Goal: Task Accomplishment & Management: Manage account settings

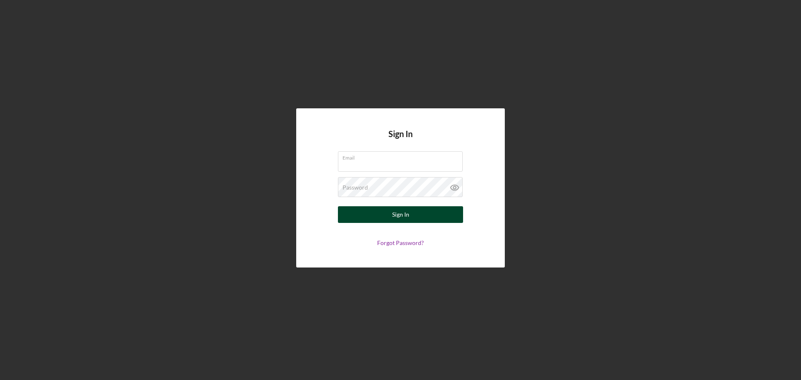
type input "[EMAIL_ADDRESS][DOMAIN_NAME]"
click at [388, 212] on button "Sign In" at bounding box center [400, 214] width 125 height 17
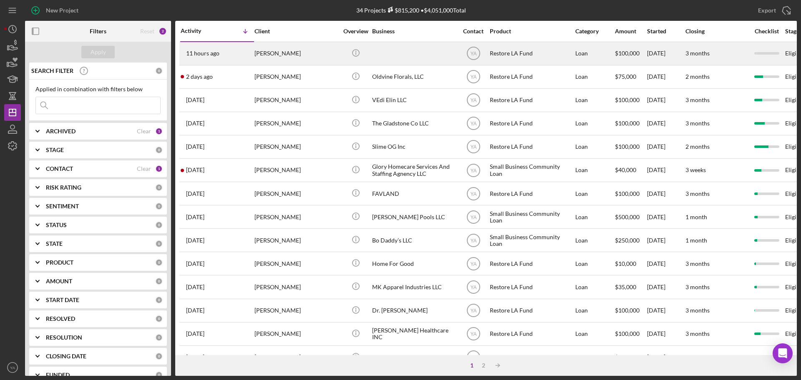
click at [442, 58] on div at bounding box center [413, 54] width 83 height 22
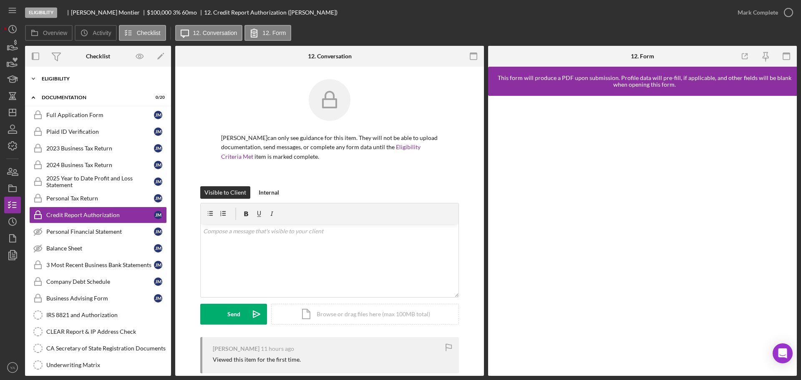
click at [137, 77] on div "Eligibility" at bounding box center [101, 78] width 119 height 5
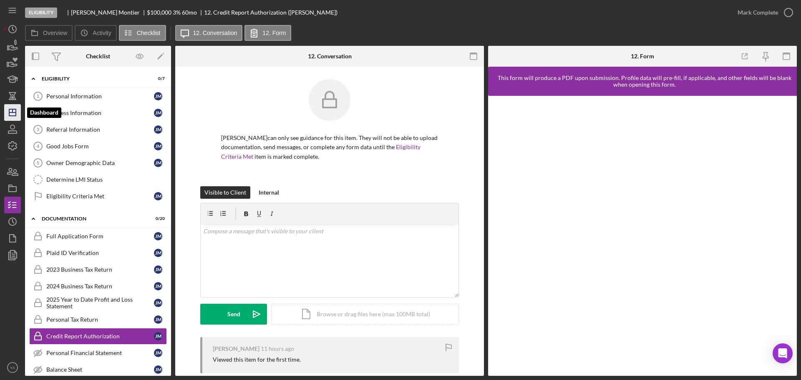
click at [14, 115] on icon "Icon/Dashboard" at bounding box center [12, 112] width 21 height 21
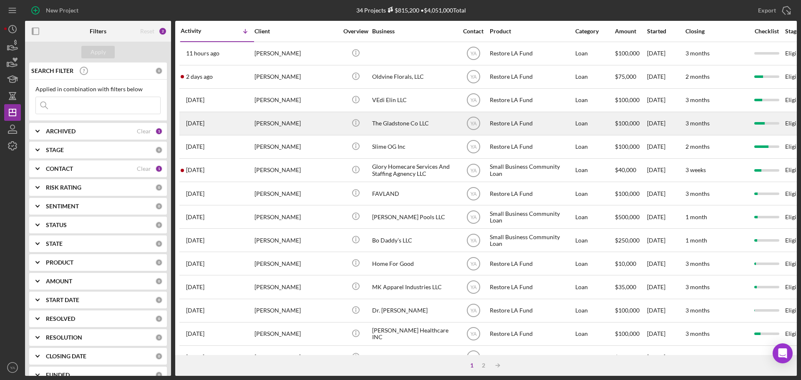
click at [405, 122] on div "The Gladstone Co LLC" at bounding box center [413, 124] width 83 height 22
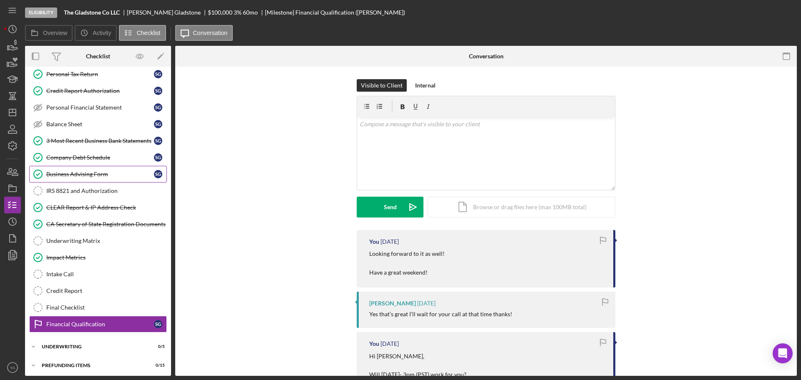
scroll to position [126, 0]
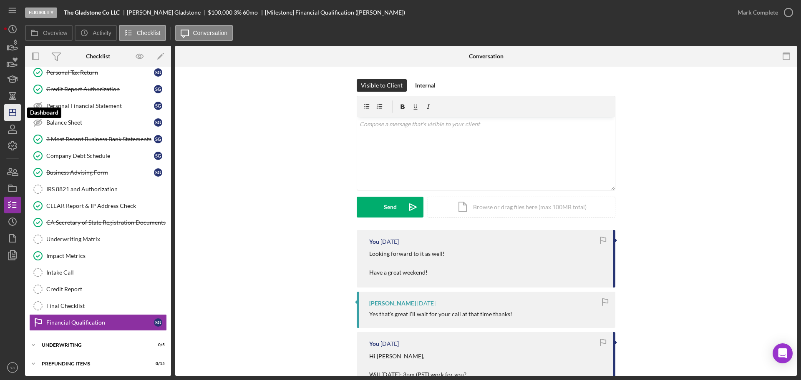
click at [9, 113] on polygon "button" at bounding box center [12, 112] width 7 height 7
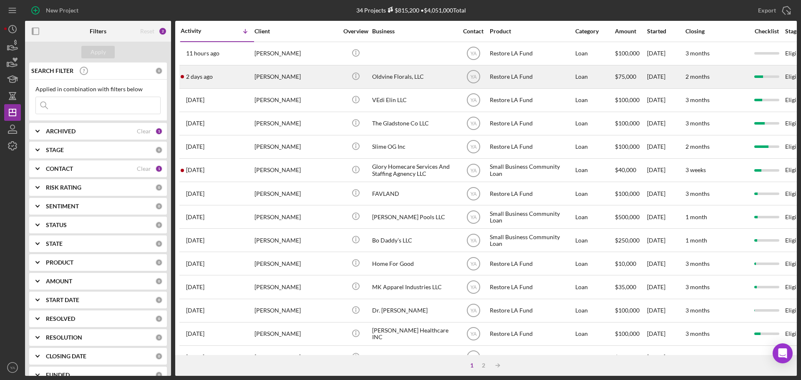
click at [404, 79] on div "Oldvine Florals, LLC" at bounding box center [413, 77] width 83 height 22
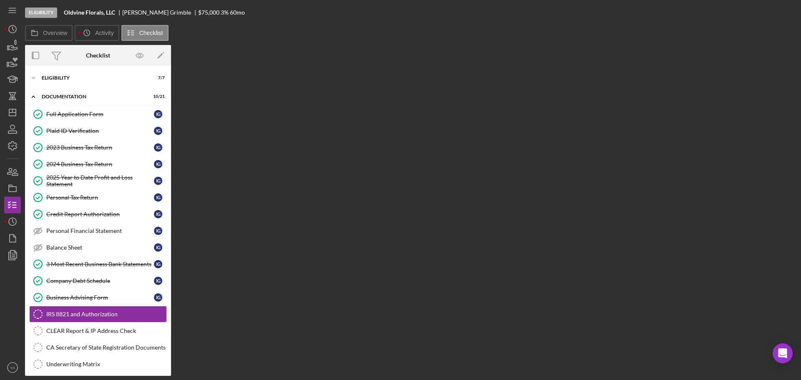
scroll to position [93, 0]
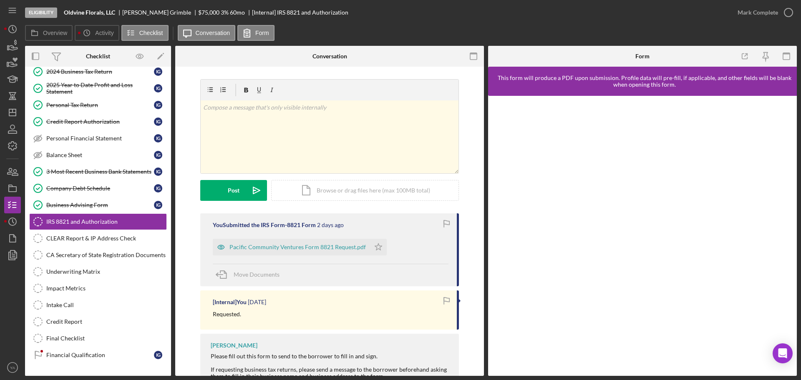
click at [404, 80] on div at bounding box center [330, 90] width 258 height 21
click at [115, 186] on div "Company Debt Schedule" at bounding box center [100, 188] width 108 height 7
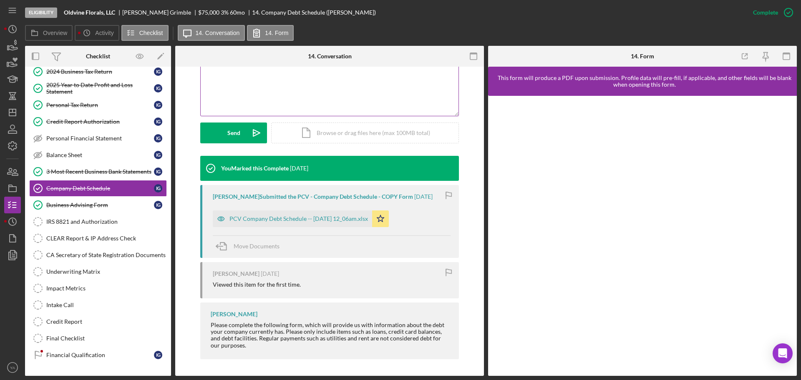
scroll to position [189, 0]
click at [84, 354] on div "Financial Qualification" at bounding box center [100, 355] width 108 height 7
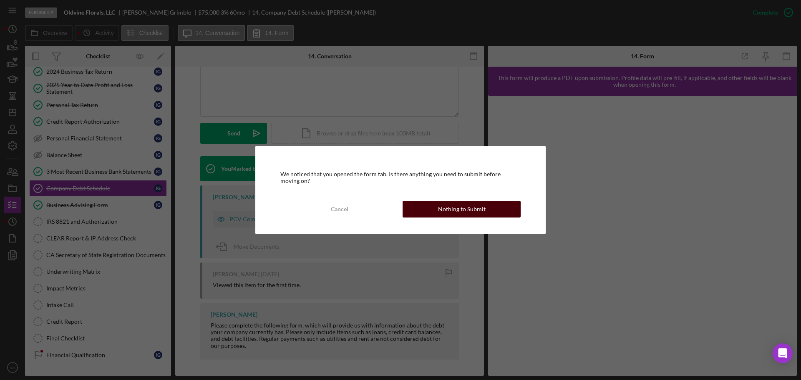
click at [495, 202] on button "Nothing to Submit" at bounding box center [462, 209] width 118 height 17
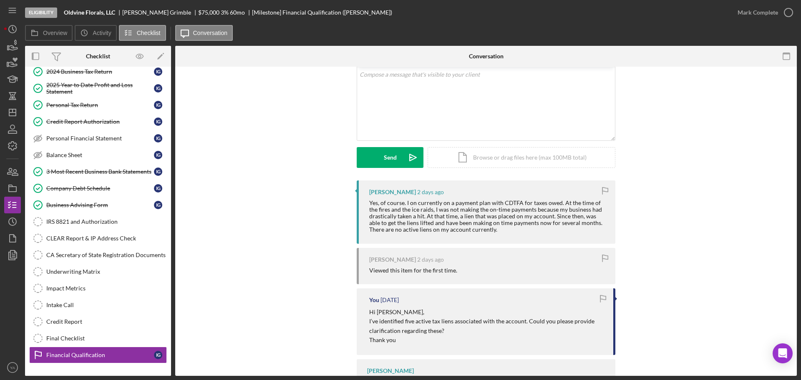
scroll to position [45, 0]
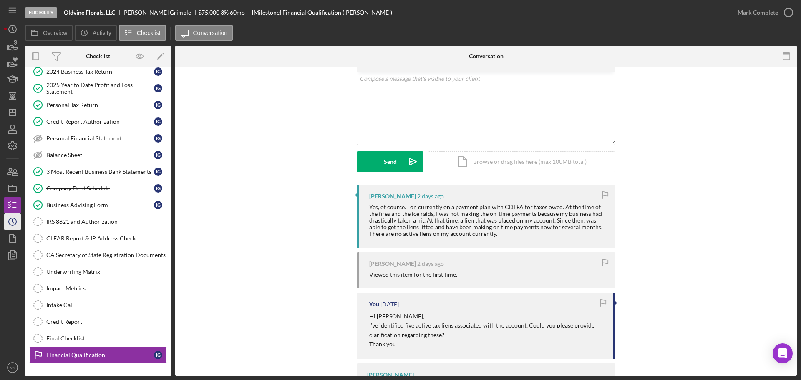
click at [5, 224] on icon "Icon/History" at bounding box center [12, 221] width 21 height 21
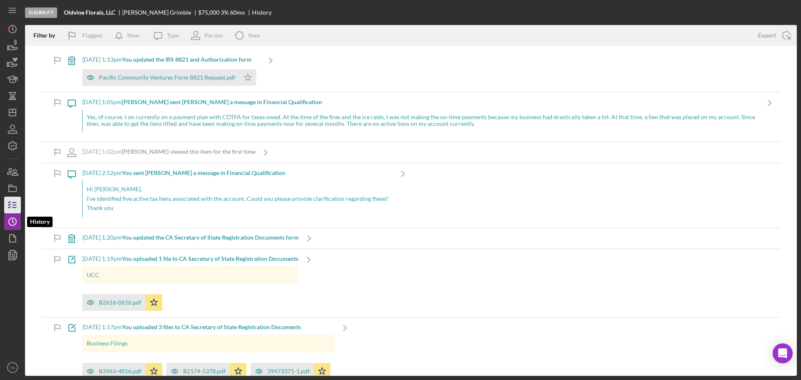
click at [9, 202] on icon "button" at bounding box center [12, 205] width 21 height 21
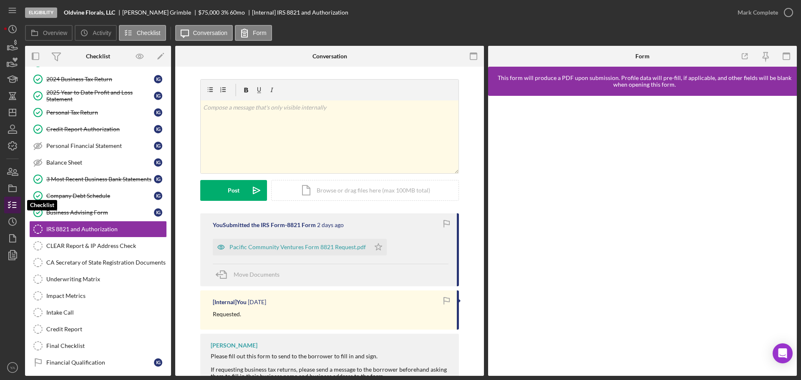
scroll to position [93, 0]
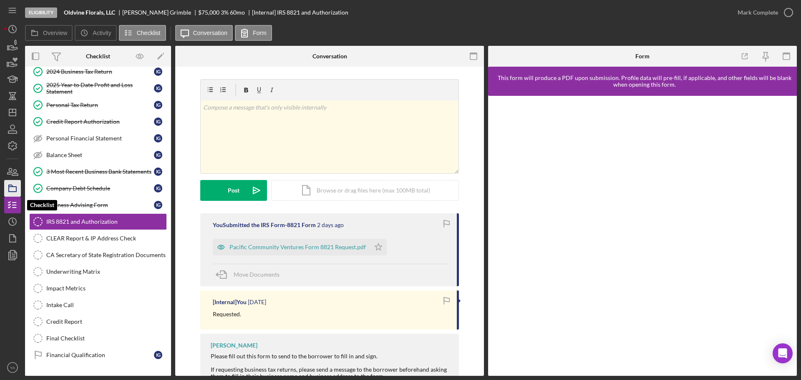
click at [13, 189] on icon "button" at bounding box center [12, 188] width 21 height 21
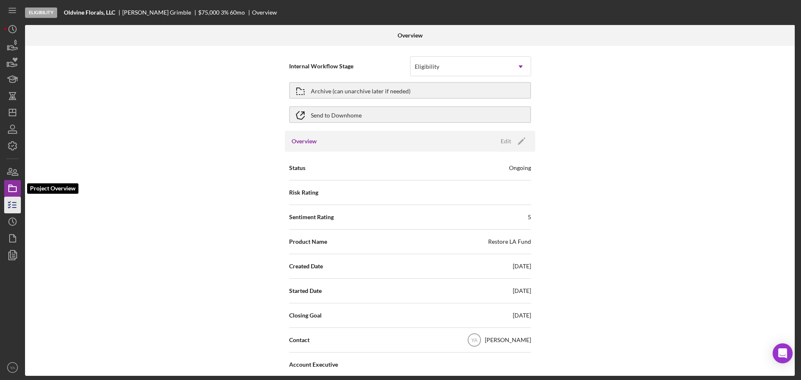
click at [14, 208] on line "button" at bounding box center [15, 208] width 4 height 0
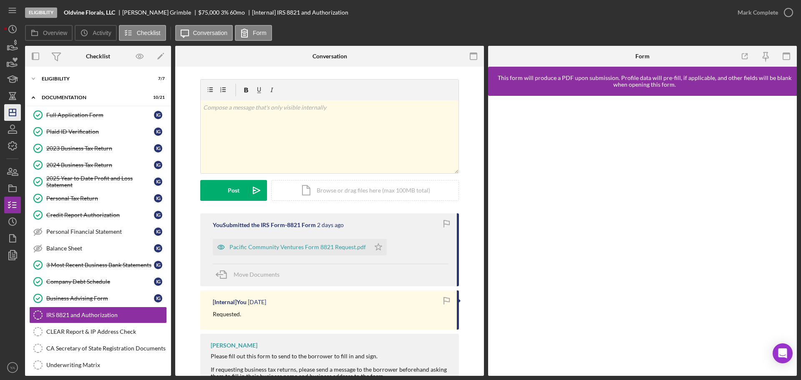
click at [13, 116] on polygon "button" at bounding box center [12, 112] width 7 height 7
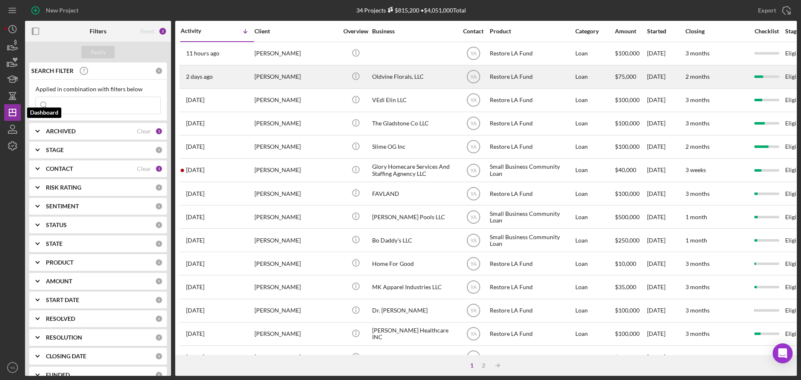
click at [304, 78] on div "[PERSON_NAME]" at bounding box center [295, 77] width 83 height 22
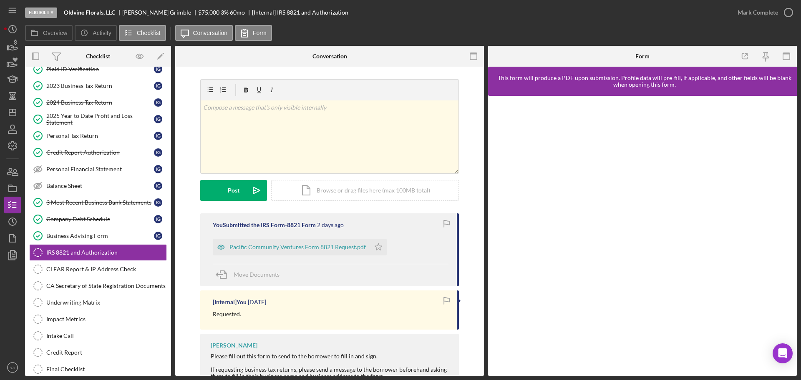
scroll to position [93, 0]
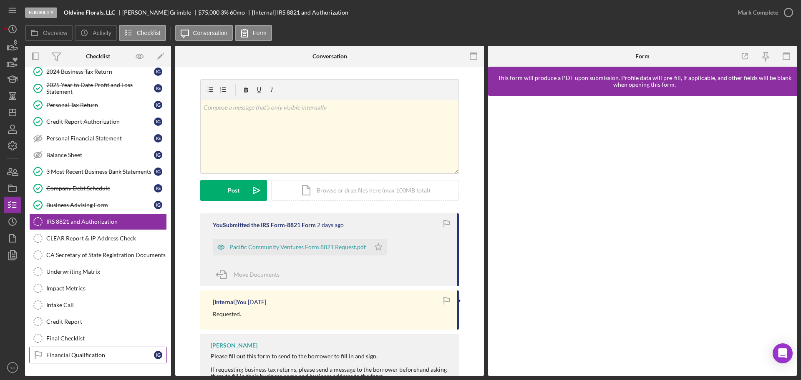
click at [103, 355] on div "Financial Qualification" at bounding box center [100, 355] width 108 height 7
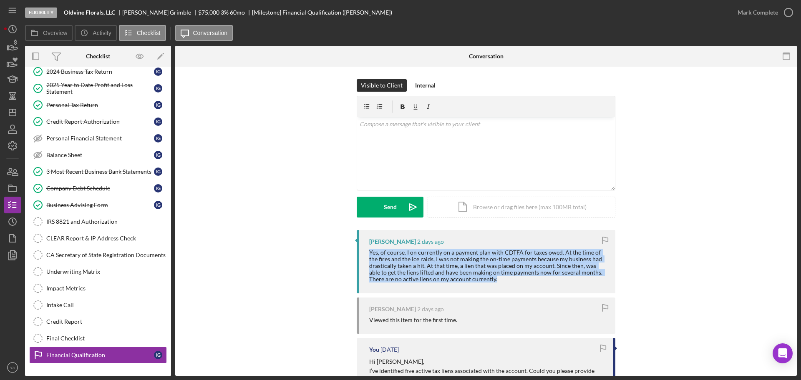
drag, startPoint x: 483, startPoint y: 284, endPoint x: 362, endPoint y: 250, distance: 124.7
click at [362, 250] on div "[PERSON_NAME] [DATE] Yes, of course. I on currently on a payment plan with CDTF…" at bounding box center [486, 261] width 259 height 63
click at [452, 272] on div "Yes, of course. I on currently on a payment plan with CDTFA for taxes owed. At …" at bounding box center [488, 265] width 238 height 33
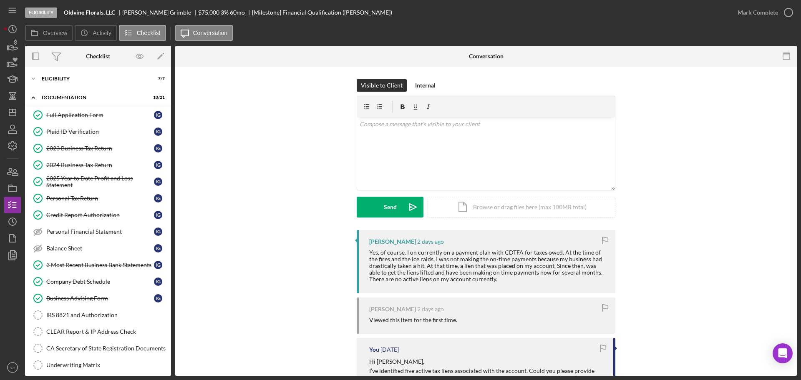
click at [111, 88] on div "Icon/Expander Eligibility 7 / 7 Icon/Expander Documentation 10 / 21 Full Applic…" at bounding box center [98, 285] width 146 height 428
click at [94, 84] on div "Icon/Expander Eligibility 7 / 7" at bounding box center [98, 78] width 146 height 17
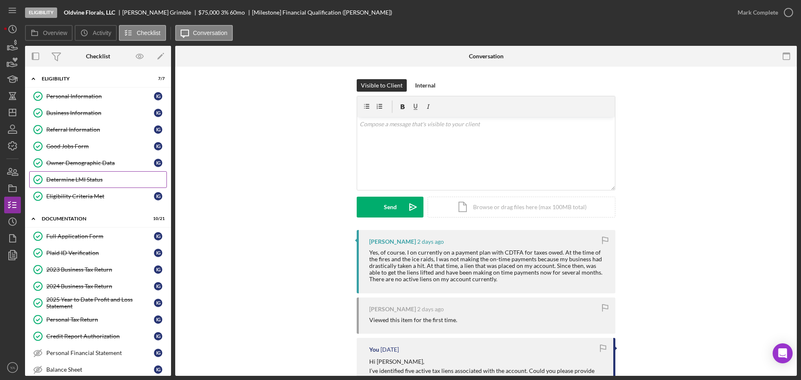
click at [56, 177] on div "Determine LMI Status" at bounding box center [106, 179] width 120 height 7
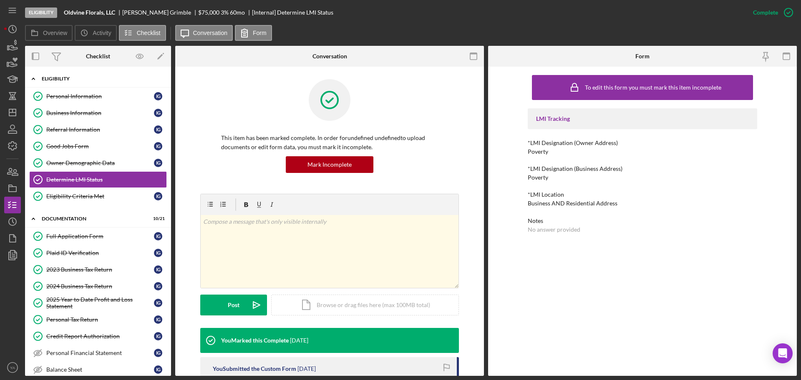
click at [113, 76] on div "Eligibility" at bounding box center [101, 78] width 119 height 5
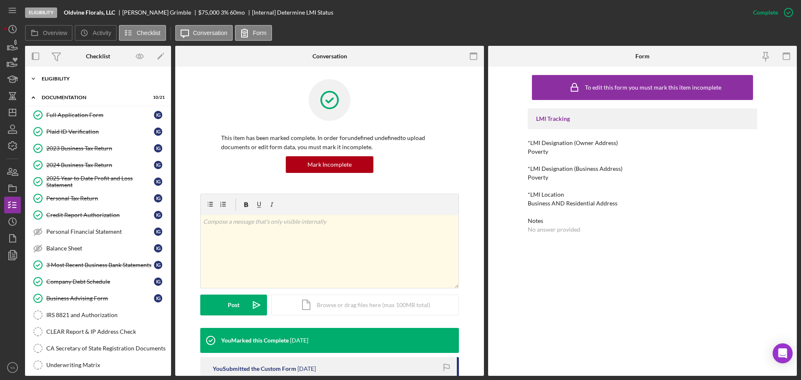
click at [103, 83] on div "Icon/Expander Eligibility 7 / 7" at bounding box center [98, 78] width 146 height 17
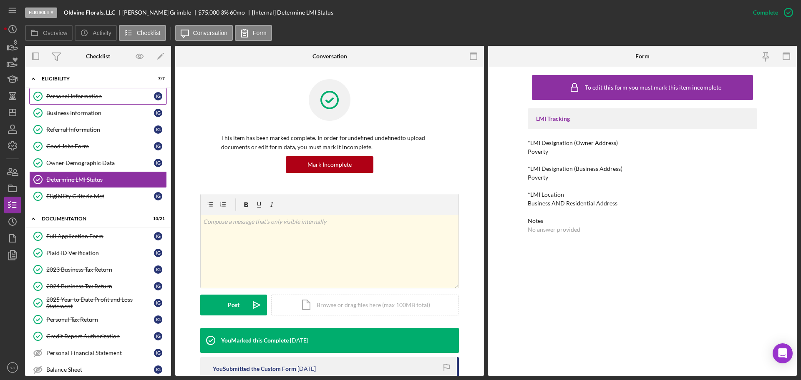
click at [117, 102] on link "Personal Information Personal Information I G" at bounding box center [98, 96] width 138 height 17
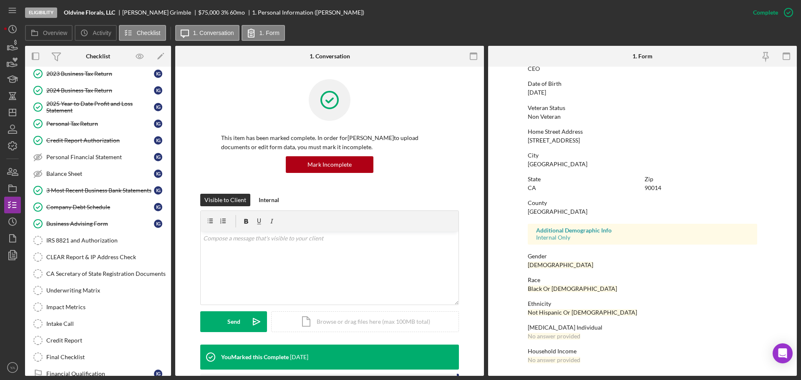
scroll to position [40, 0]
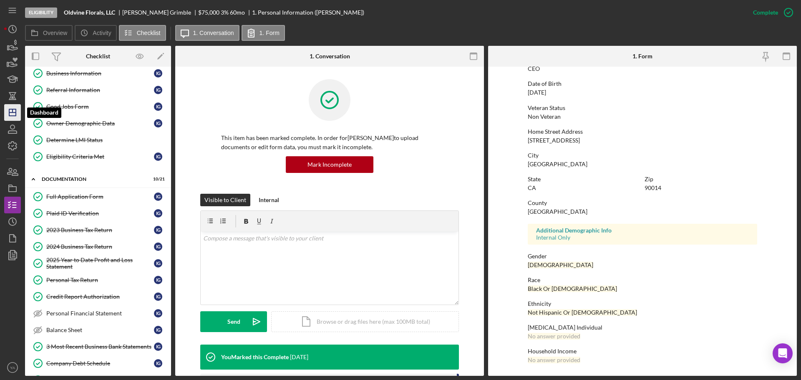
click at [10, 113] on icon "Icon/Dashboard" at bounding box center [12, 112] width 21 height 21
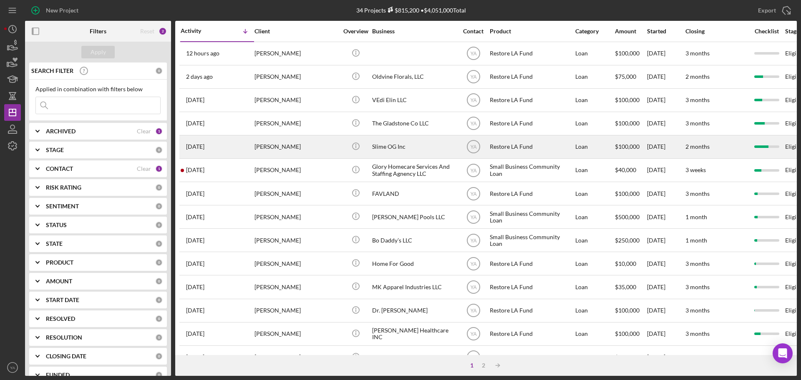
click at [309, 152] on div "[PERSON_NAME]" at bounding box center [295, 147] width 83 height 22
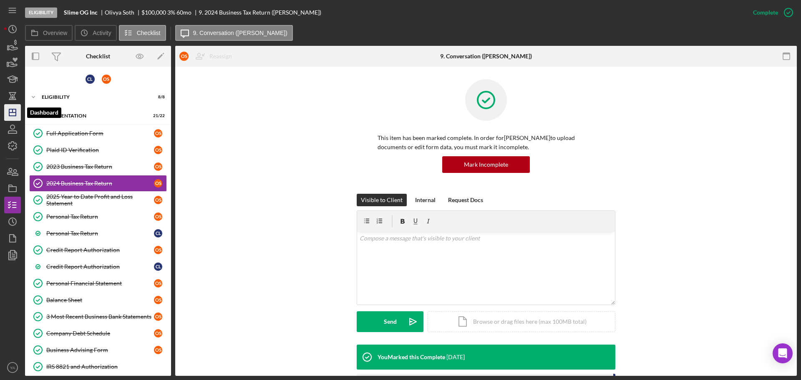
click at [12, 108] on icon "Icon/Dashboard" at bounding box center [12, 112] width 21 height 21
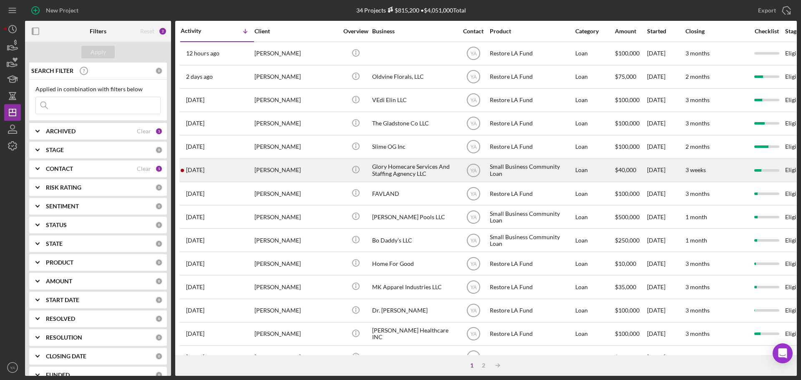
click at [398, 171] on div "Glory Homecare Services And Staffing Agnency LLC" at bounding box center [413, 170] width 83 height 22
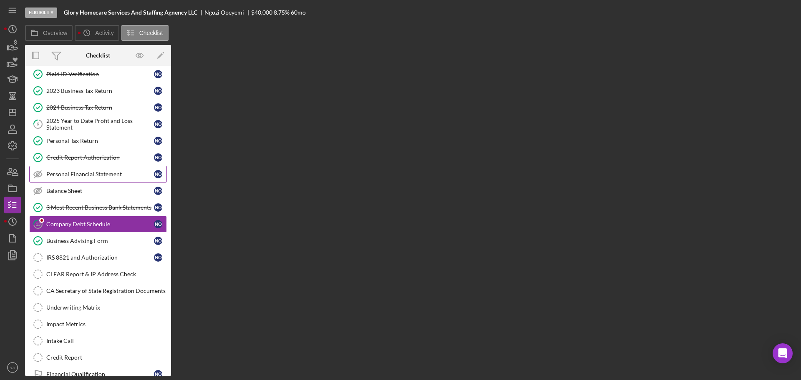
scroll to position [60, 0]
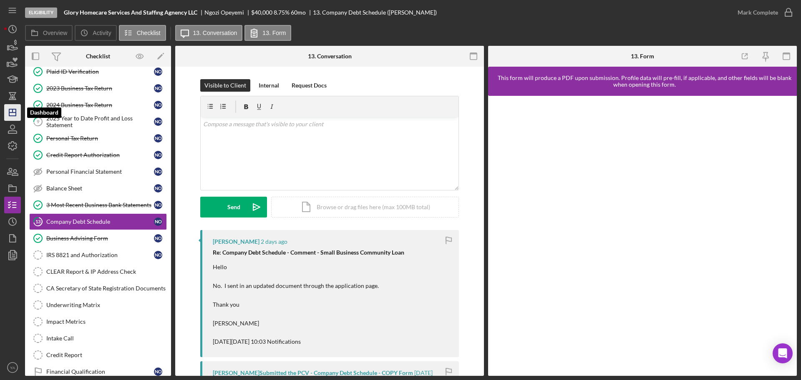
click at [18, 119] on icon "Icon/Dashboard" at bounding box center [12, 112] width 21 height 21
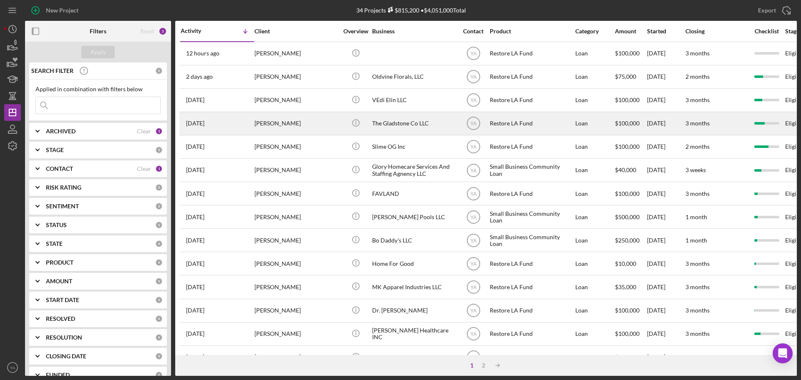
click at [403, 122] on div "The Gladstone Co LLC" at bounding box center [413, 124] width 83 height 22
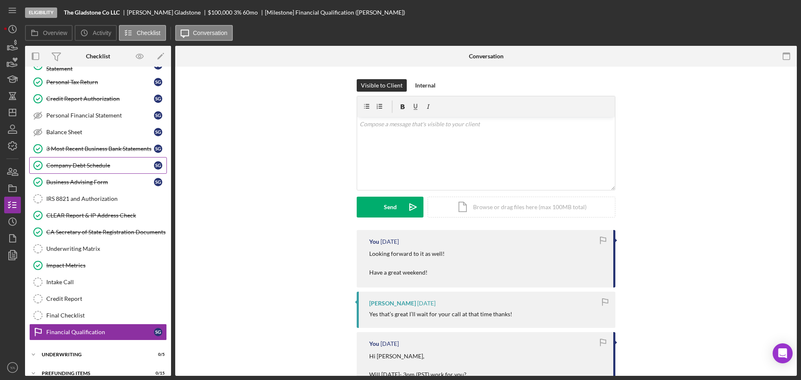
scroll to position [126, 0]
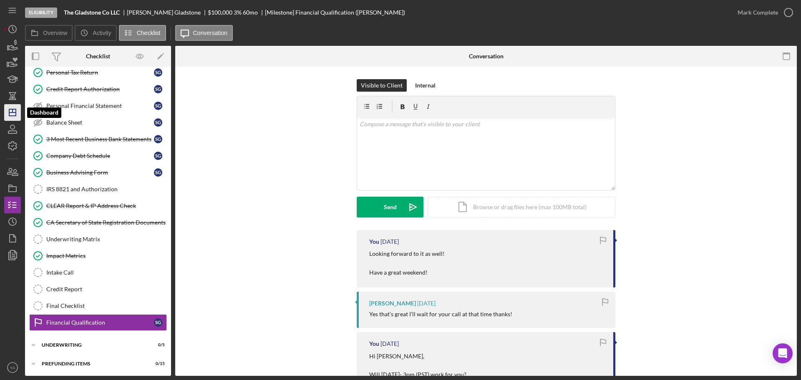
click at [12, 114] on icon "Icon/Dashboard" at bounding box center [12, 112] width 21 height 21
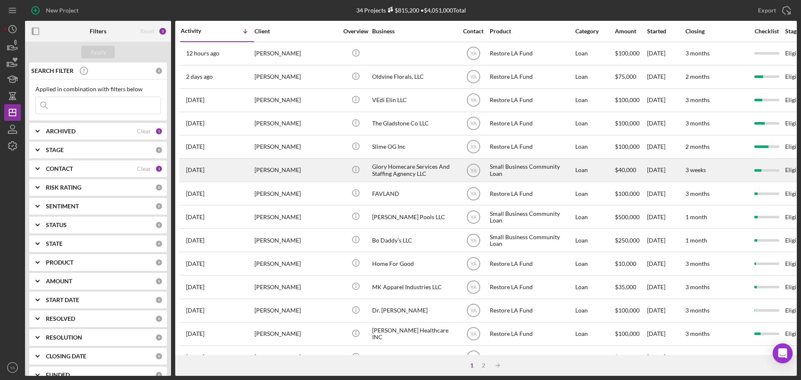
click at [420, 178] on div "Glory Homecare Services And Staffing Agnency LLC" at bounding box center [413, 170] width 83 height 22
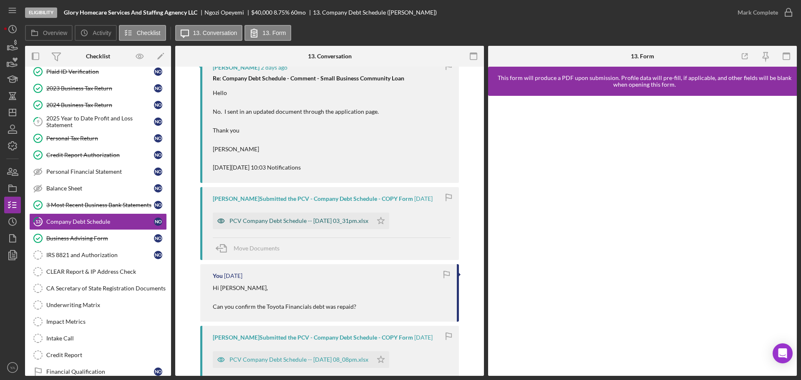
scroll to position [156, 0]
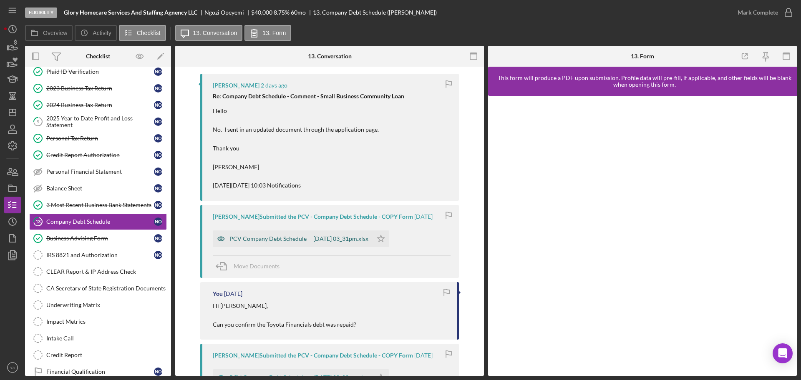
click at [303, 241] on div "PCV Company Debt Schedule -- [DATE] 03_31pm.xlsx" at bounding box center [298, 239] width 139 height 7
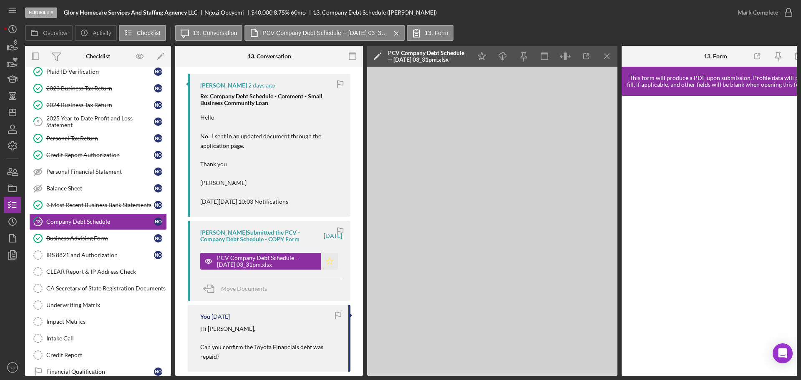
click at [325, 257] on icon "Icon/Star" at bounding box center [329, 261] width 17 height 17
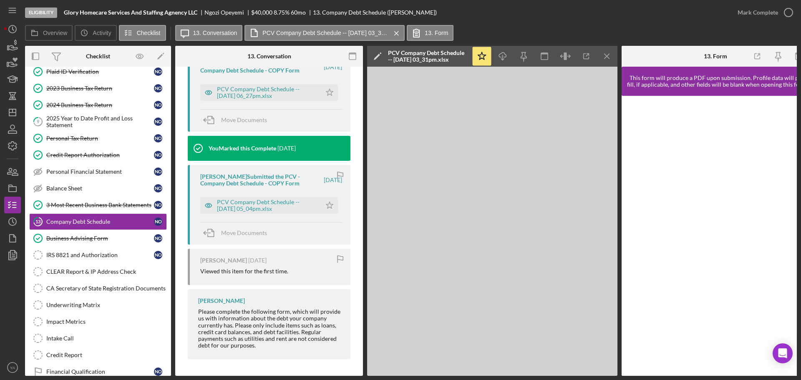
scroll to position [551, 0]
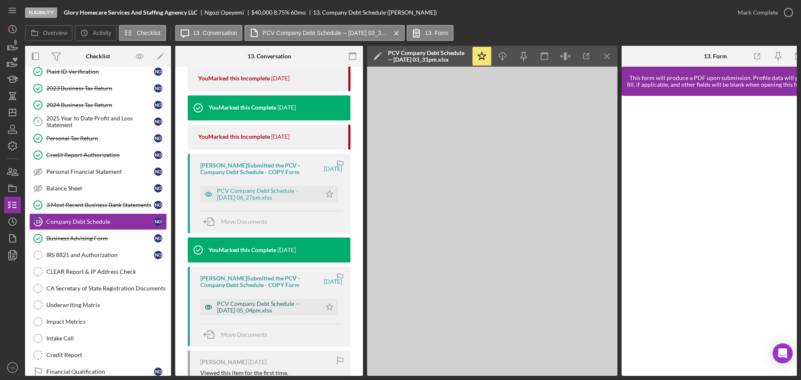
click at [274, 307] on div "PCV Company Debt Schedule -- [DATE] 05_04pm.xlsx" at bounding box center [267, 307] width 100 height 13
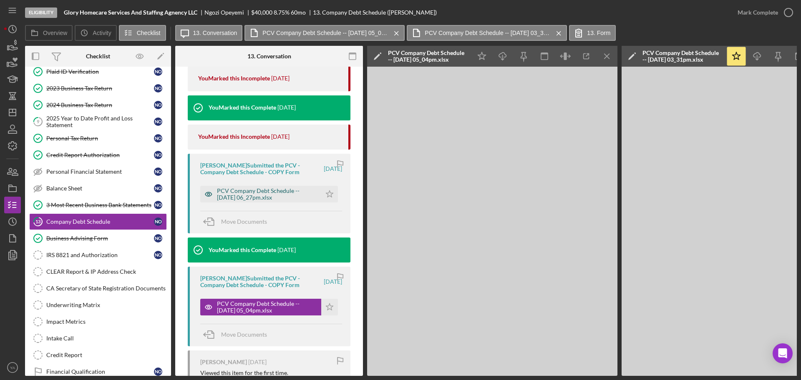
click at [268, 195] on div "PCV Company Debt Schedule -- [DATE] 06_27pm.xlsx" at bounding box center [267, 194] width 100 height 13
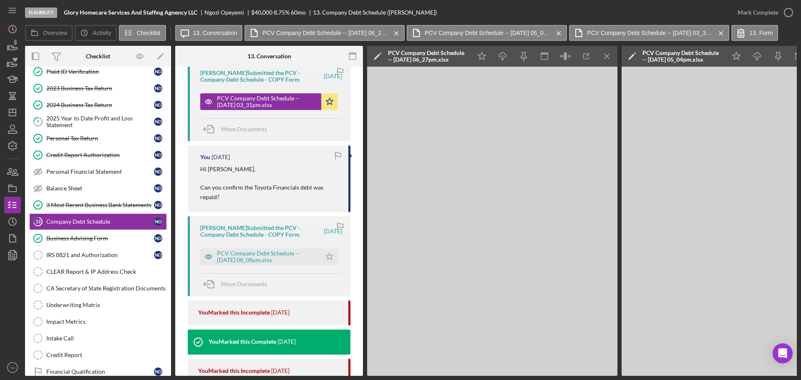
scroll to position [290, 0]
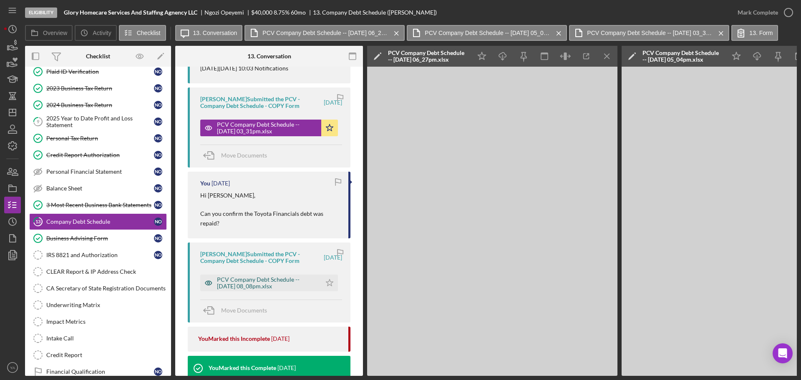
click at [275, 286] on div "PCV Company Debt Schedule -- [DATE] 08_08pm.xlsx" at bounding box center [267, 283] width 100 height 13
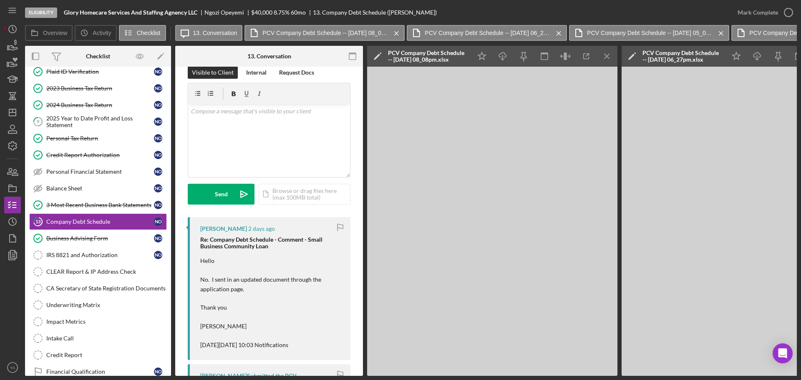
scroll to position [0, 0]
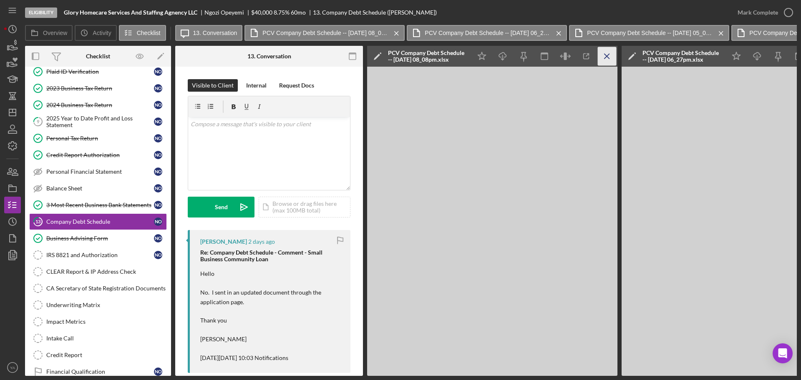
click at [613, 60] on icon "Icon/Menu Close" at bounding box center [607, 56] width 19 height 19
click at [607, 61] on icon "Icon/Menu Close" at bounding box center [607, 56] width 19 height 19
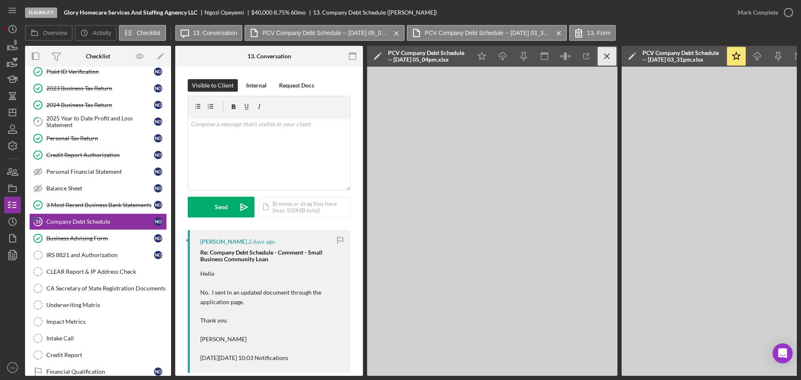
click at [611, 61] on icon "Icon/Menu Close" at bounding box center [607, 56] width 19 height 19
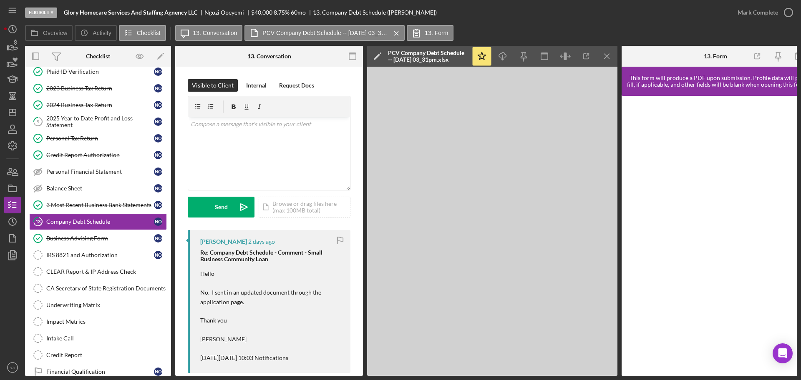
click at [611, 61] on icon "Icon/Menu Close" at bounding box center [607, 56] width 19 height 19
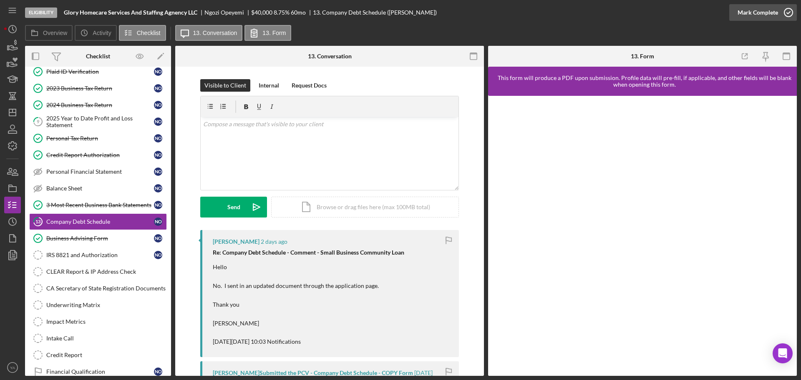
click at [780, 12] on icon "button" at bounding box center [788, 12] width 21 height 21
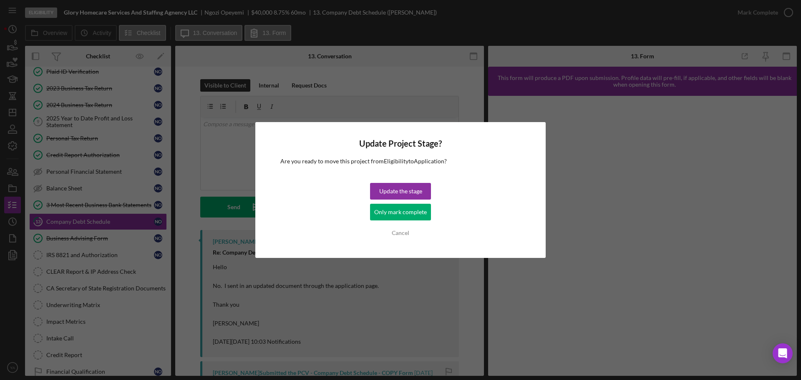
click at [432, 215] on div "Update Project Stage? Are you ready to move this project from Eligibility to Ap…" at bounding box center [400, 190] width 290 height 136
click at [423, 215] on div "Only mark complete" at bounding box center [400, 212] width 53 height 17
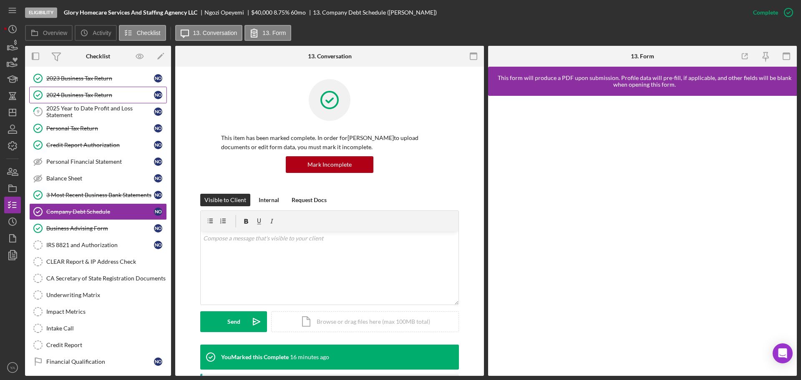
scroll to position [52, 0]
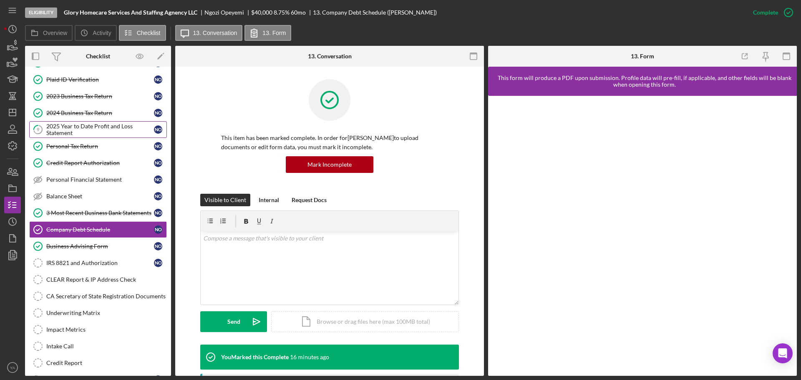
click at [83, 137] on link "9 2025 Year to Date Profit and Loss Statement N O" at bounding box center [98, 129] width 138 height 17
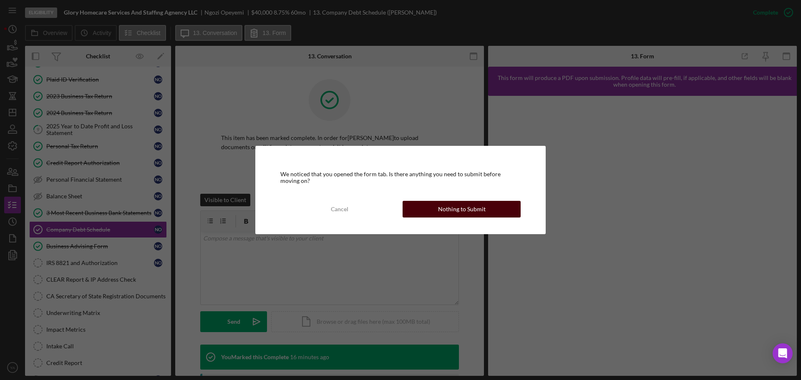
click at [449, 205] on div "Nothing to Submit" at bounding box center [462, 209] width 48 height 17
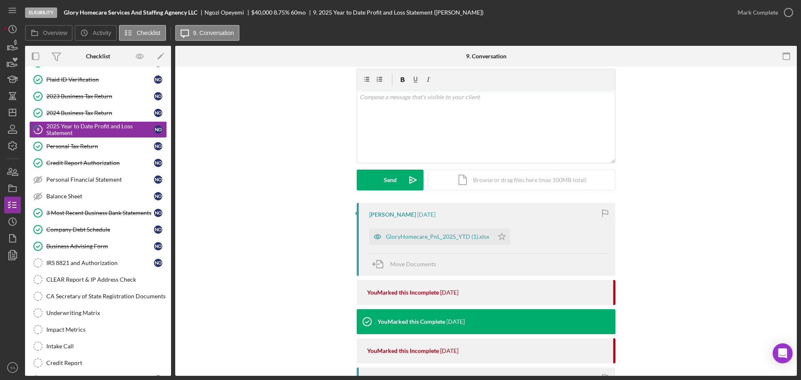
scroll to position [52, 0]
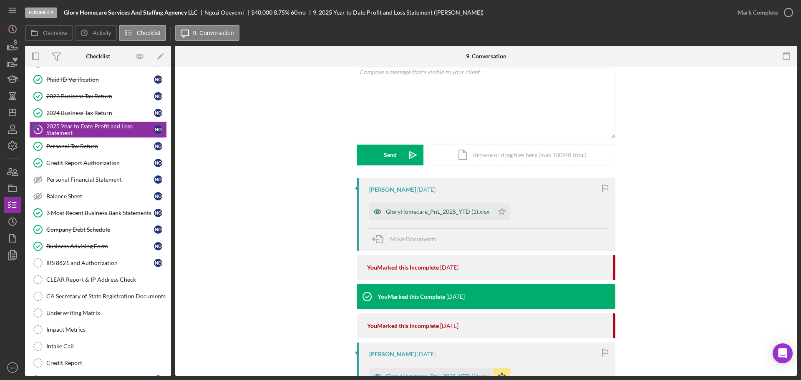
click at [429, 214] on div "GloryHomecare_PnL_2025_YTD (1).xlsx" at bounding box center [437, 212] width 103 height 7
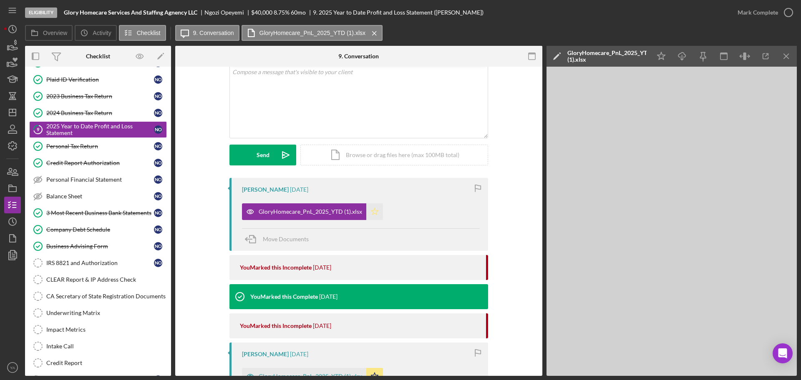
click at [366, 209] on icon "Icon/Star" at bounding box center [374, 212] width 17 height 17
click at [789, 16] on icon "button" at bounding box center [788, 12] width 21 height 21
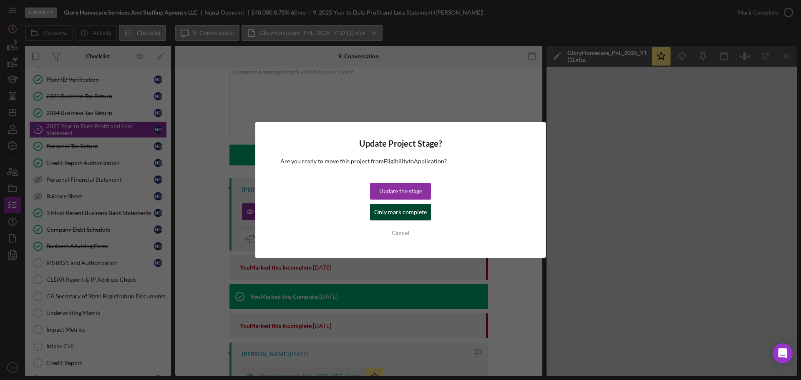
click at [414, 213] on div "Only mark complete" at bounding box center [400, 212] width 53 height 17
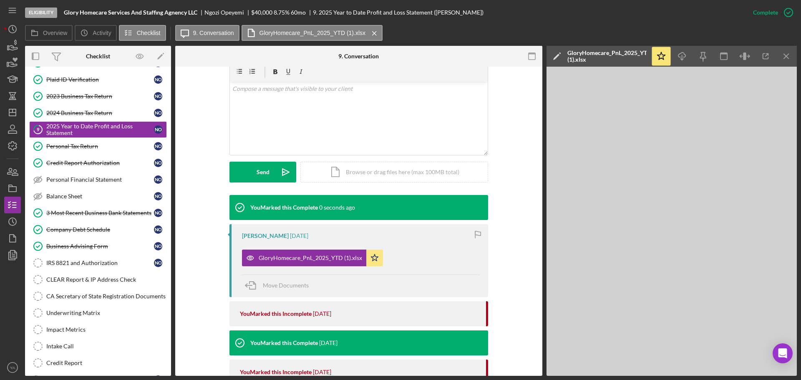
scroll to position [166, 0]
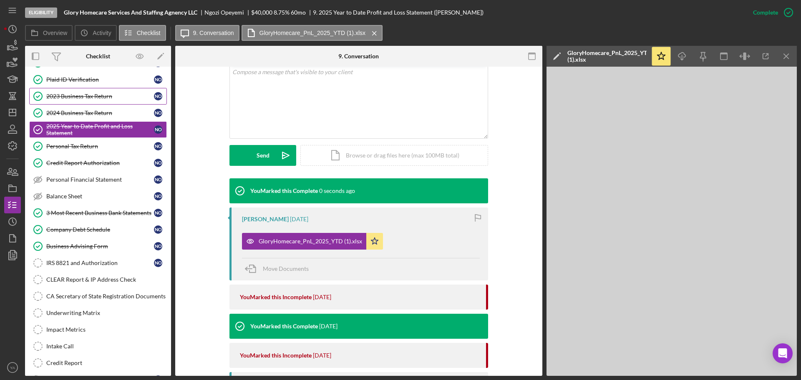
click at [97, 96] on div "2023 Business Tax Return" at bounding box center [100, 96] width 108 height 7
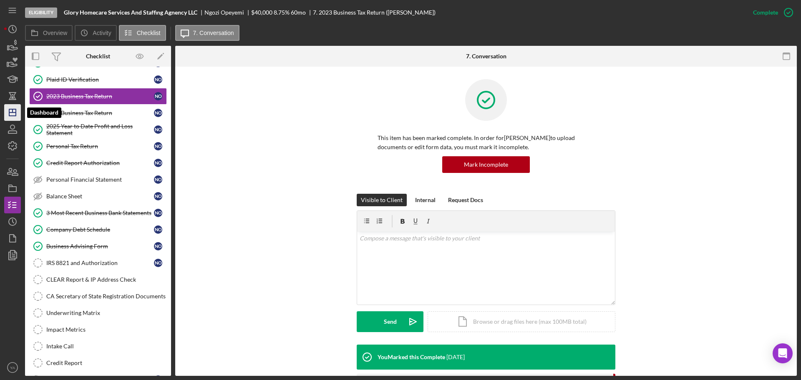
click at [8, 111] on icon "Icon/Dashboard" at bounding box center [12, 112] width 21 height 21
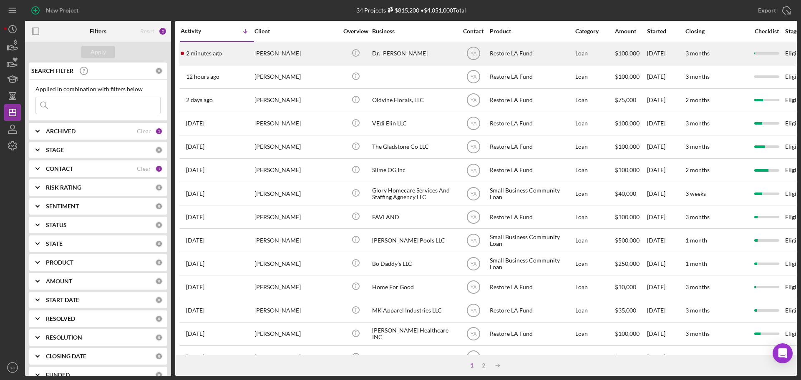
click at [324, 59] on div "[PERSON_NAME]" at bounding box center [295, 54] width 83 height 22
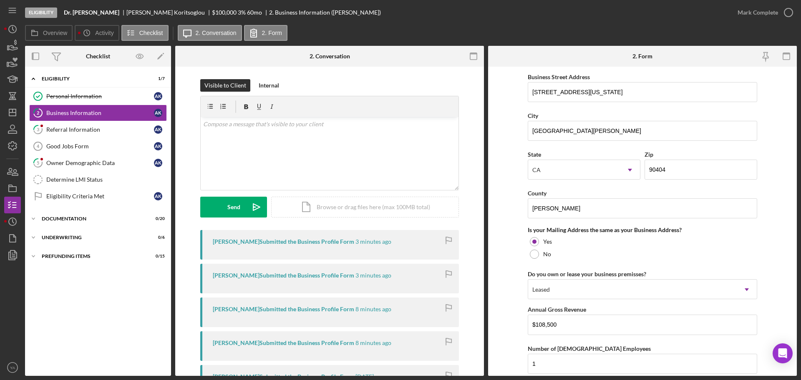
scroll to position [492, 0]
drag, startPoint x: 677, startPoint y: 174, endPoint x: 601, endPoint y: 171, distance: 76.0
click at [601, 171] on div "State [US_STATE] Icon/Dropdown Arrow Zip 90404" at bounding box center [642, 170] width 229 height 39
drag, startPoint x: 604, startPoint y: 206, endPoint x: 456, endPoint y: 218, distance: 148.6
click at [456, 218] on div "Overview Internal Workflow Stage Eligibility Icon/Dropdown Arrow Archive (can u…" at bounding box center [411, 211] width 772 height 330
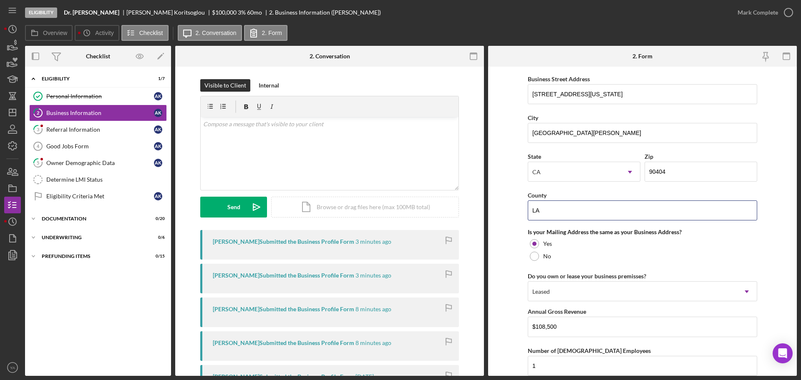
type input "LA"
click at [505, 193] on form "Business Name Dr. [PERSON_NAME] DBA [PERSON_NAME] Business Start Date [DATE] Le…" at bounding box center [642, 222] width 309 height 310
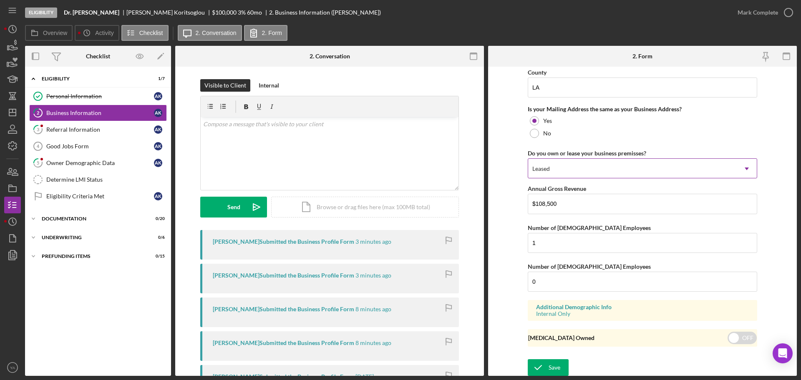
scroll to position [617, 0]
click at [559, 366] on button "Save" at bounding box center [548, 366] width 41 height 17
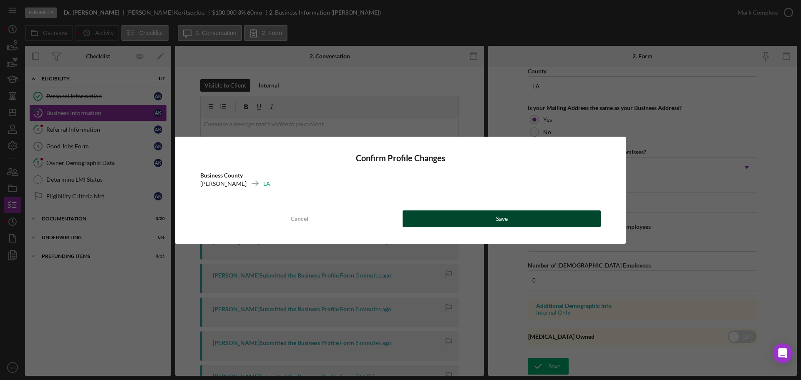
click at [440, 217] on button "Save" at bounding box center [502, 219] width 198 height 17
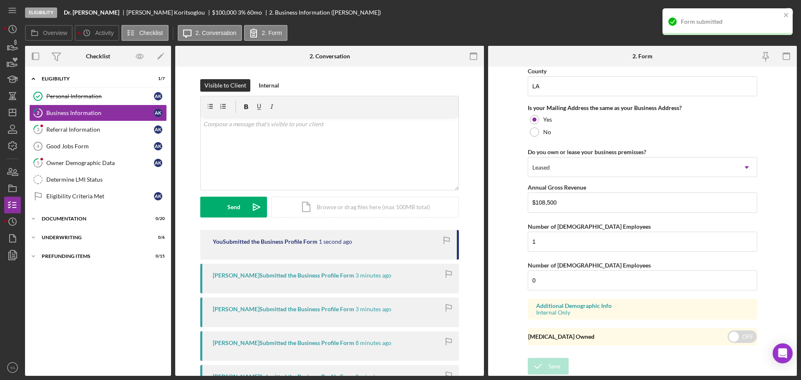
click at [782, 10] on div "Form submitted" at bounding box center [727, 21] width 130 height 27
click at [782, 10] on div "Form submitted" at bounding box center [727, 25] width 133 height 37
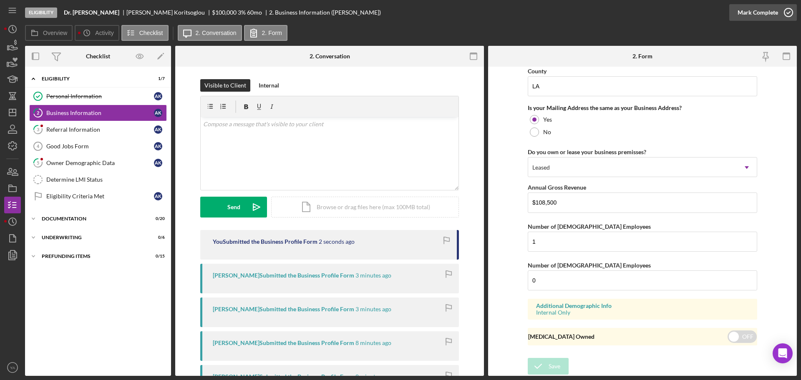
click at [792, 14] on icon "button" at bounding box center [788, 12] width 21 height 21
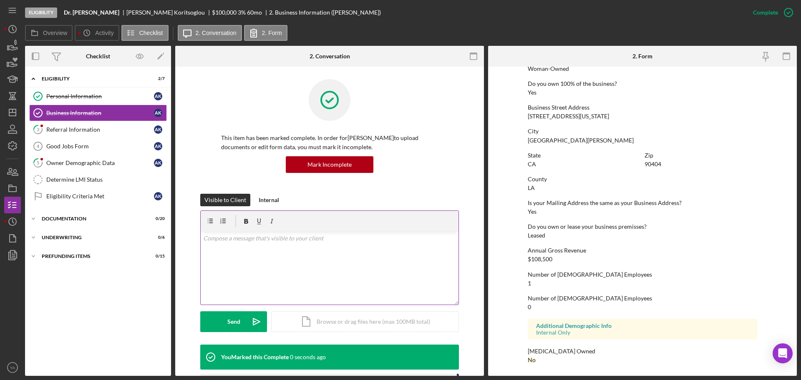
scroll to position [320, 0]
click at [60, 127] on div "Referral Information" at bounding box center [100, 129] width 108 height 7
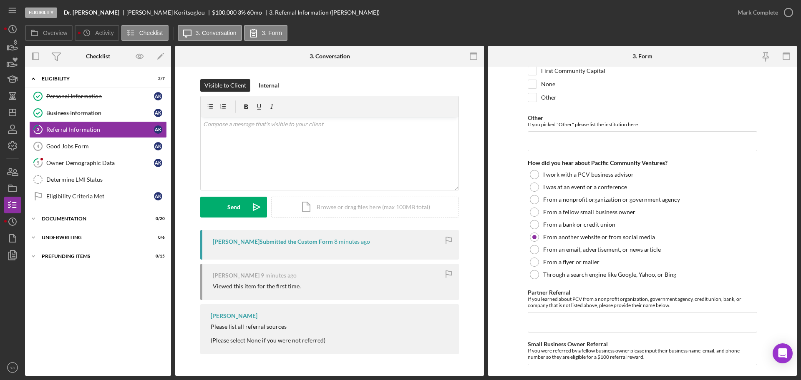
scroll to position [168, 0]
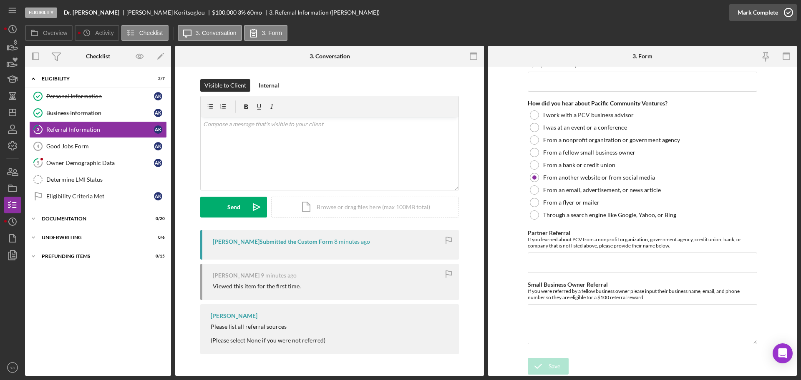
click at [776, 8] on div "Mark Complete" at bounding box center [757, 12] width 40 height 17
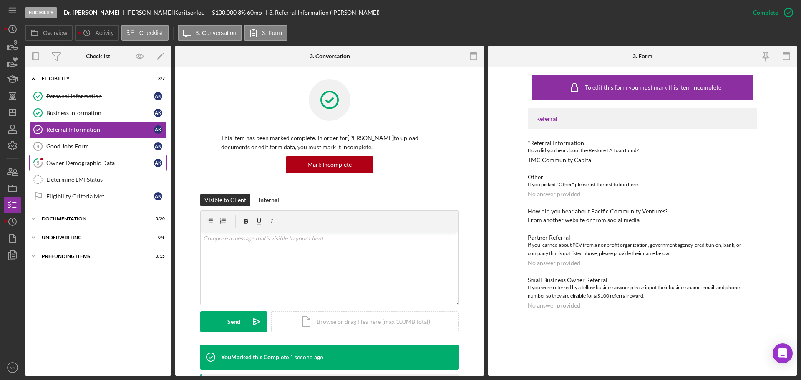
click at [99, 160] on div "Owner Demographic Data" at bounding box center [100, 163] width 108 height 7
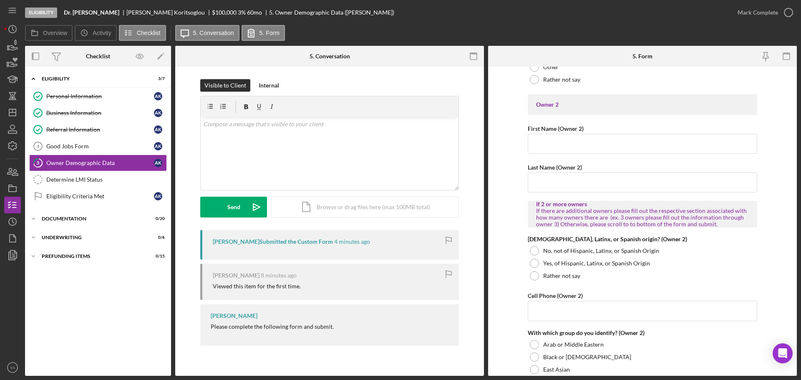
scroll to position [830, 0]
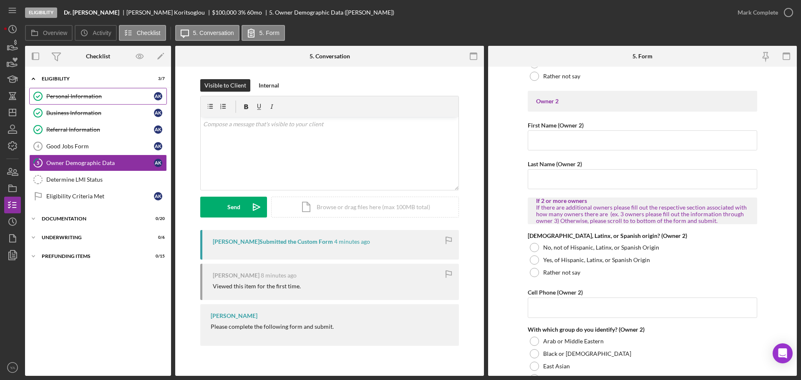
click at [123, 91] on link "Personal Information Personal Information A K" at bounding box center [98, 96] width 138 height 17
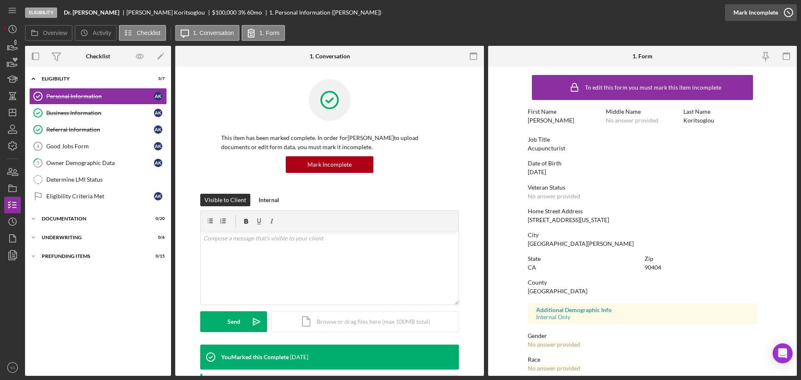
click at [778, 15] on icon "button" at bounding box center [788, 12] width 21 height 21
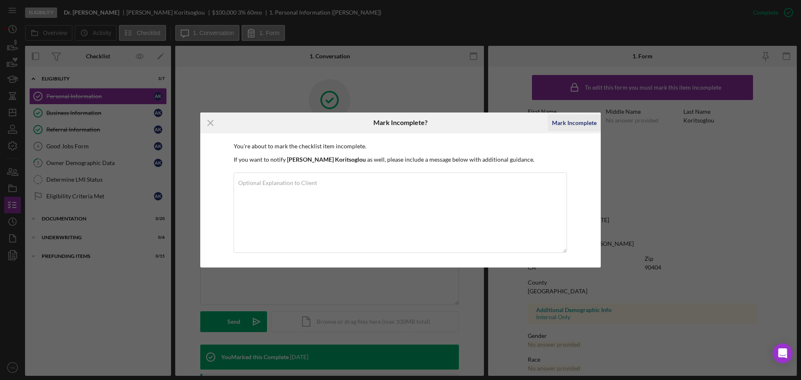
click at [576, 121] on div "Mark Incomplete" at bounding box center [574, 123] width 45 height 17
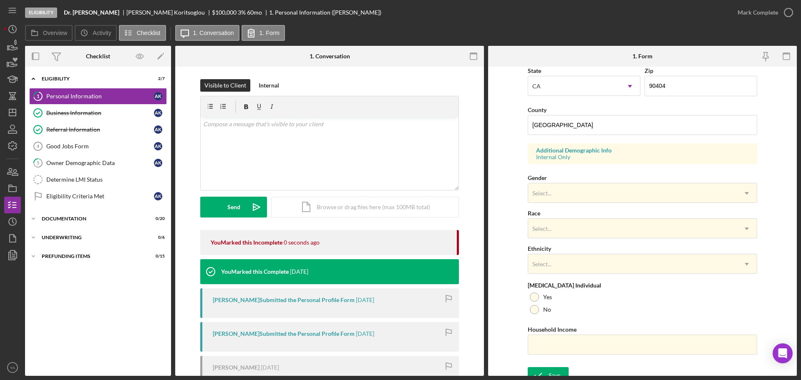
scroll to position [247, 0]
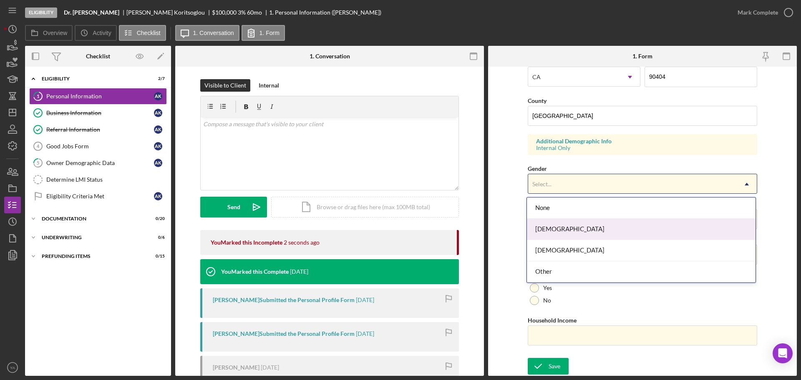
drag, startPoint x: 605, startPoint y: 188, endPoint x: 574, endPoint y: 232, distance: 53.7
click at [574, 232] on body "Eligibility Dr. [PERSON_NAME] [PERSON_NAME] $100,000 $20,000 3 % 60 mo 1. Perso…" at bounding box center [400, 190] width 801 height 380
click at [574, 232] on div "[DEMOGRAPHIC_DATA]" at bounding box center [641, 229] width 229 height 21
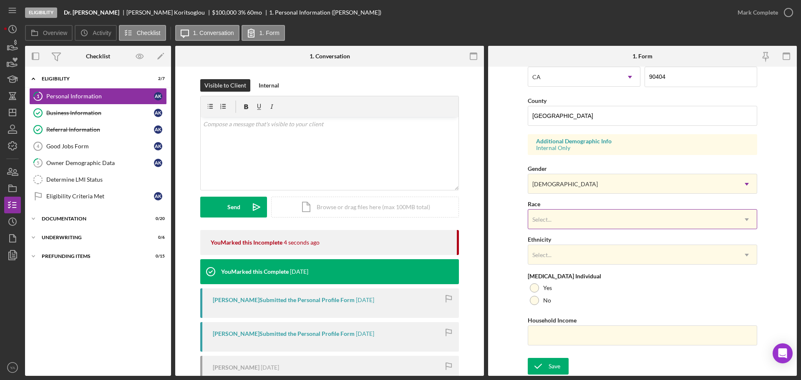
click at [577, 211] on div "Select..." at bounding box center [632, 219] width 209 height 19
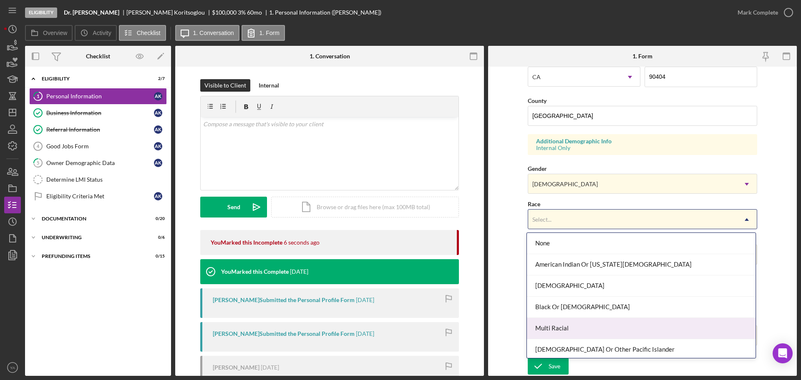
click at [591, 333] on div "Multi Racial" at bounding box center [641, 328] width 229 height 21
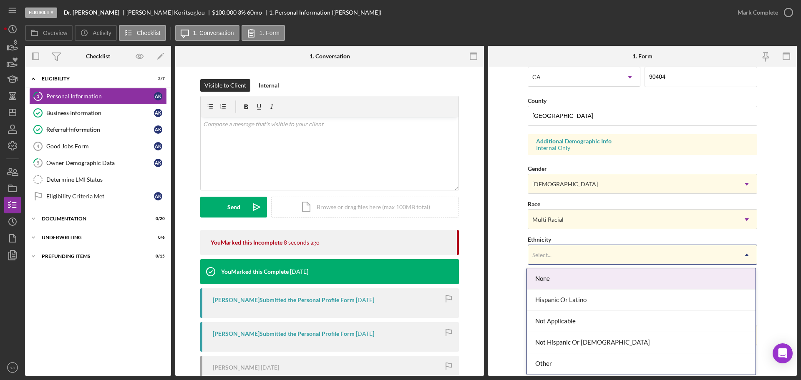
click at [573, 261] on div "Select..." at bounding box center [632, 255] width 209 height 19
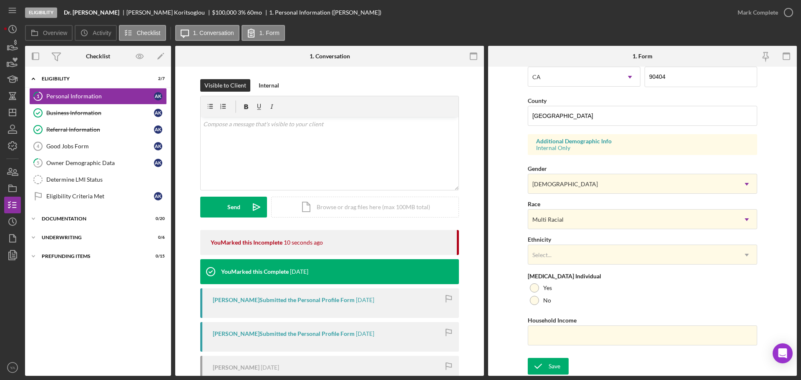
click at [508, 292] on form "First Name [PERSON_NAME] Middle Name Last Name Koritsoglou Job Title Acupunctur…" at bounding box center [642, 222] width 309 height 310
click at [557, 361] on div "Save" at bounding box center [555, 366] width 12 height 17
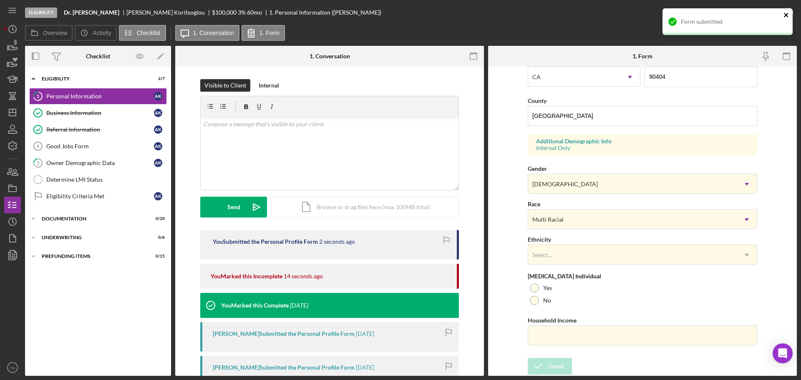
click at [785, 17] on icon "close" at bounding box center [786, 15] width 6 height 7
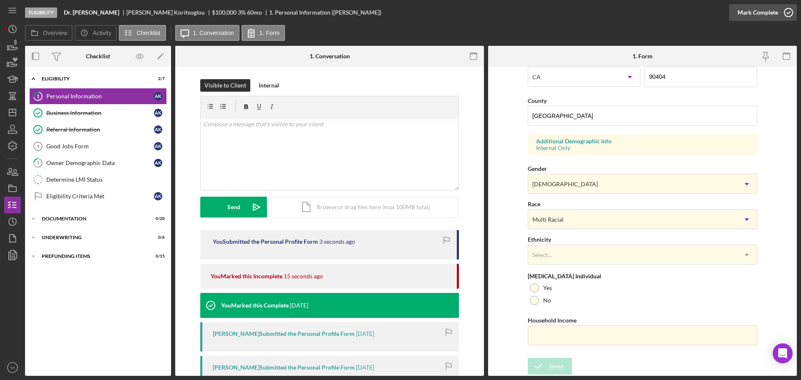
click at [786, 14] on icon "button" at bounding box center [788, 12] width 21 height 21
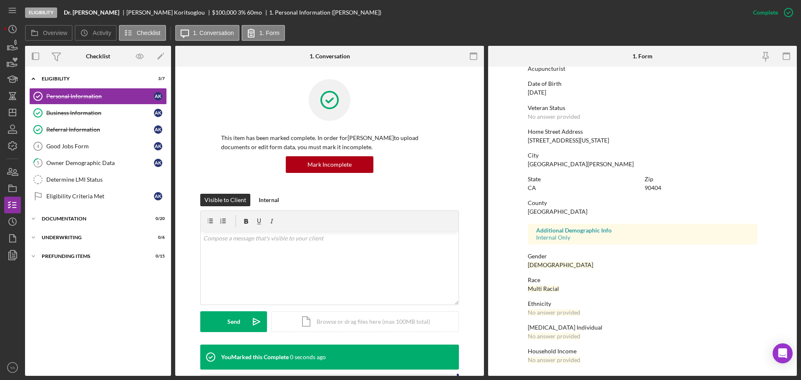
scroll to position [80, 0]
click at [96, 160] on div "Owner Demographic Data" at bounding box center [100, 163] width 108 height 7
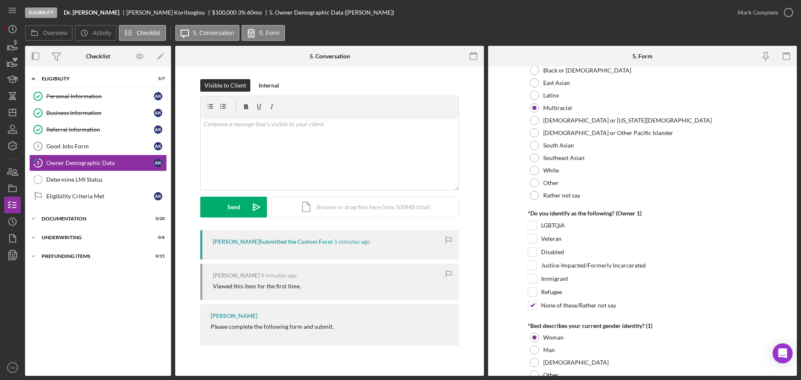
scroll to position [511, 0]
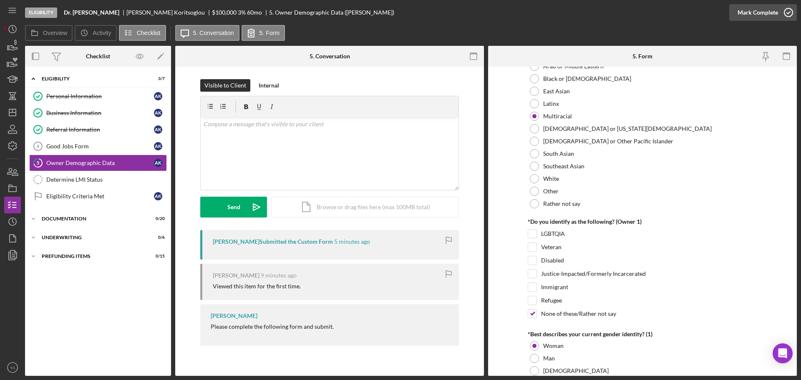
click at [781, 10] on icon "button" at bounding box center [788, 12] width 21 height 21
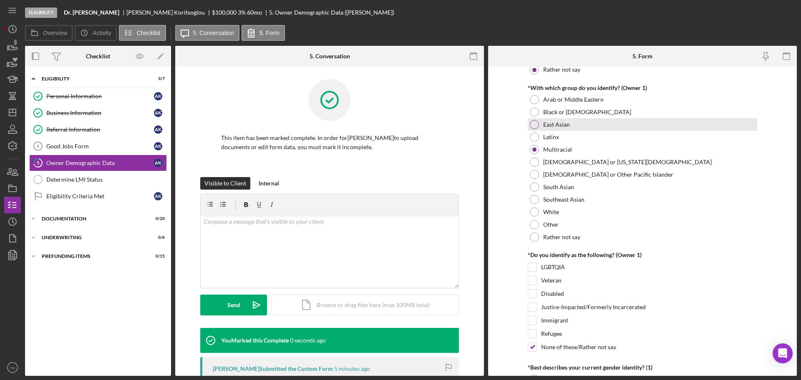
scroll to position [544, 0]
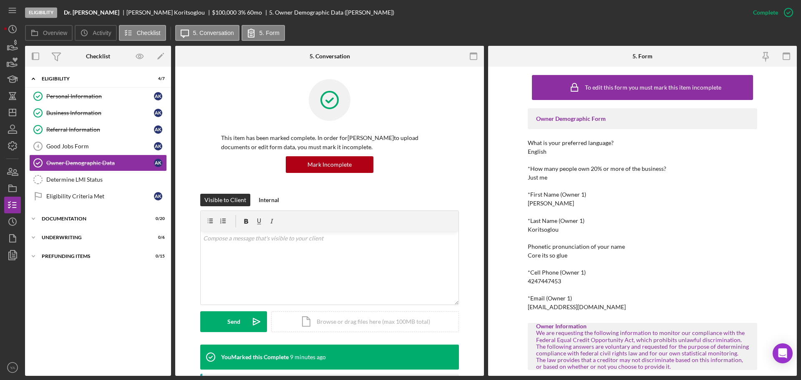
click at [88, 285] on div "Icon/Expander Eligibility 4 / 7 Personal Information Personal Information A K B…" at bounding box center [98, 221] width 146 height 301
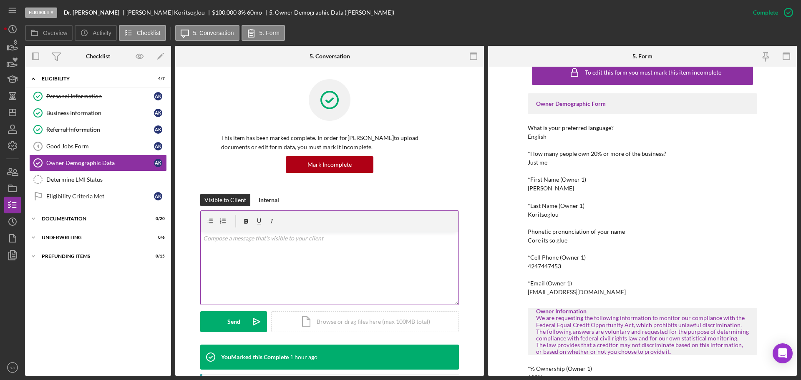
scroll to position [0, 0]
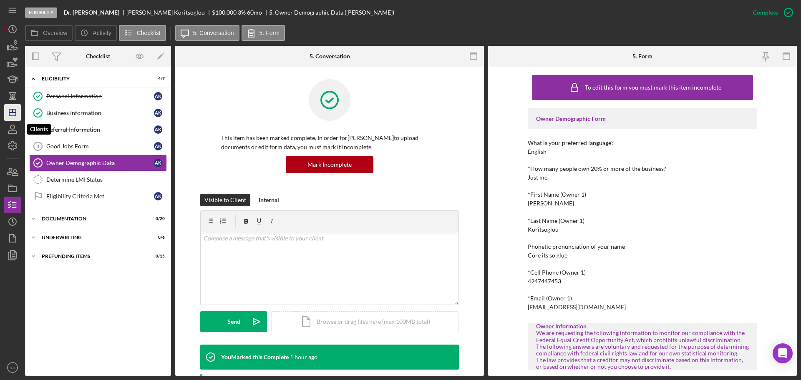
click at [9, 112] on polygon "button" at bounding box center [12, 112] width 7 height 7
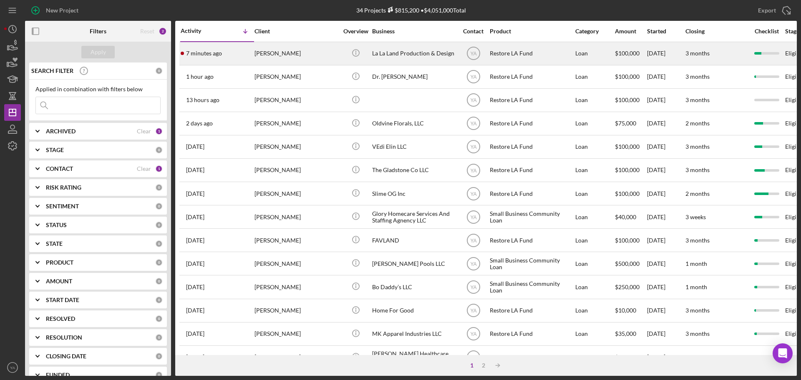
click at [411, 53] on div "La La Land Production & Design" at bounding box center [413, 54] width 83 height 22
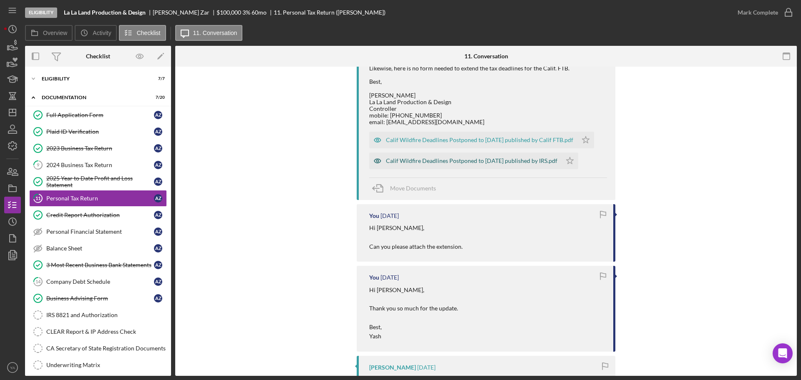
scroll to position [313, 0]
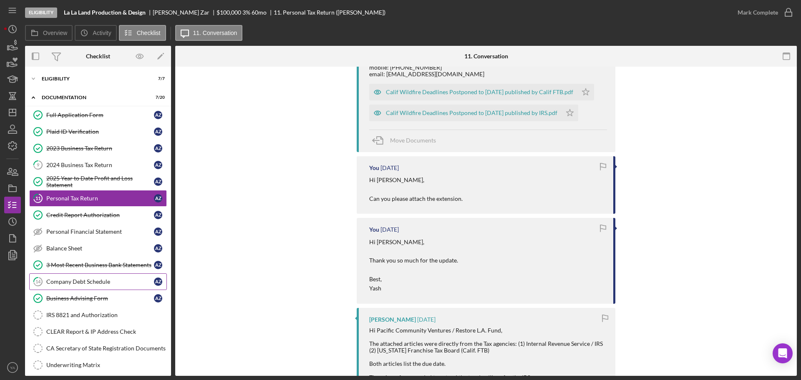
click at [106, 286] on link "14 Company Debt Schedule A Z" at bounding box center [98, 282] width 138 height 17
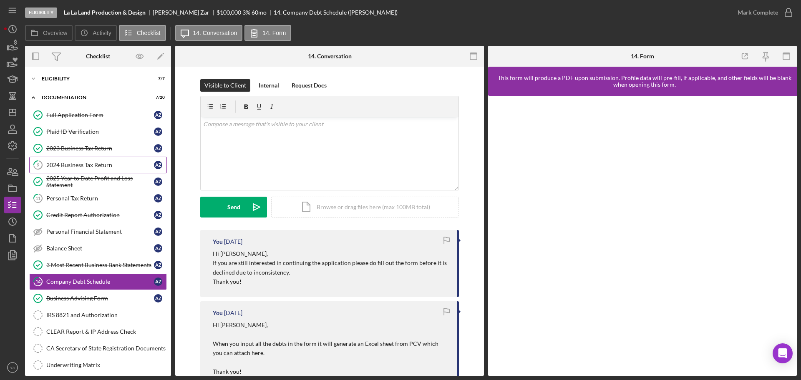
click at [92, 168] on div "2024 Business Tax Return" at bounding box center [100, 165] width 108 height 7
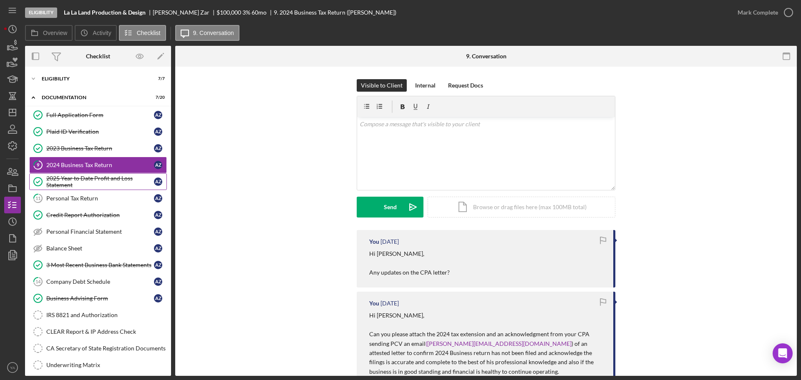
click at [107, 179] on div "2025 Year to Date Profit and Loss Statement" at bounding box center [100, 181] width 108 height 13
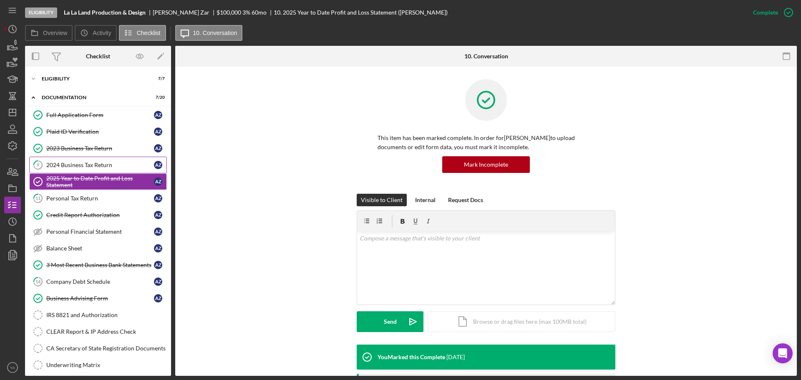
click at [110, 170] on link "9 2024 Business Tax Return A Z" at bounding box center [98, 165] width 138 height 17
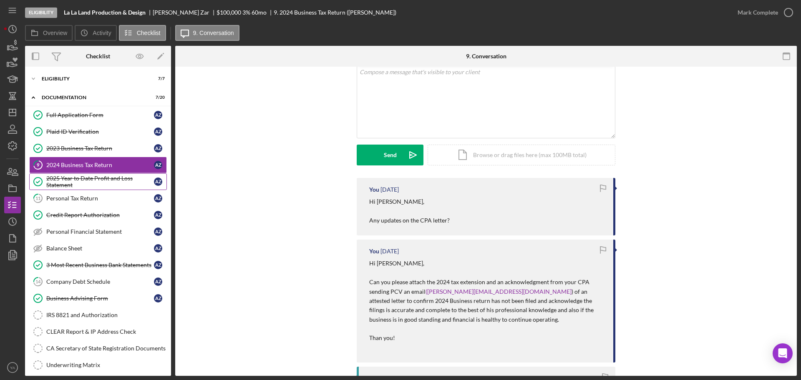
click at [90, 179] on div "2025 Year to Date Profit and Loss Statement" at bounding box center [100, 181] width 108 height 13
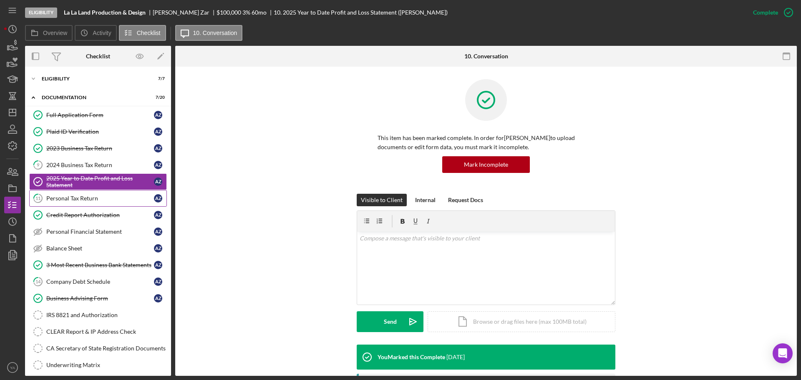
click at [89, 191] on link "11 Personal Tax Return A Z" at bounding box center [98, 198] width 138 height 17
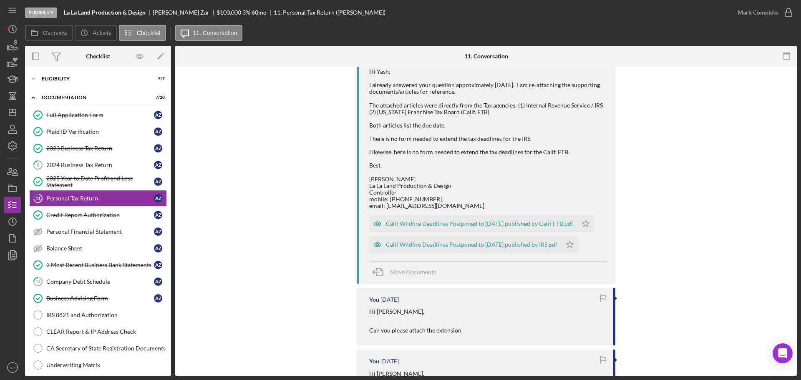
scroll to position [156, 0]
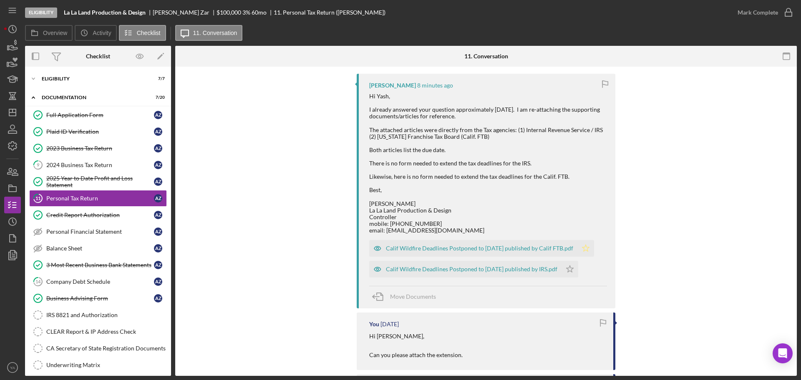
click at [586, 249] on icon "Icon/Star" at bounding box center [585, 248] width 17 height 17
click at [568, 267] on icon "Icon/Star" at bounding box center [569, 269] width 17 height 17
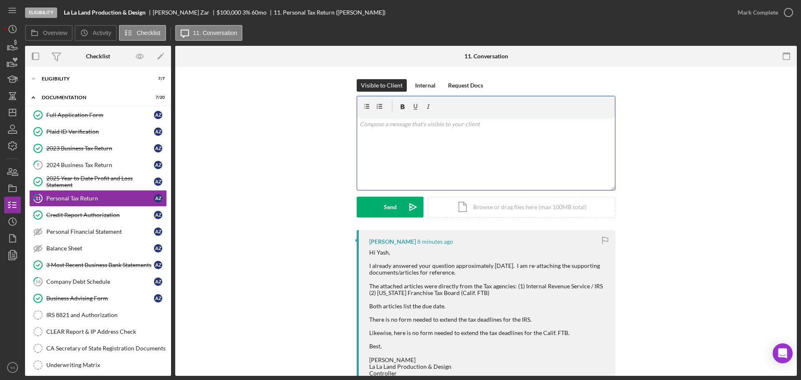
click at [435, 157] on div "v Color teal Color pink Remove color Add row above Add row below Add column bef…" at bounding box center [486, 153] width 258 height 73
click at [111, 150] on div "2023 Business Tax Return" at bounding box center [100, 148] width 108 height 7
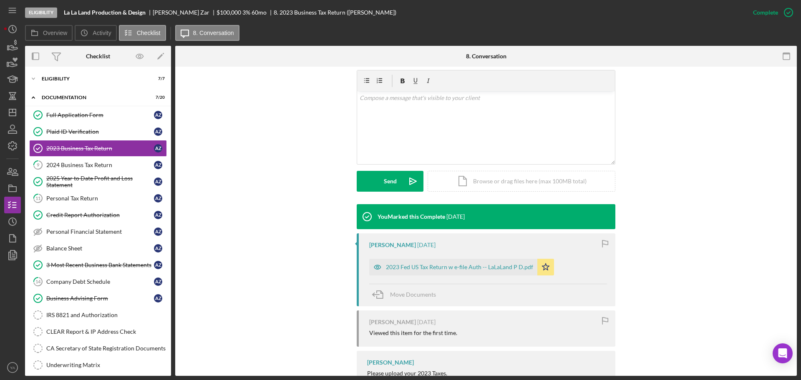
scroll to position [189, 0]
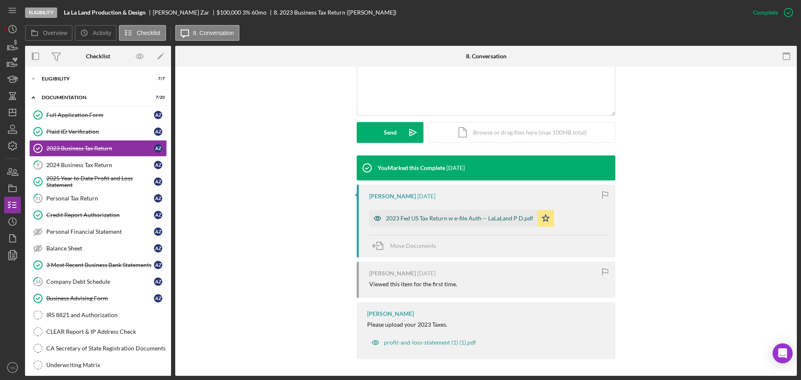
click at [453, 221] on div "2023 Fed US Tax Return w e-file Auth -- LaLaLand P D.pdf" at bounding box center [459, 218] width 147 height 7
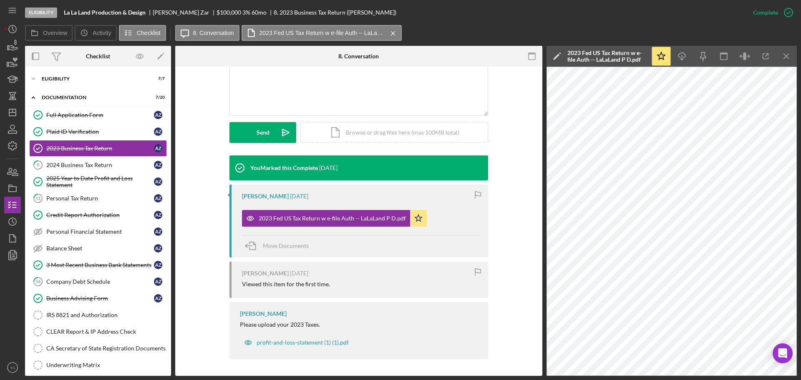
scroll to position [110, 0]
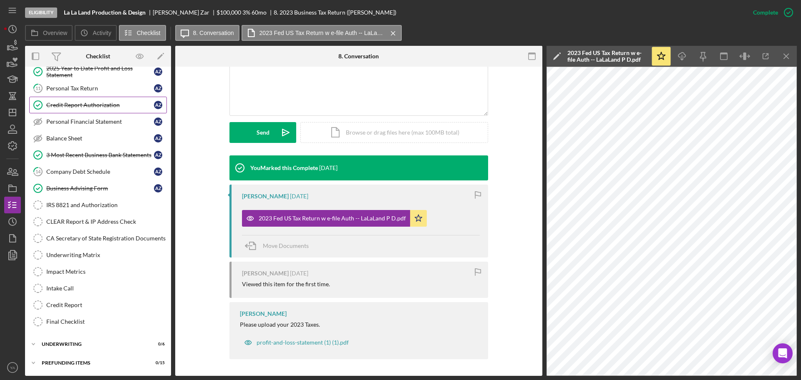
drag, startPoint x: 126, startPoint y: 90, endPoint x: 128, endPoint y: 98, distance: 7.7
click at [126, 90] on div "Personal Tax Return" at bounding box center [100, 88] width 108 height 7
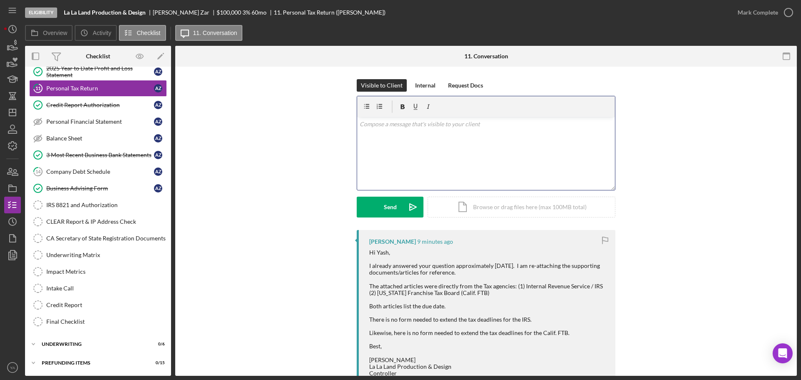
click at [476, 168] on div "v Color teal Color pink Remove color Add row above Add row below Add column bef…" at bounding box center [486, 153] width 258 height 73
click at [363, 123] on p "HI [PERSON_NAME], Thank you for the clarification" at bounding box center [486, 134] width 253 height 28
click at [430, 146] on p "Hi [PERSON_NAME], Thank you for the clarification" at bounding box center [486, 134] width 253 height 28
click at [447, 153] on div "v Color teal Color pink Remove color Add row above Add row below Add column bef…" at bounding box center [486, 153] width 258 height 73
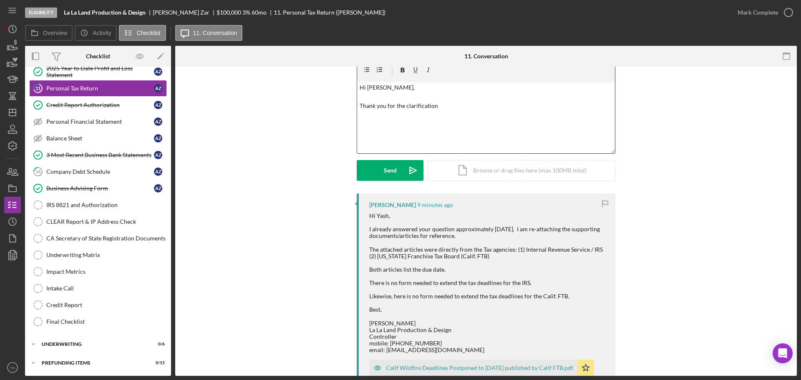
scroll to position [52, 0]
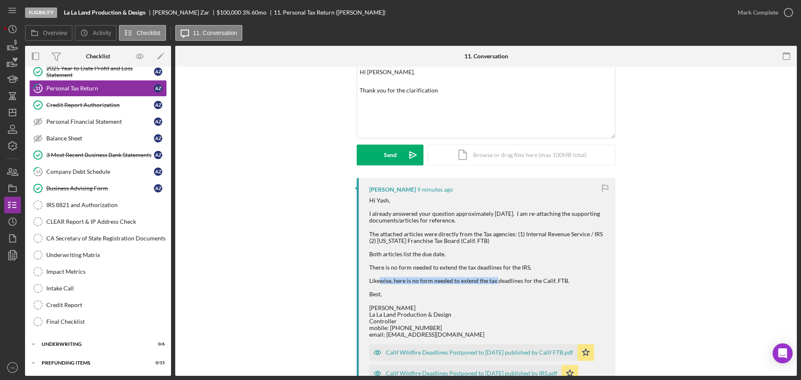
drag, startPoint x: 388, startPoint y: 272, endPoint x: 486, endPoint y: 279, distance: 98.2
click at [486, 279] on div "Hi Yash, I already answered your question approximately [DATE]. I am re-attachi…" at bounding box center [488, 267] width 238 height 141
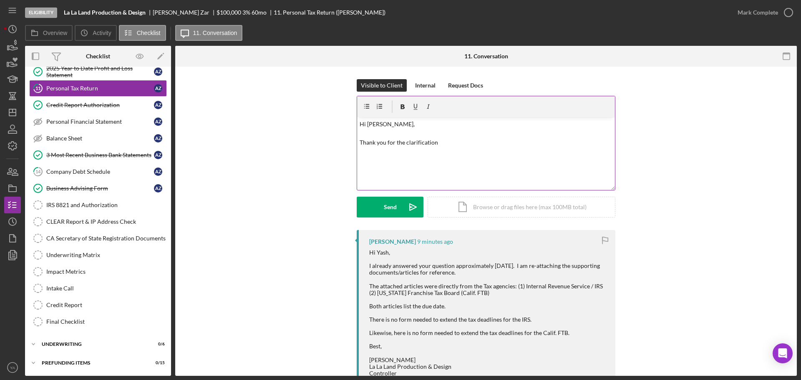
click at [459, 139] on p "Hi [PERSON_NAME], Thank you for the clarification" at bounding box center [486, 134] width 253 height 28
click at [450, 138] on p "Hi [PERSON_NAME], Thank you for the clarification! Best, Yash" at bounding box center [486, 148] width 253 height 56
click at [101, 171] on div "Company Debt Schedule" at bounding box center [100, 172] width 108 height 7
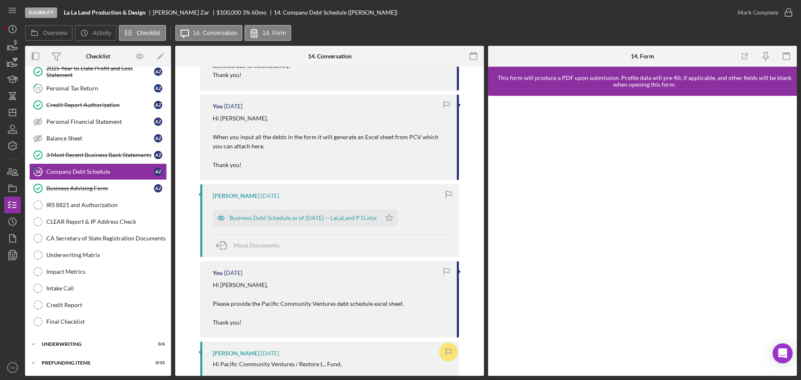
scroll to position [209, 0]
click at [301, 215] on div "Business Debt Schedule as of [DATE] -- LaLaLand P D.xlsx" at bounding box center [302, 216] width 147 height 7
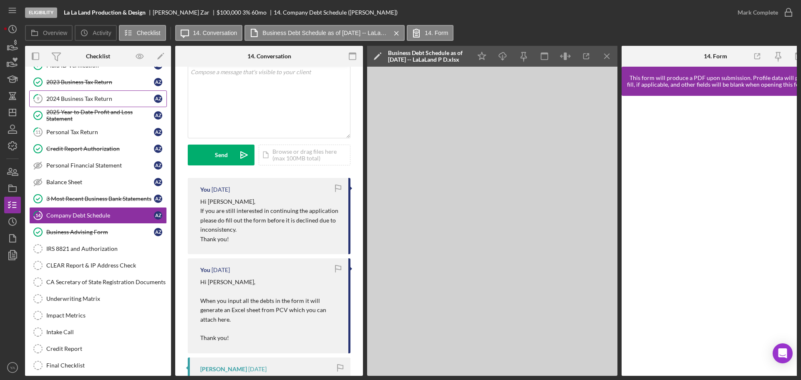
scroll to position [6, 0]
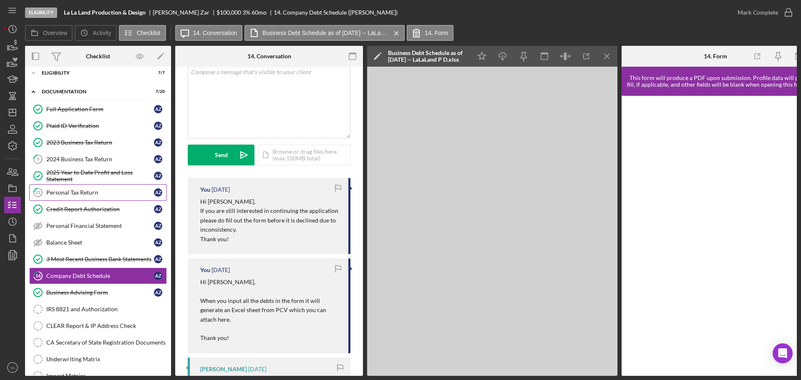
click at [101, 185] on link "11 Personal Tax Return A Z" at bounding box center [98, 192] width 138 height 17
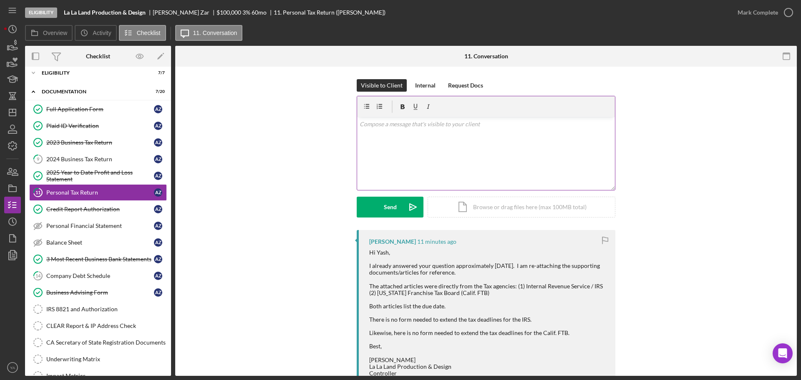
click at [453, 160] on div "v Color teal Color pink Remove color Add row above Add row below Add column bef…" at bounding box center [486, 153] width 258 height 73
paste div
click at [465, 145] on p "Hi [PERSON_NAME], Thank you for the clarification! Best, Yash" at bounding box center [486, 148] width 253 height 56
click at [108, 256] on div "3 Most Recent Business Bank Statements" at bounding box center [100, 259] width 108 height 7
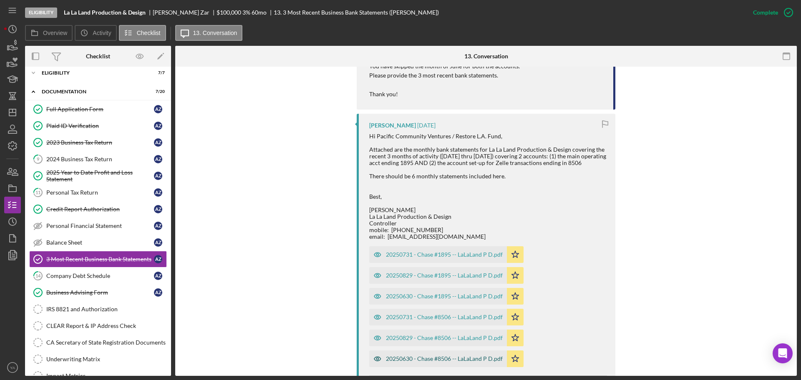
scroll to position [678, 0]
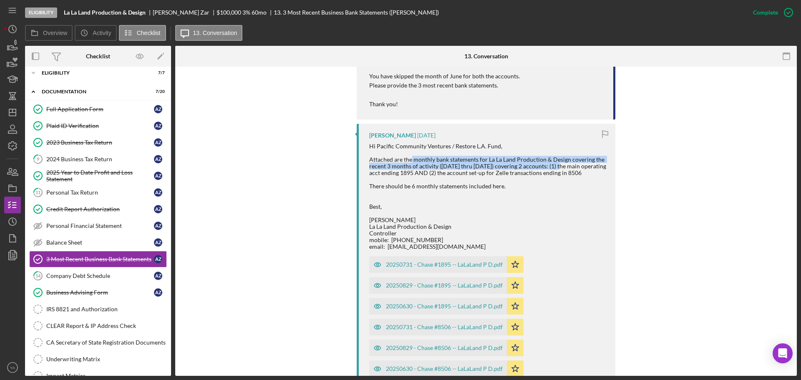
drag, startPoint x: 410, startPoint y: 169, endPoint x: 565, endPoint y: 176, distance: 155.3
click at [565, 176] on div "Hi Pacific Community Ventures / Restore L.A. Fund, Attached are the monthly ban…" at bounding box center [488, 197] width 238 height 108
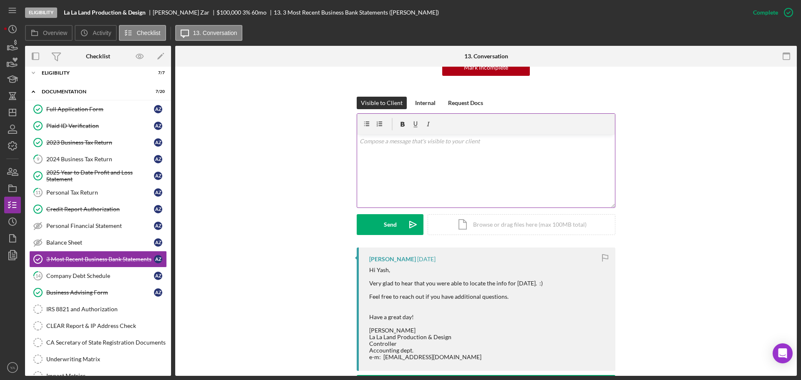
scroll to position [157, 0]
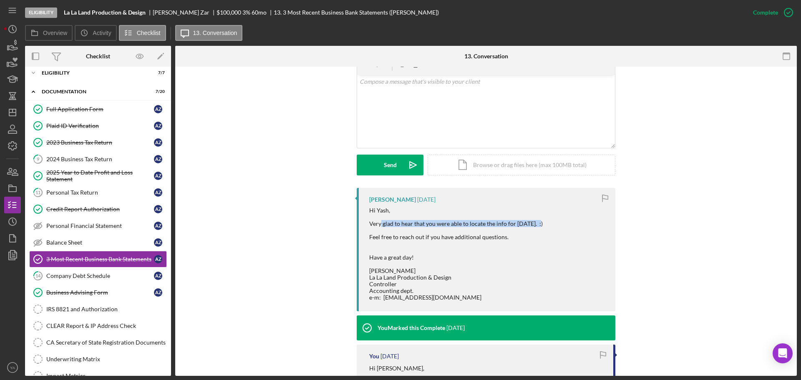
drag, startPoint x: 380, startPoint y: 227, endPoint x: 541, endPoint y: 227, distance: 160.2
click at [541, 227] on div "Hi Yash, Very glad to hear that you were able to locate the info for [DATE]. :)…" at bounding box center [456, 254] width 174 height 94
click at [498, 236] on div "Hi Yash, Very glad to hear that you were able to locate the info for [DATE]. :)…" at bounding box center [456, 254] width 174 height 94
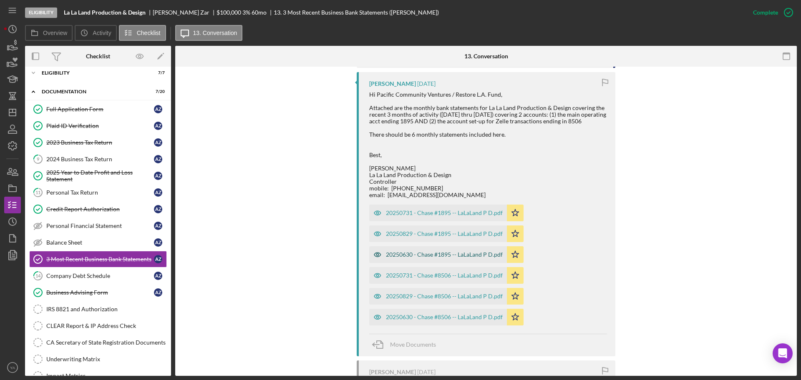
scroll to position [730, 0]
click at [443, 216] on div "20250731 - Chase #1895 -- LaLaLand P D.pdf" at bounding box center [444, 212] width 117 height 7
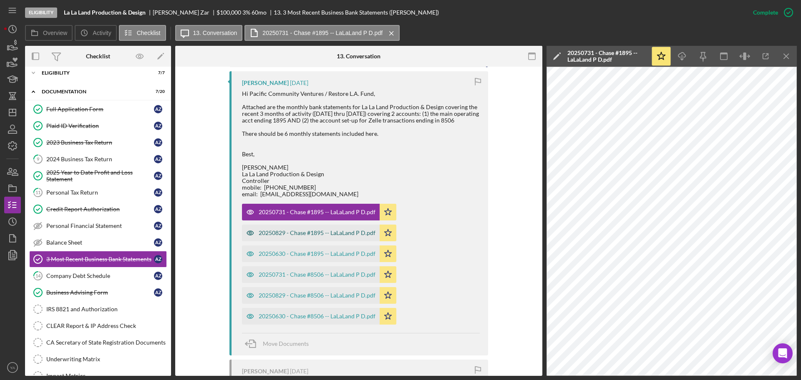
click at [332, 237] on div "20250829 - Chase #1895 -- LaLaLand P D.pdf" at bounding box center [317, 233] width 117 height 7
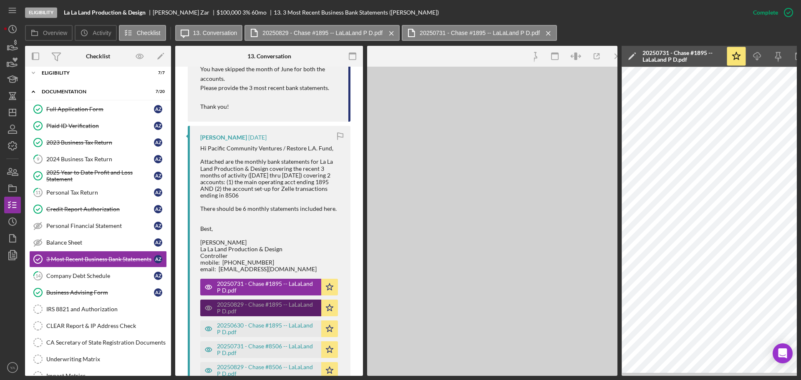
scroll to position [769, 0]
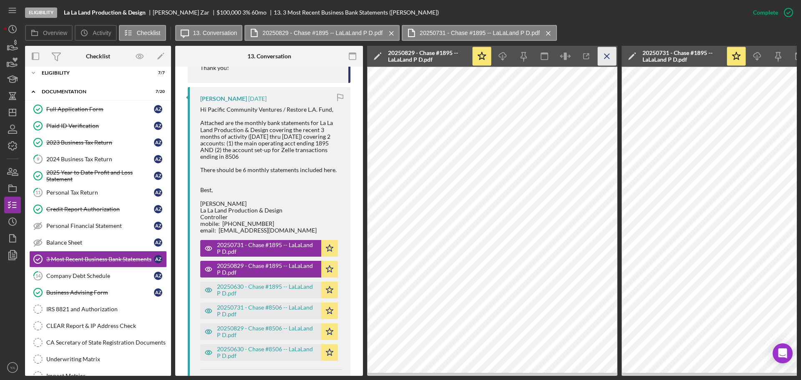
click at [611, 60] on icon "Icon/Menu Close" at bounding box center [607, 56] width 19 height 19
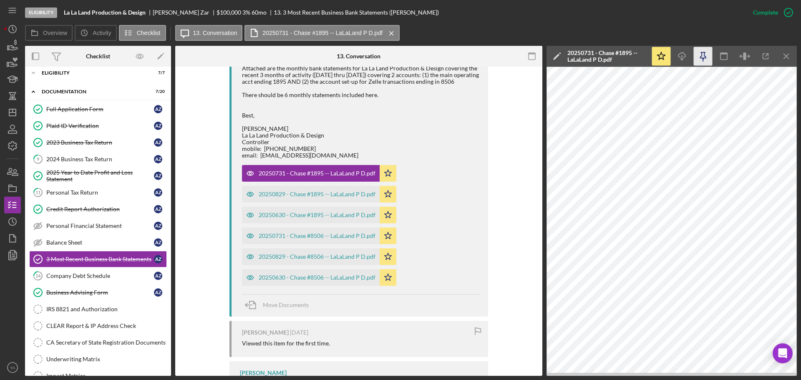
scroll to position [721, 0]
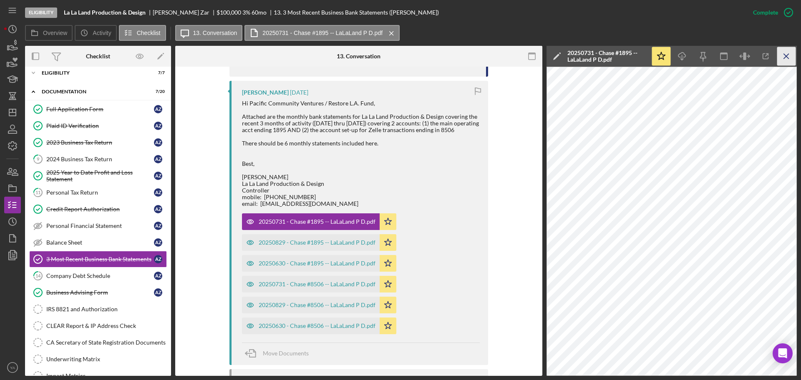
click at [780, 55] on icon "Icon/Menu Close" at bounding box center [786, 56] width 19 height 19
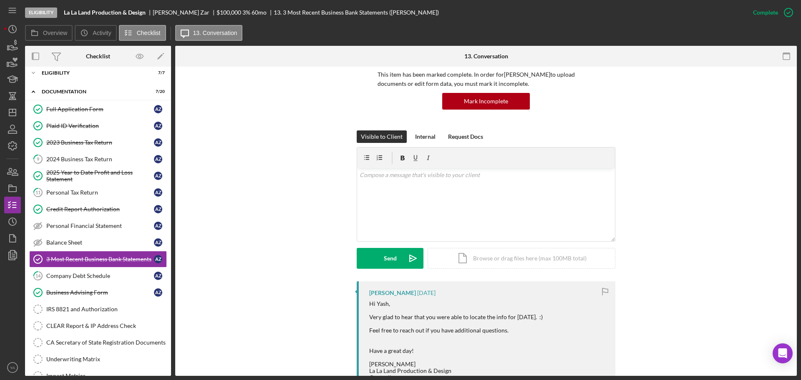
scroll to position [0, 0]
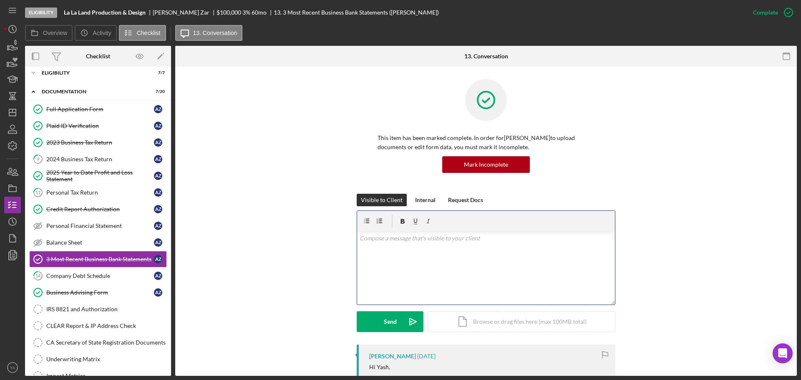
click at [439, 266] on div "v Color teal Color pink Remove color Add row above Add row below Add column bef…" at bounding box center [486, 268] width 258 height 73
click at [13, 114] on icon "Icon/Dashboard" at bounding box center [12, 112] width 21 height 21
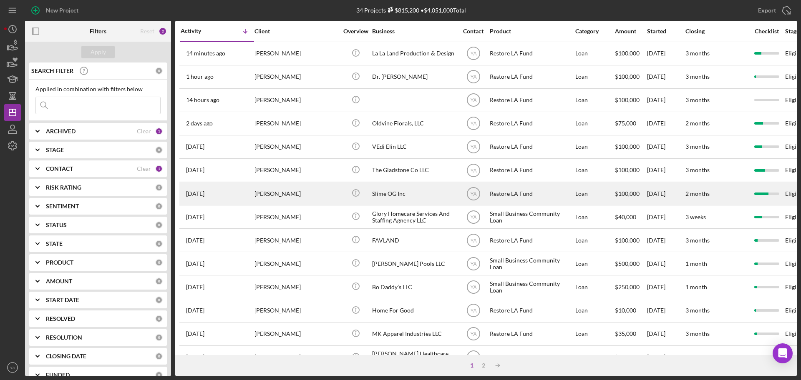
click at [403, 196] on div "Slime OG Inc" at bounding box center [413, 194] width 83 height 22
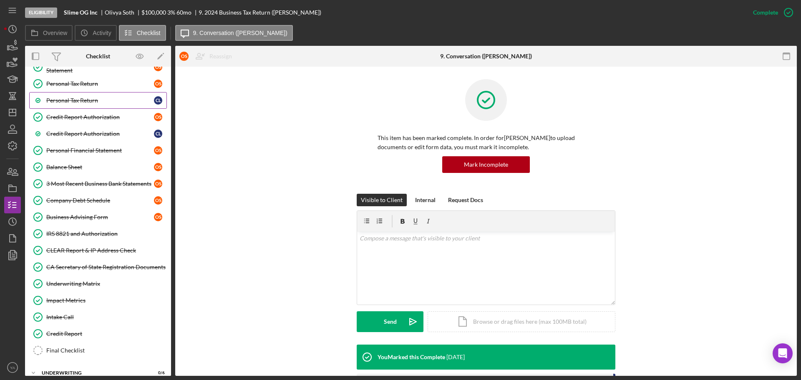
scroll to position [162, 0]
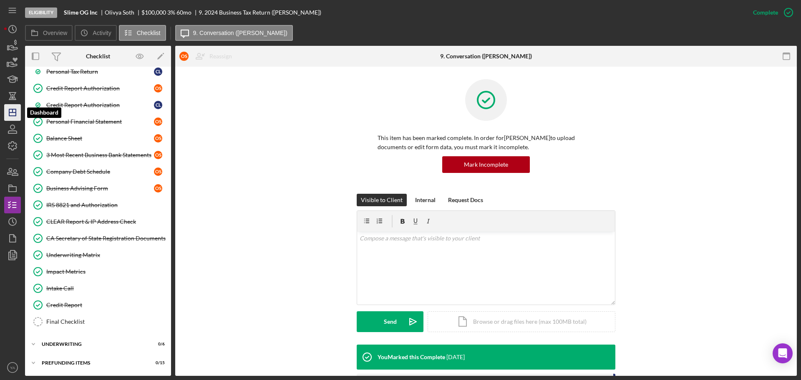
click at [13, 105] on icon "Icon/Dashboard" at bounding box center [12, 112] width 21 height 21
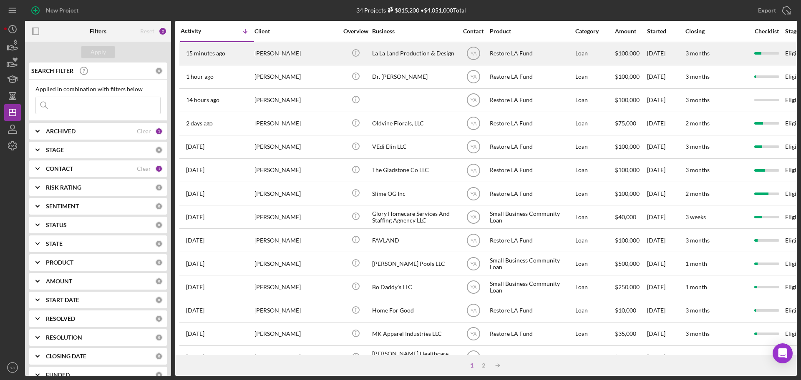
click at [389, 48] on div "La La Land Production & Design" at bounding box center [413, 54] width 83 height 22
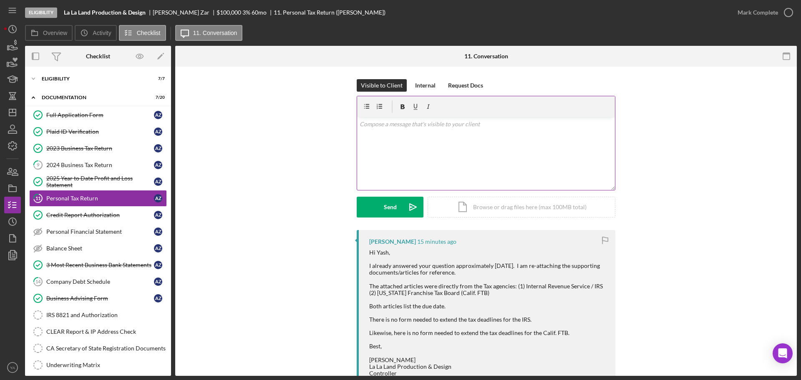
click at [459, 131] on div "v Color teal Color pink Remove color Add row above Add row below Add column bef…" at bounding box center [486, 153] width 258 height 73
click at [380, 130] on div "v Color teal Color pink Remove color Add row above Add row below Add column bef…" at bounding box center [486, 153] width 258 height 73
click at [454, 136] on p "Thank you for the clarification." at bounding box center [486, 135] width 253 height 9
click at [420, 121] on p "Hi [PERSON_NAME]," at bounding box center [486, 124] width 253 height 9
click at [452, 137] on p "Thank you for the clarification." at bounding box center [486, 135] width 253 height 9
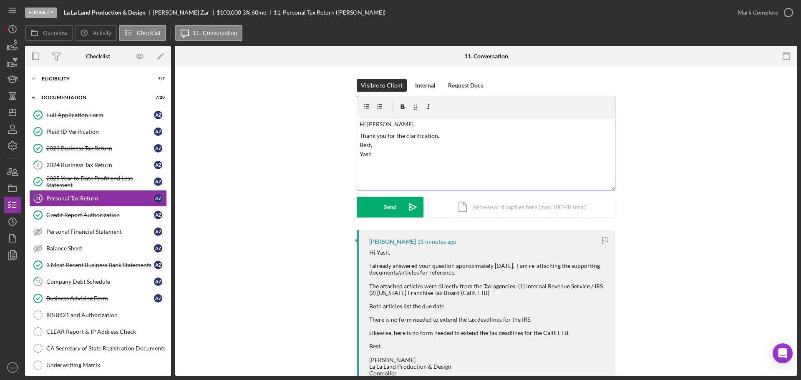
click at [360, 135] on p "Thank you for the clarification. Best, Yash" at bounding box center [486, 145] width 253 height 28
click at [471, 138] on p "Thank you for the clarification. Best, Yash" at bounding box center [486, 145] width 253 height 28
click at [399, 126] on p "Hi [PERSON_NAME]," at bounding box center [486, 124] width 253 height 9
click at [456, 146] on p "Thank you for the clarification." at bounding box center [486, 147] width 253 height 9
click at [410, 169] on p "Thank you for the clarification. I am still waiting fo" at bounding box center [486, 157] width 253 height 28
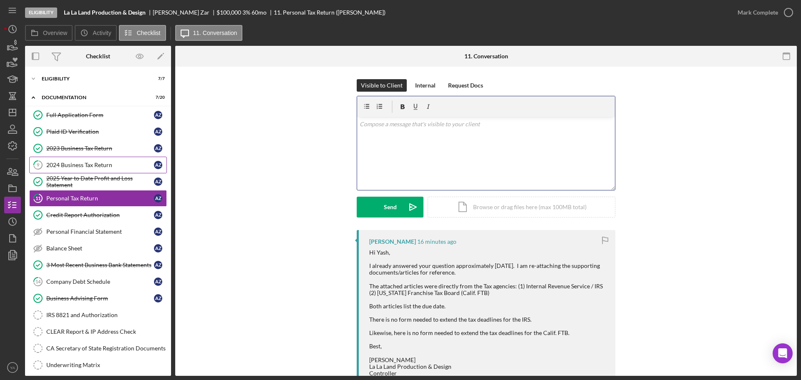
click at [106, 166] on div "2024 Business Tax Return" at bounding box center [100, 165] width 108 height 7
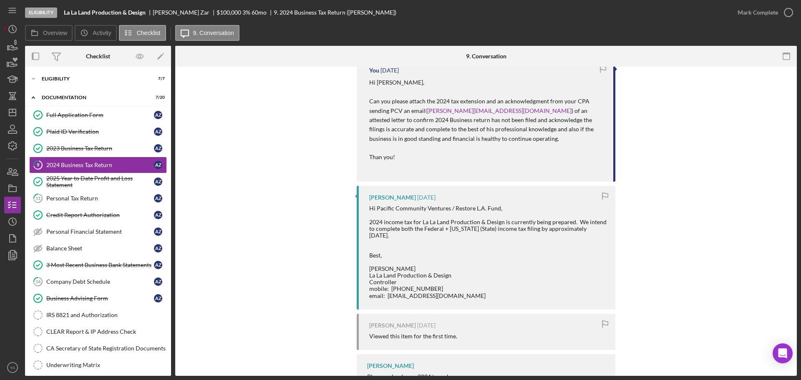
scroll to position [77, 0]
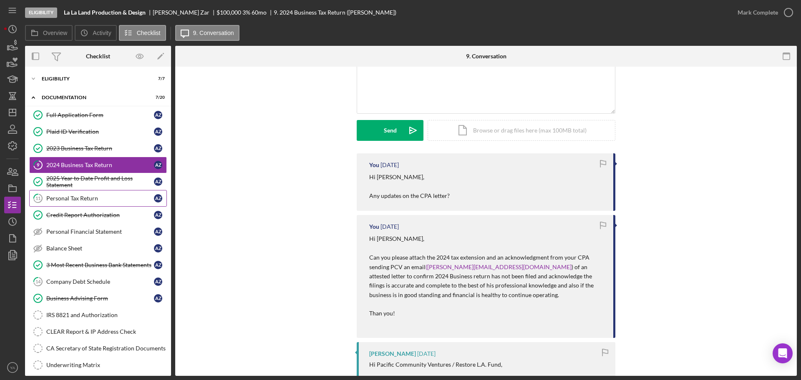
click at [94, 191] on link "11 Personal Tax Return A Z" at bounding box center [98, 198] width 138 height 17
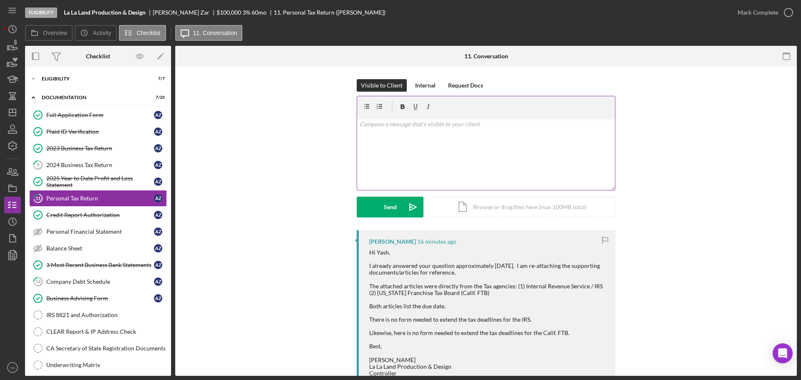
click at [473, 171] on div "v Color teal Color pink Remove color Add row above Add row below Add column bef…" at bounding box center [486, 153] width 258 height 73
click at [379, 124] on p "Hi [PERSON_NAME] thank you for the clarification." at bounding box center [486, 124] width 253 height 9
click at [466, 142] on p "Hi [PERSON_NAME], Thank you for the clarification." at bounding box center [486, 134] width 253 height 28
click at [413, 206] on icon "Icon/icon-invite-send" at bounding box center [413, 207] width 21 height 21
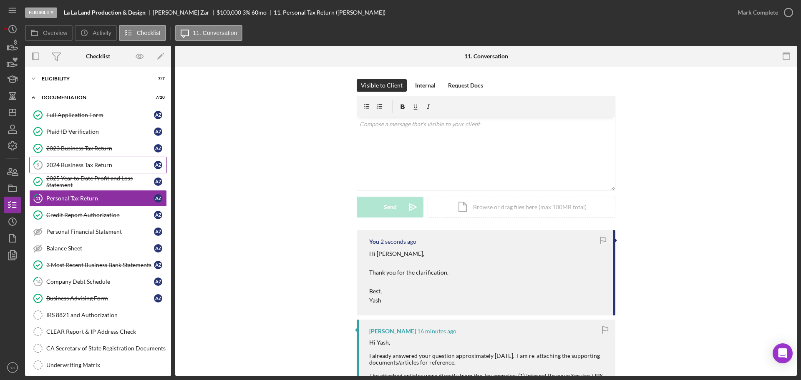
click at [108, 163] on div "2024 Business Tax Return" at bounding box center [100, 165] width 108 height 7
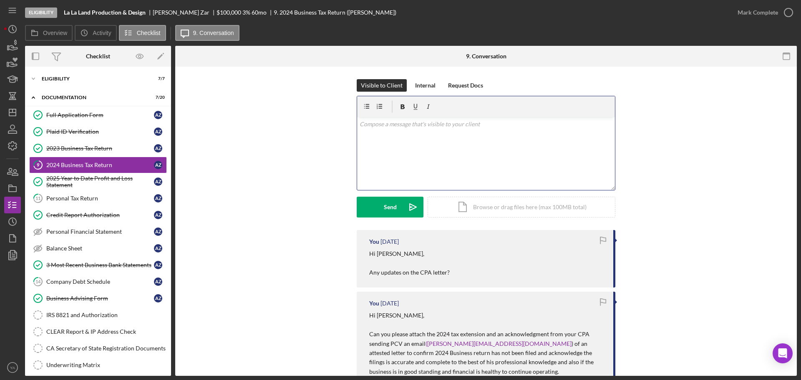
click at [457, 130] on div "v Color teal Color pink Remove color Add row above Add row below Add column bef…" at bounding box center [486, 153] width 258 height 73
drag, startPoint x: 410, startPoint y: 146, endPoint x: 349, endPoint y: 143, distance: 61.4
click at [349, 143] on div "Visible to Client Internal Request Docs v Color teal Color pink Remove color Ad…" at bounding box center [486, 154] width 596 height 151
click at [450, 142] on p "Hi [PERSON_NAME], Can you attach the draft you filed on 6th" at bounding box center [486, 134] width 253 height 28
click at [522, 135] on p "Hi [PERSON_NAME], Can you attach the draft you filed on [DATE]" at bounding box center [486, 134] width 253 height 28
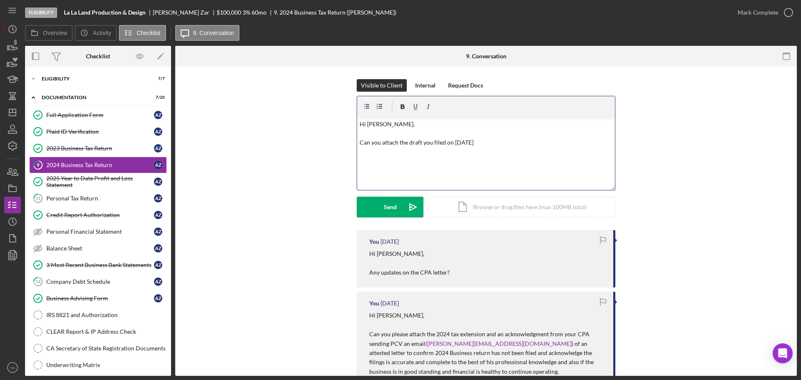
click at [496, 144] on p "Hi [PERSON_NAME], Can you attach the draft you filed on [DATE]" at bounding box center [486, 134] width 253 height 28
drag, startPoint x: 483, startPoint y: 143, endPoint x: 488, endPoint y: 138, distance: 6.8
click at [488, 138] on p "Hi [PERSON_NAME], Can you attach the draft you filed on [DATE] nad the CPA lett…" at bounding box center [486, 134] width 253 height 28
click at [576, 121] on p "Hi [PERSON_NAME], Can you attach the draft you filed on [DATE] and the CPA lett…" at bounding box center [486, 134] width 253 height 28
click at [571, 138] on p "Hi [PERSON_NAME], Can you attach the draft you filed on [DATE] and the CPA lett…" at bounding box center [486, 134] width 253 height 28
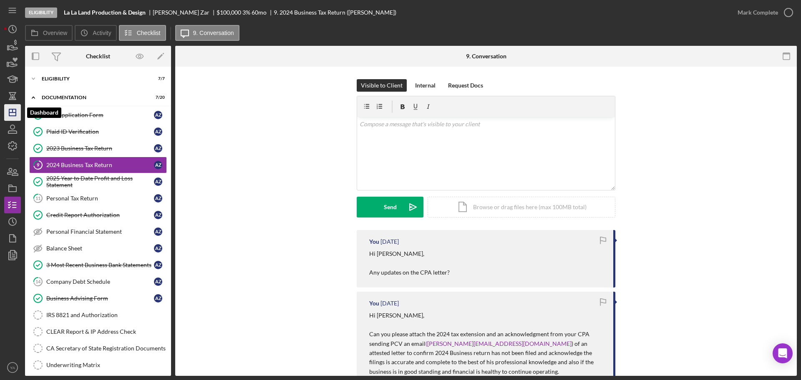
click at [8, 112] on icon "Icon/Dashboard" at bounding box center [12, 112] width 21 height 21
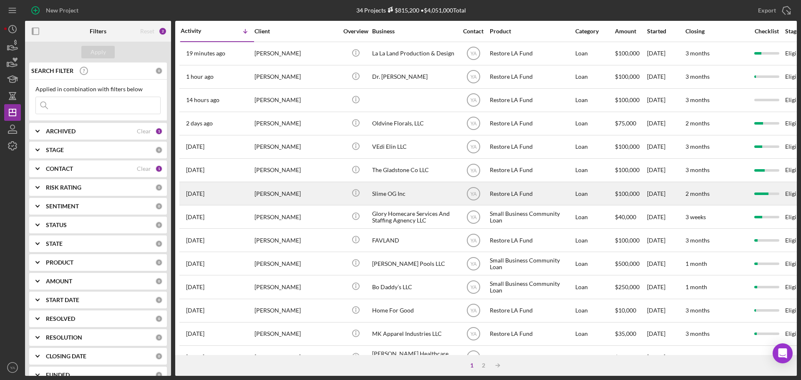
click at [403, 194] on div "Slime OG Inc" at bounding box center [413, 194] width 83 height 22
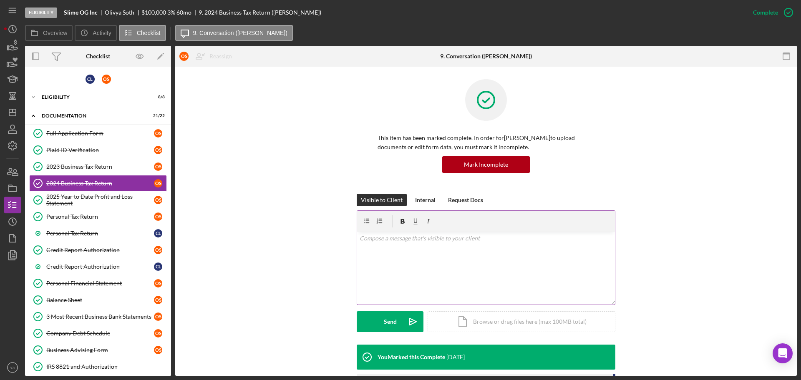
click at [418, 291] on div "v Color teal Color pink Remove color Add row above Add row below Add column bef…" at bounding box center [486, 268] width 258 height 73
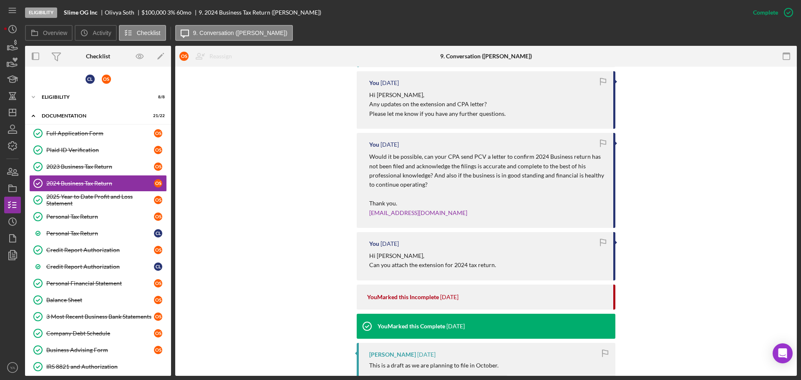
scroll to position [1825, 0]
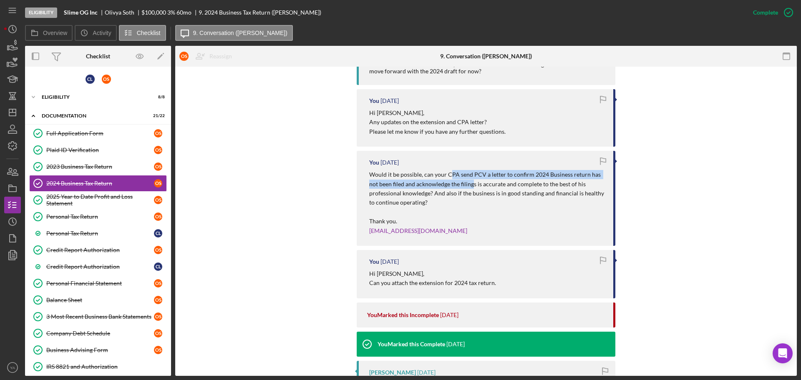
drag, startPoint x: 446, startPoint y: 176, endPoint x: 450, endPoint y: 173, distance: 4.9
click at [470, 181] on p "Would it be possible, can your CPA send PCV a letter to confirm 2024 Business r…" at bounding box center [487, 189] width 236 height 38
click at [446, 171] on p "Would it be possible, can your CPA send PCV a letter to confirm 2024 Business r…" at bounding box center [487, 189] width 236 height 38
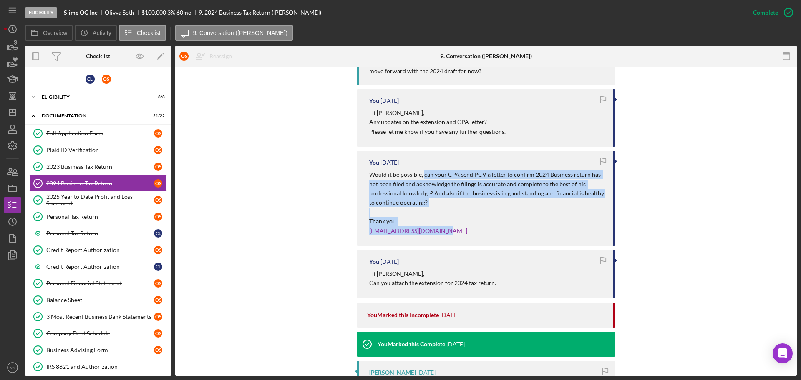
drag, startPoint x: 423, startPoint y: 175, endPoint x: 463, endPoint y: 244, distance: 80.0
click at [463, 244] on div "You [DATE] Would it be possible, can your CPA send PCV a letter to confirm 2024…" at bounding box center [486, 198] width 259 height 95
copy div "can your CPA send PCV a letter to confirm 2024 Business return has not been fil…"
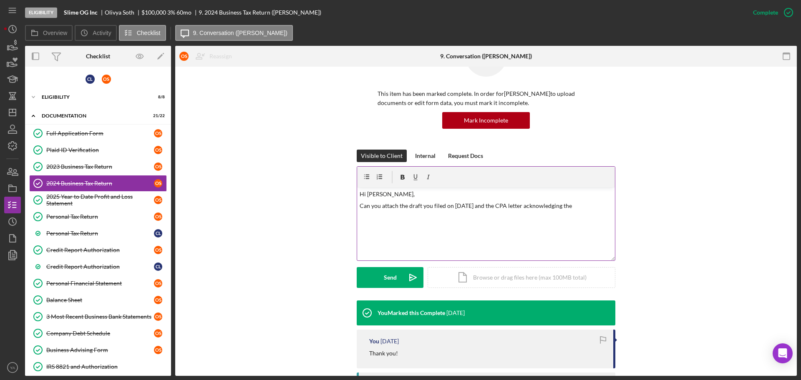
scroll to position [0, 0]
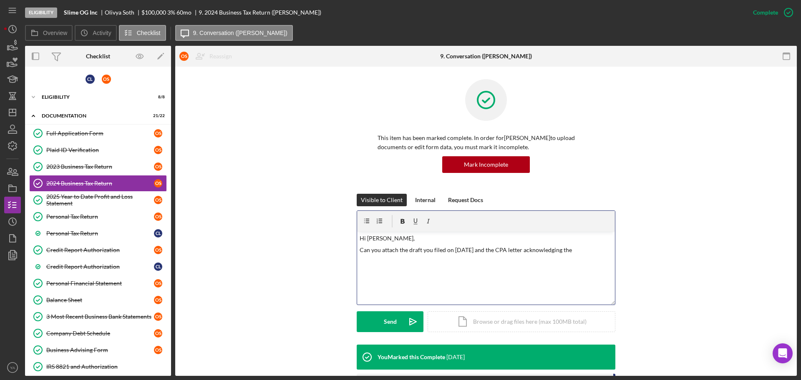
click at [438, 268] on div "v Color teal Color pink Remove color Add row above Add row below Add column bef…" at bounding box center [486, 268] width 258 height 73
click at [621, 255] on div "Visible to Client Internal Request Docs v Color teal Color pink Remove color Ad…" at bounding box center [486, 269] width 596 height 151
click at [587, 260] on div "v Color teal Color pink Remove color Add row above Add row below Add column bef…" at bounding box center [486, 268] width 258 height 73
click at [4, 124] on div "Eligibility Slime OG Inc Olivya Soth $100,000 $20,000 3 % 60 mo 9. 2024 Busines…" at bounding box center [400, 190] width 801 height 380
click at [5, 120] on icon "Icon/Dashboard" at bounding box center [12, 112] width 21 height 21
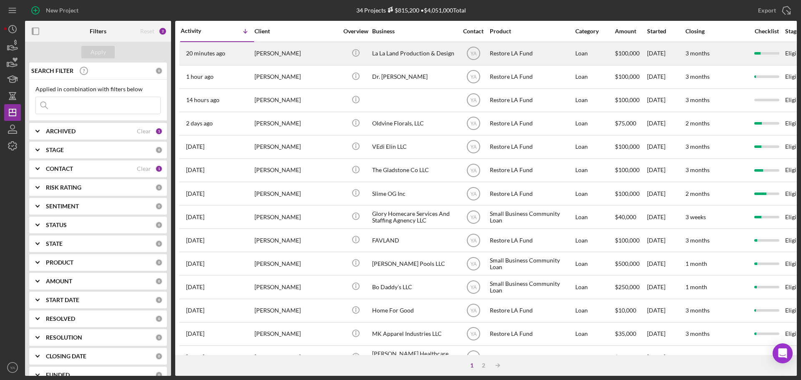
click at [440, 57] on div "La La Land Production & Design" at bounding box center [413, 54] width 83 height 22
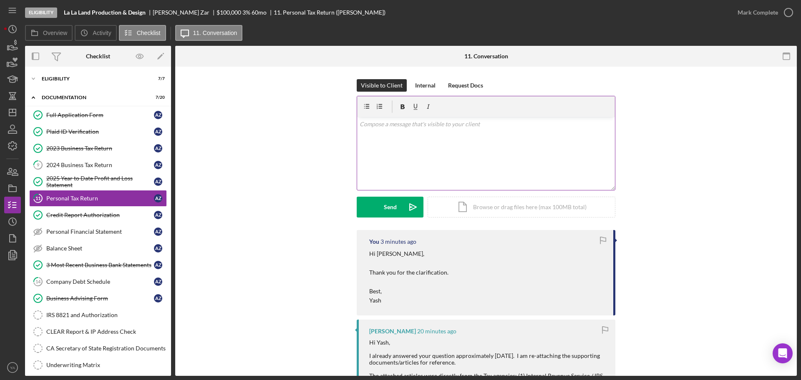
click at [491, 161] on div "v Color teal Color pink Remove color Add row above Add row below Add column bef…" at bounding box center [486, 153] width 258 height 73
click at [783, 6] on icon "button" at bounding box center [788, 12] width 21 height 21
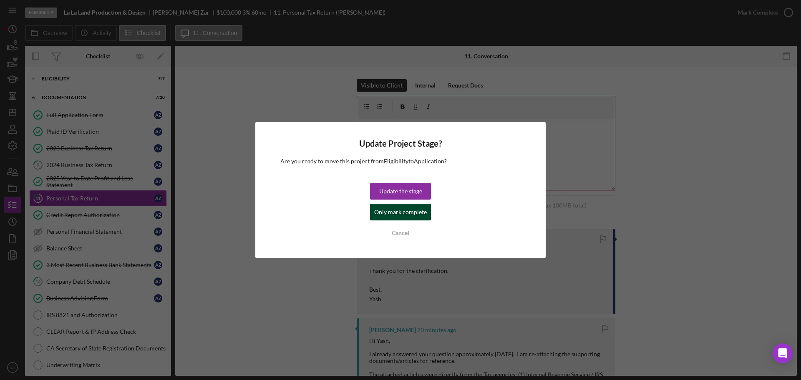
click at [399, 207] on div "Only mark complete" at bounding box center [400, 212] width 53 height 17
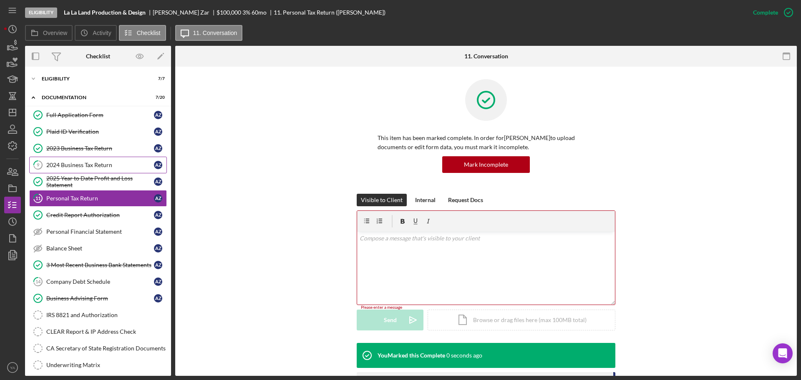
click at [111, 171] on link "9 2024 Business Tax Return A Z" at bounding box center [98, 165] width 138 height 17
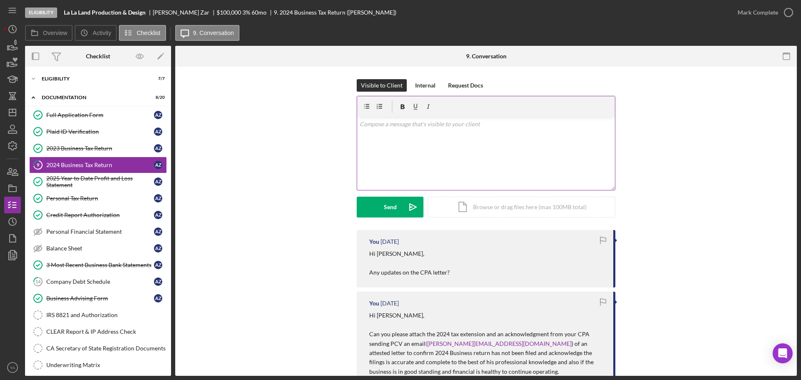
click at [482, 177] on div "v Color teal Color pink Remove color Add row above Add row below Add column bef…" at bounding box center [486, 153] width 258 height 73
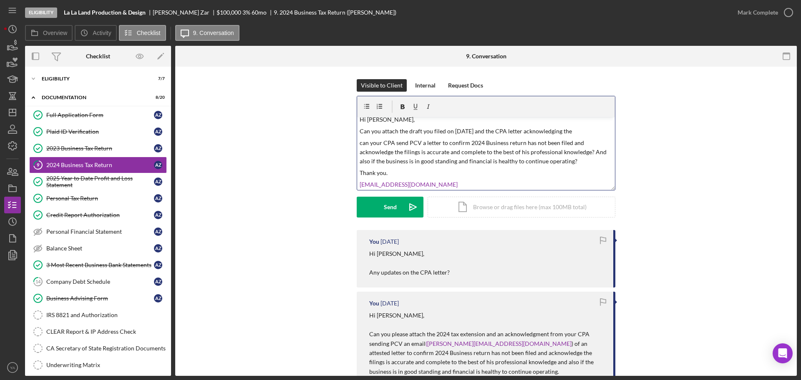
click at [405, 126] on div "v Color teal Color pink Remove color Add row above Add row below Add column bef…" at bounding box center [486, 153] width 258 height 73
click at [395, 120] on p "Hi [PERSON_NAME]," at bounding box center [486, 119] width 253 height 9
click at [484, 130] on p "Can you attach the draft you filed on [DATE] and the CPA letter acknowledging t…" at bounding box center [486, 131] width 253 height 9
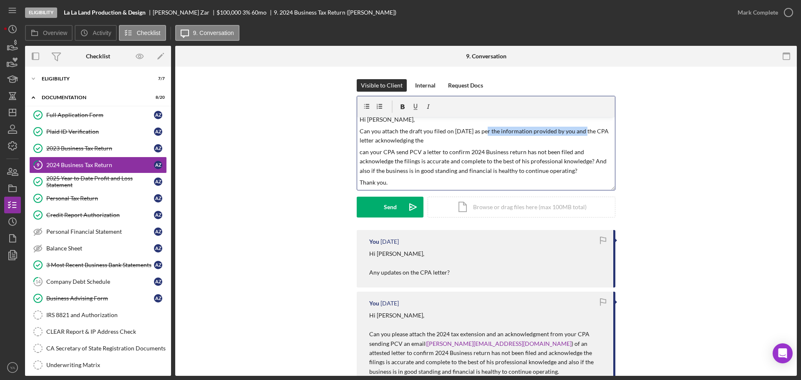
drag, startPoint x: 582, startPoint y: 133, endPoint x: 485, endPoint y: 133, distance: 97.6
click at [485, 133] on p "Can you attach the draft you filed on [DATE] as per the information provided by…" at bounding box center [486, 136] width 253 height 19
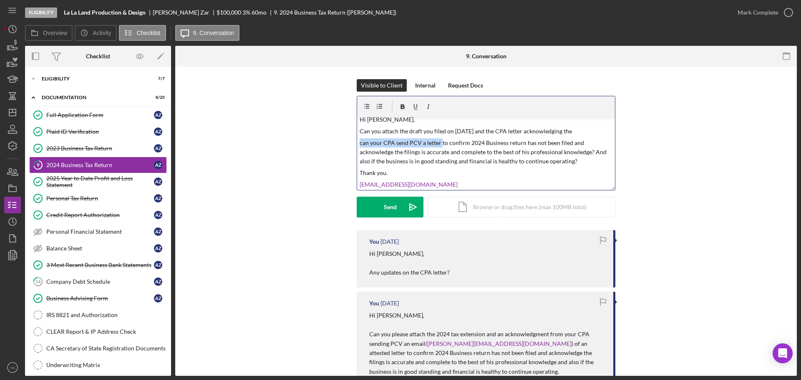
drag, startPoint x: 359, startPoint y: 143, endPoint x: 438, endPoint y: 146, distance: 79.3
click at [438, 146] on p "can your CPA send PCV a letter to confirm 2024 Business return has not been fil…" at bounding box center [486, 152] width 253 height 28
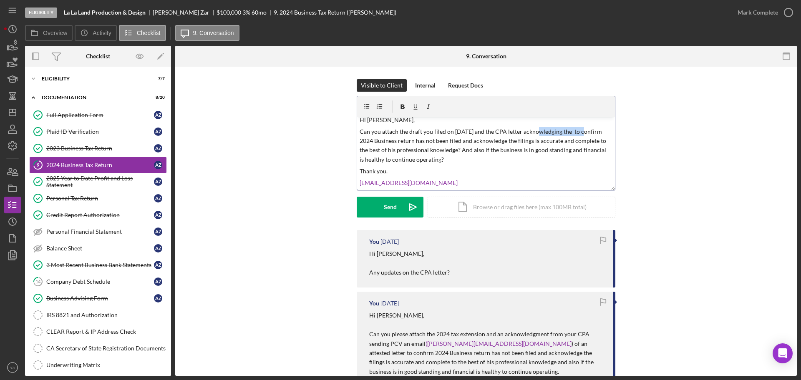
drag, startPoint x: 580, startPoint y: 131, endPoint x: 531, endPoint y: 134, distance: 48.9
click at [531, 134] on p "Can you attach the draft you filed on [DATE] and the CPA letter acknowledging t…" at bounding box center [486, 146] width 253 height 38
click at [412, 139] on p "Can you attach the draft you filed on [DATE] and the CPA letter to confirm 2024…" at bounding box center [486, 146] width 253 height 38
click at [386, 141] on p "Can you attach the draft you filed on [DATE] and the CPA letter to confirm 2024…" at bounding box center [486, 146] width 253 height 38
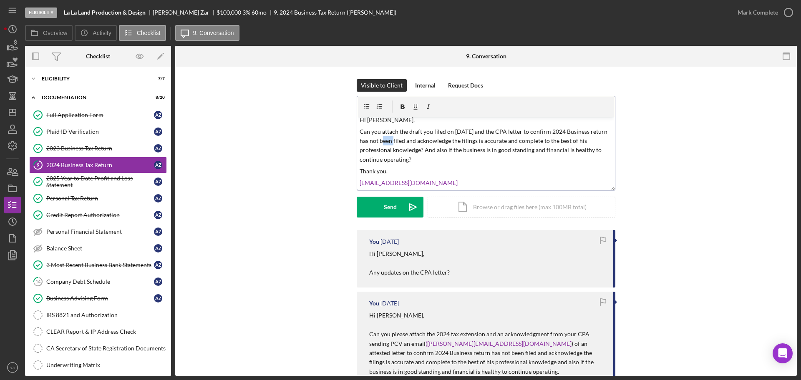
click at [386, 141] on p "Can you attach the draft you filed on [DATE] and the CPA letter to confirm 2024…" at bounding box center [486, 146] width 253 height 38
click at [420, 164] on p "Can you attach the draft you filed on [DATE] and the CPA letter to confirm 2024…" at bounding box center [486, 146] width 253 height 38
click at [412, 123] on p "Hi [PERSON_NAME]," at bounding box center [486, 119] width 253 height 9
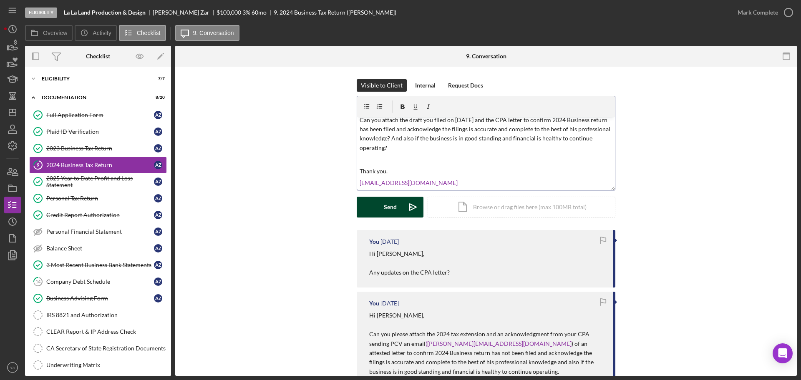
click at [415, 201] on icon "Icon/icon-invite-send" at bounding box center [413, 207] width 21 height 21
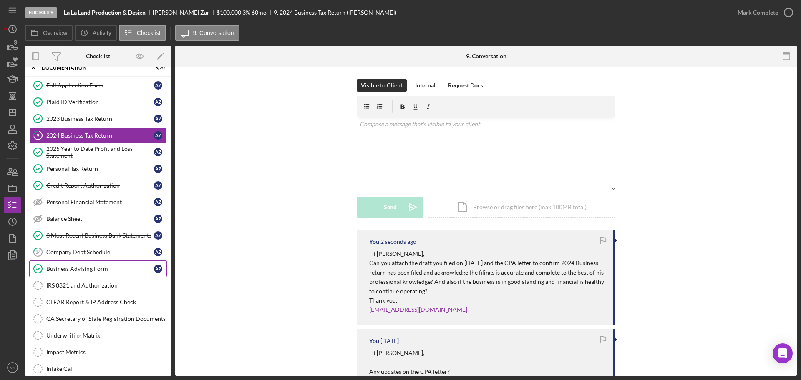
scroll to position [52, 0]
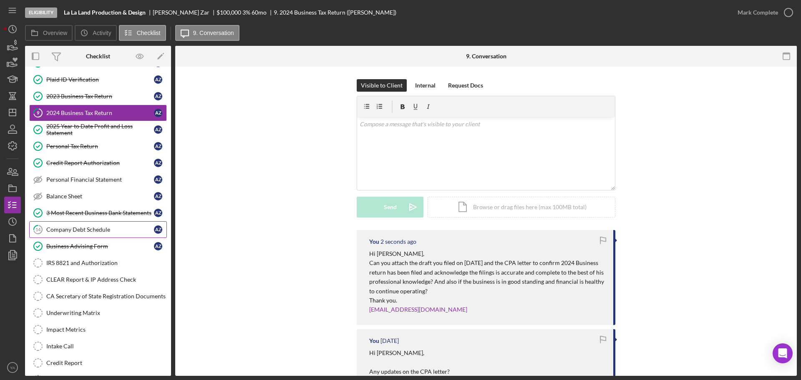
click at [111, 229] on div "Company Debt Schedule" at bounding box center [100, 229] width 108 height 7
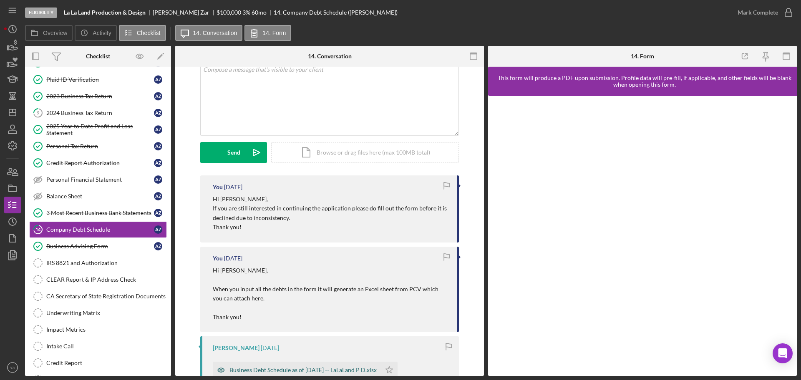
scroll to position [156, 0]
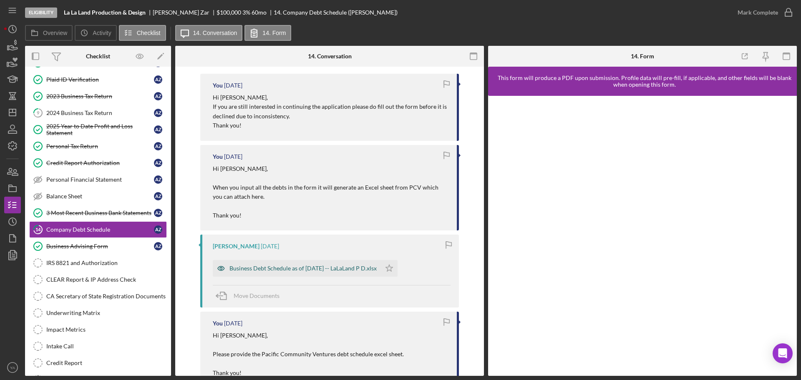
click at [315, 269] on div "Business Debt Schedule as of [DATE] -- LaLaLand P D.xlsx" at bounding box center [302, 268] width 147 height 7
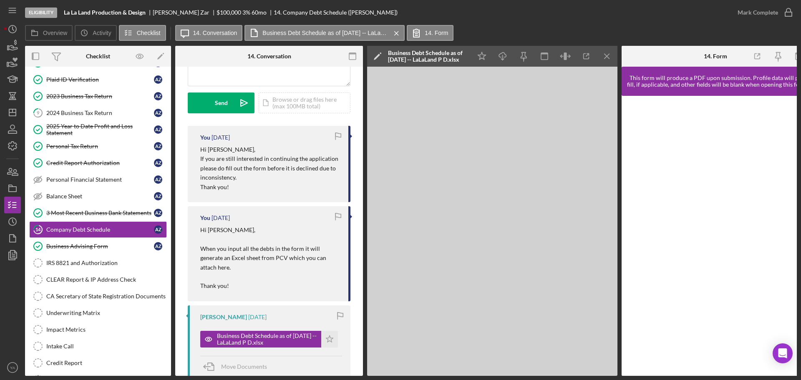
scroll to position [0, 0]
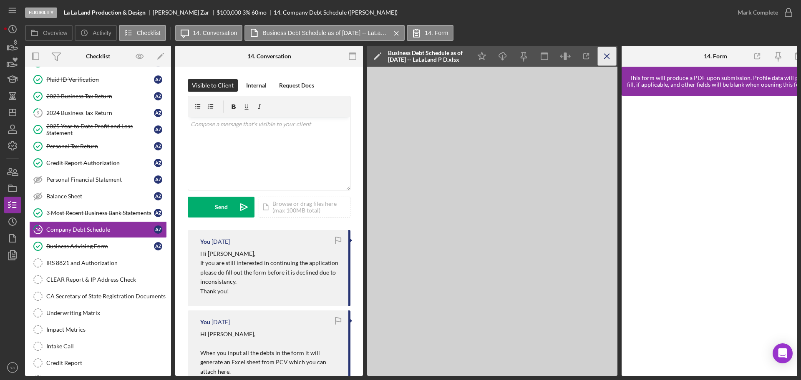
click at [611, 50] on icon "Icon/Menu Close" at bounding box center [607, 56] width 19 height 19
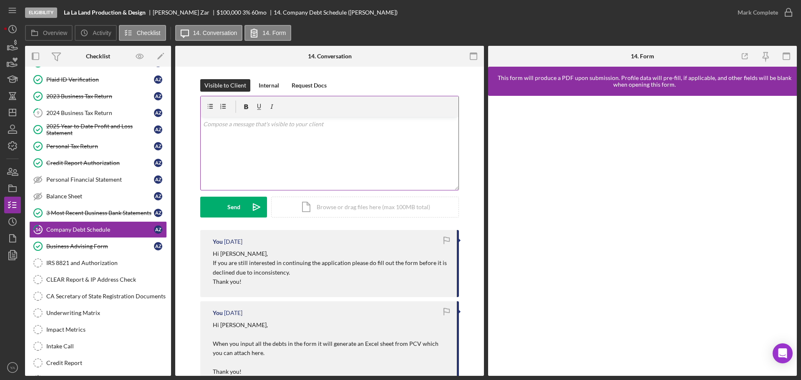
click at [357, 141] on div "v Color teal Color pink Remove color Add row above Add row below Add column bef…" at bounding box center [330, 153] width 258 height 73
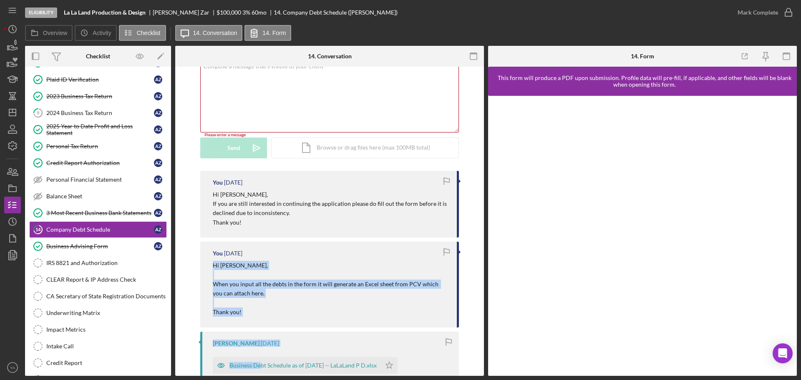
scroll to position [98, 0]
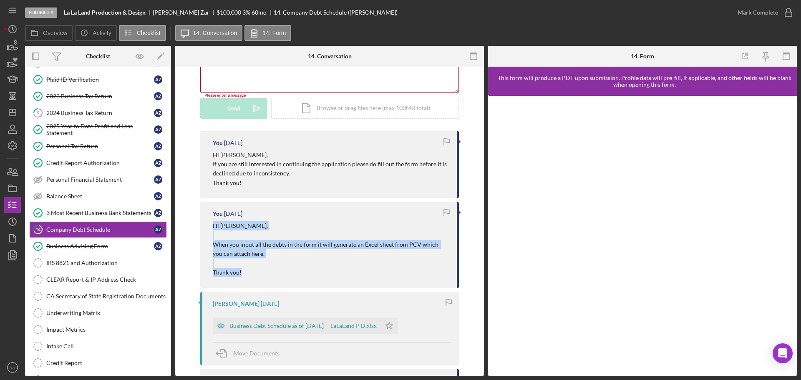
drag, startPoint x: 207, startPoint y: 325, endPoint x: 247, endPoint y: 269, distance: 68.4
click at [247, 269] on div "You [DATE] Hi [PERSON_NAME], When you input all the debts in the form it will g…" at bounding box center [329, 245] width 259 height 86
copy div "Hi [PERSON_NAME], When you input all the debts in the form it will generate an …"
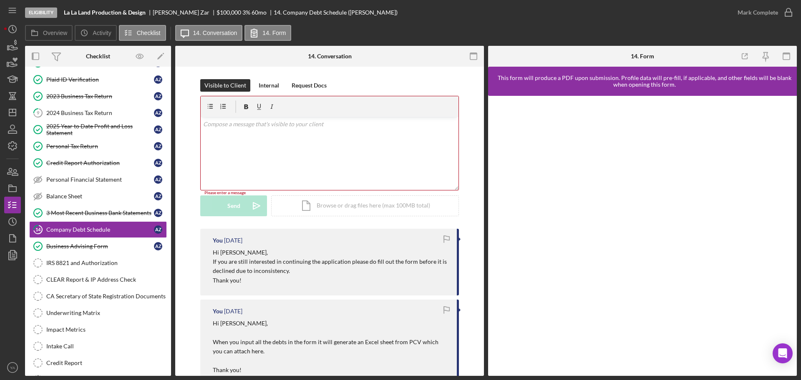
click at [286, 174] on div "v Color teal Color pink Remove color Add row above Add row below Add column bef…" at bounding box center [330, 153] width 258 height 73
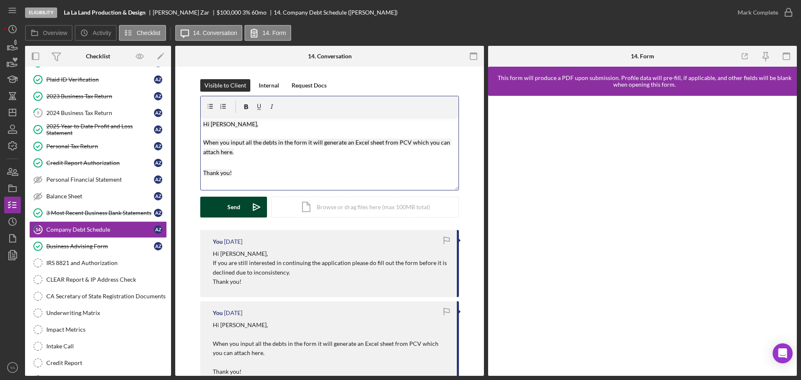
click at [248, 203] on icon "Icon/icon-invite-send" at bounding box center [256, 207] width 21 height 21
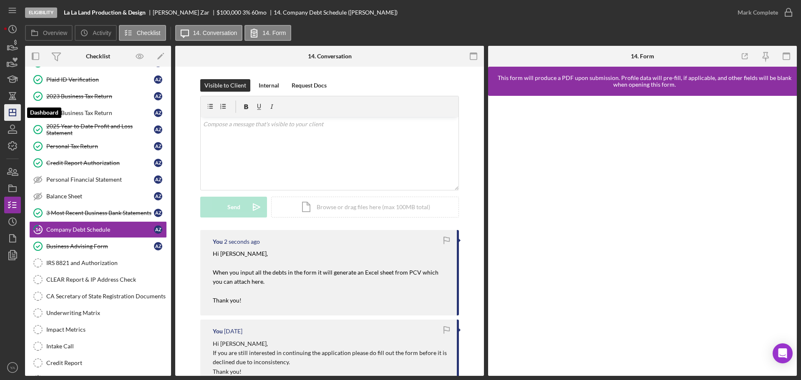
click at [11, 117] on icon "Icon/Dashboard" at bounding box center [12, 112] width 21 height 21
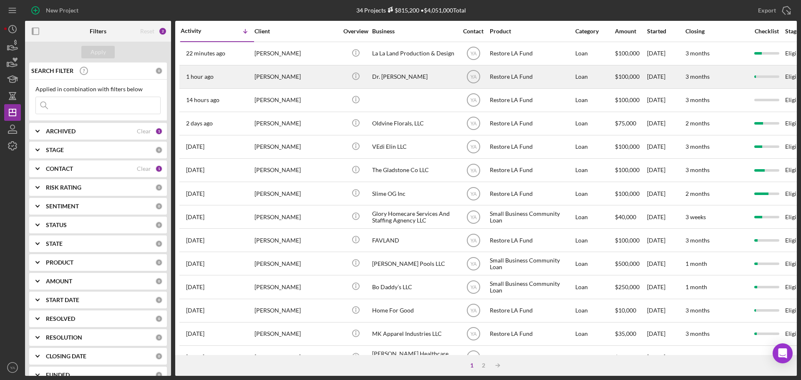
click at [423, 73] on div "Dr. [PERSON_NAME]" at bounding box center [413, 77] width 83 height 22
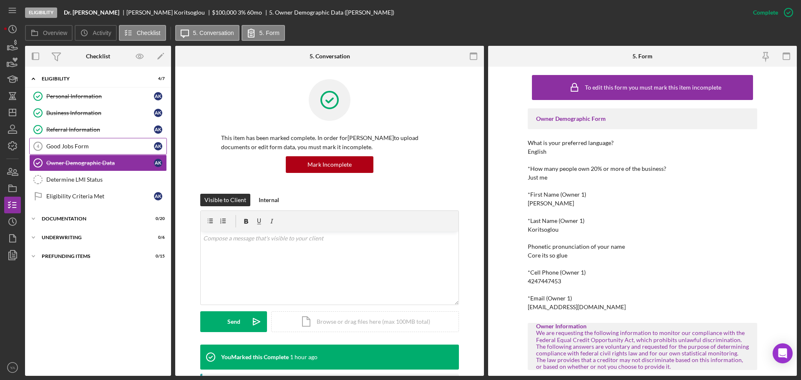
click at [111, 147] on div "Good Jobs Form" at bounding box center [100, 146] width 108 height 7
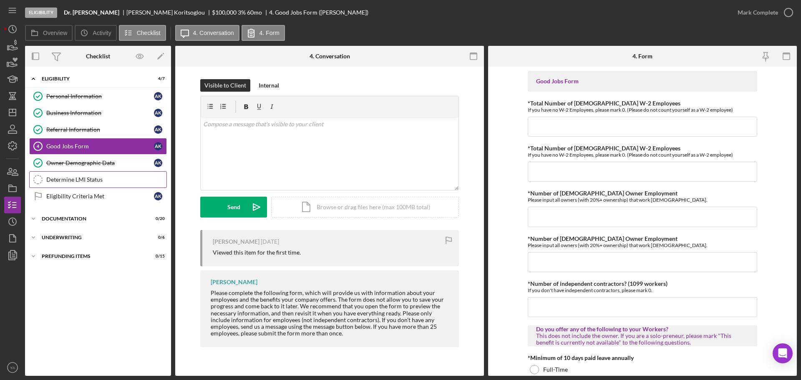
click at [110, 175] on link "Determine LMI Status Determine LMI Status" at bounding box center [98, 179] width 138 height 17
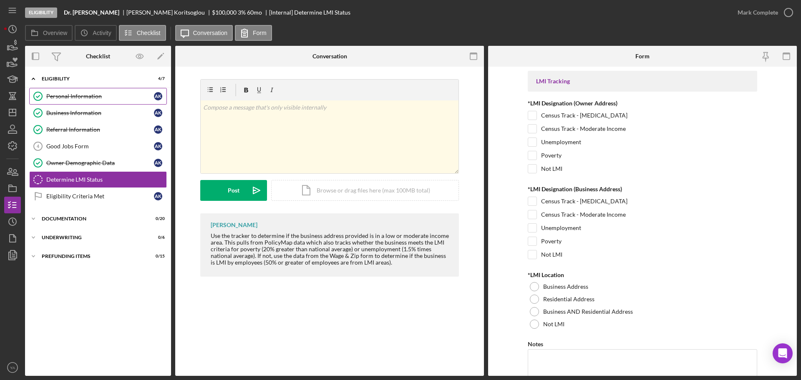
click at [90, 100] on link "Personal Information Personal Information A K" at bounding box center [98, 96] width 138 height 17
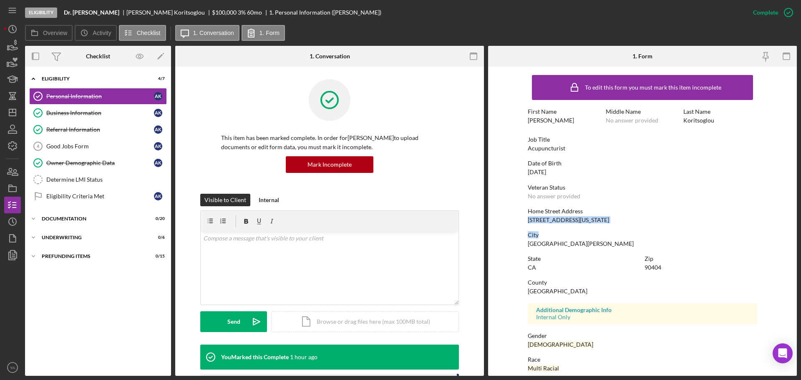
drag, startPoint x: 527, startPoint y: 218, endPoint x: 621, endPoint y: 226, distance: 94.2
click at [621, 226] on div "To edit this form you must mark this item incomplete First Name [PERSON_NAME] M…" at bounding box center [642, 261] width 229 height 381
click at [612, 223] on div "Home Street Address [STREET_ADDRESS][US_STATE]" at bounding box center [642, 215] width 229 height 15
drag, startPoint x: 618, startPoint y: 221, endPoint x: 526, endPoint y: 221, distance: 91.4
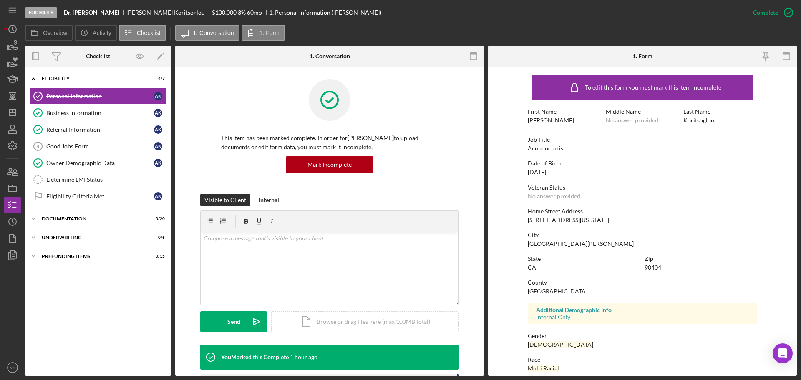
click at [528, 221] on div "Home Street Address [STREET_ADDRESS][US_STATE]" at bounding box center [642, 215] width 229 height 15
copy div "[STREET_ADDRESS][US_STATE]"
click at [77, 107] on link "Business Information Business Information A K" at bounding box center [98, 113] width 138 height 17
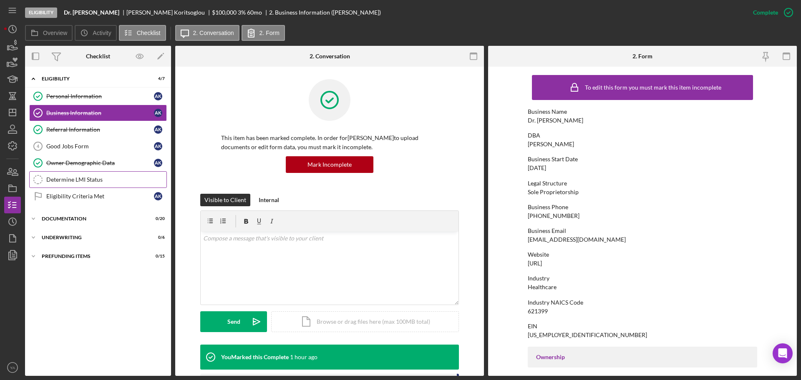
click at [103, 179] on div "Determine LMI Status" at bounding box center [106, 179] width 120 height 7
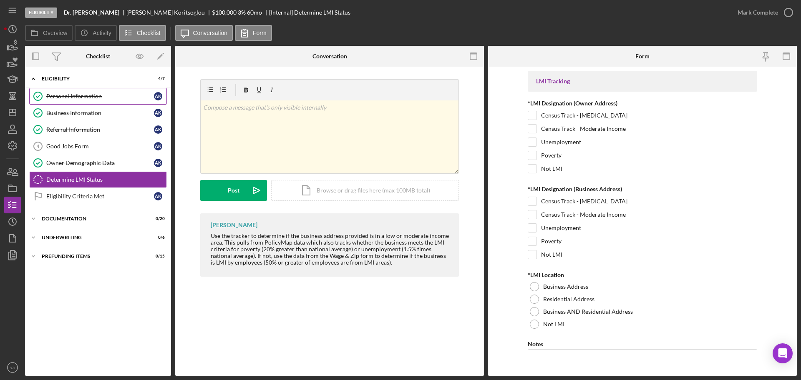
click at [103, 104] on link "Personal Information Personal Information A K" at bounding box center [98, 96] width 138 height 17
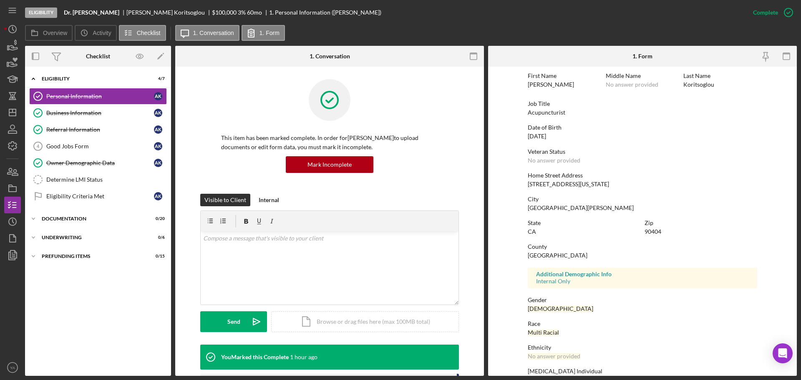
scroll to position [52, 0]
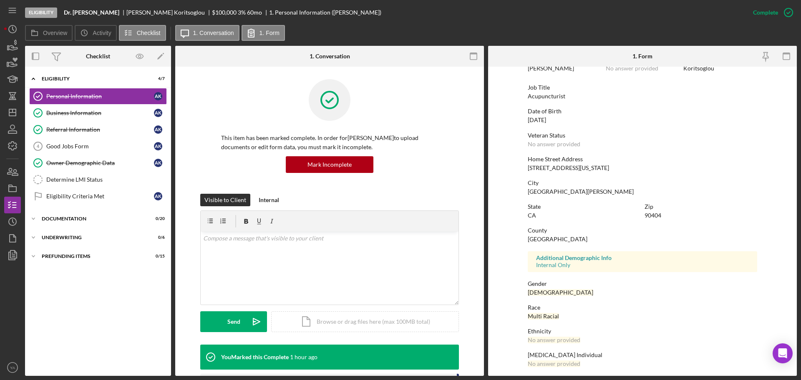
drag, startPoint x: 656, startPoint y: 211, endPoint x: 648, endPoint y: 216, distance: 8.8
click at [649, 215] on div "Zip 90404" at bounding box center [700, 211] width 113 height 15
click at [648, 216] on div "90404" at bounding box center [652, 215] width 17 height 7
click at [651, 216] on div "90404" at bounding box center [652, 215] width 17 height 7
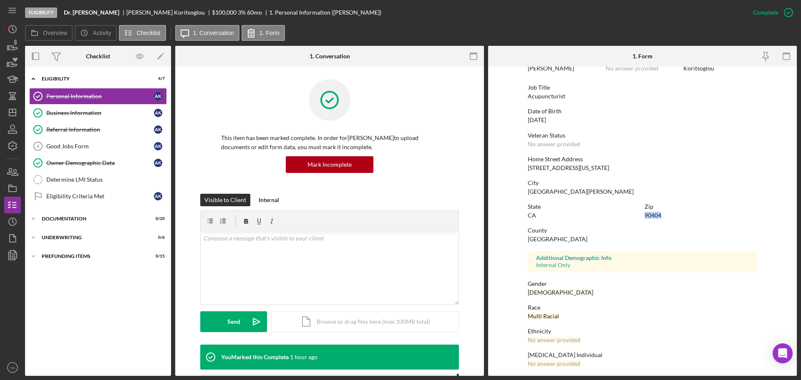
copy div "90404"
click at [89, 184] on link "Determine LMI Status Determine LMI Status" at bounding box center [98, 179] width 138 height 17
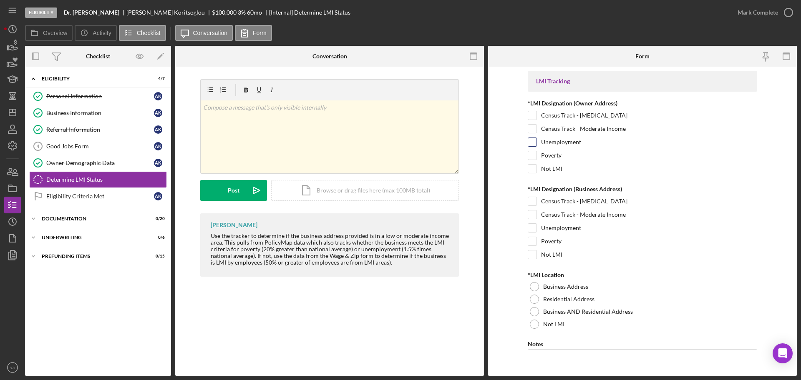
click at [531, 143] on input "Unemployment" at bounding box center [532, 142] width 8 height 8
checkbox input "true"
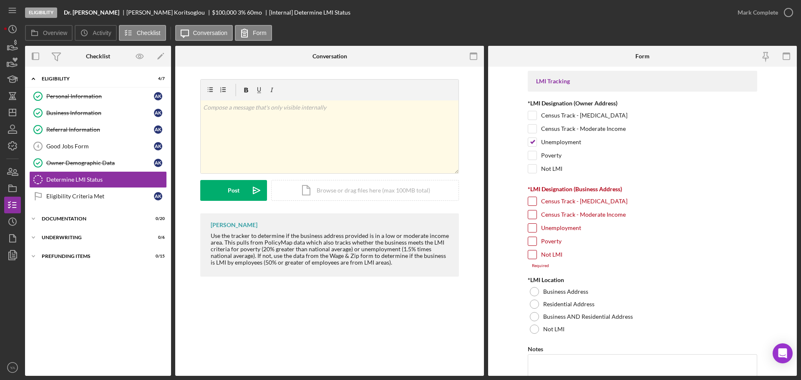
click at [532, 229] on input "Unemployment" at bounding box center [532, 228] width 8 height 8
checkbox input "true"
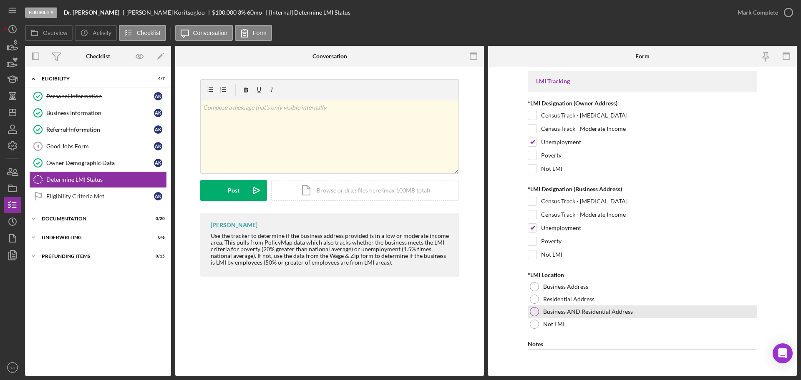
click at [531, 310] on div at bounding box center [534, 311] width 9 height 9
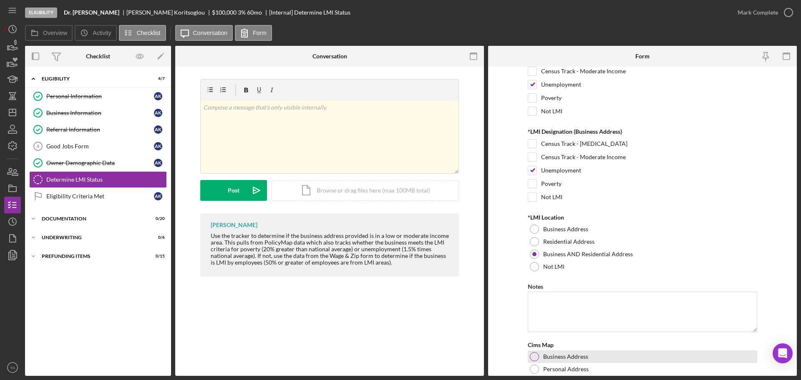
scroll to position [113, 0]
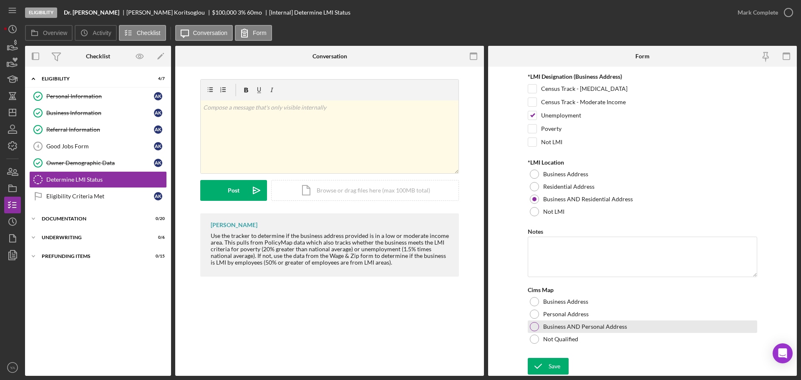
click at [533, 324] on div at bounding box center [534, 326] width 9 height 9
click at [538, 364] on icon "submit" at bounding box center [538, 366] width 21 height 21
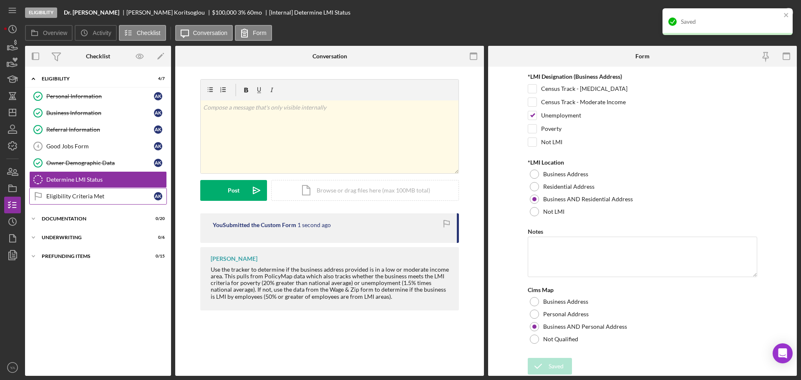
click at [89, 191] on link "Eligibility Criteria Met Eligibility Criteria Met A K" at bounding box center [98, 196] width 138 height 17
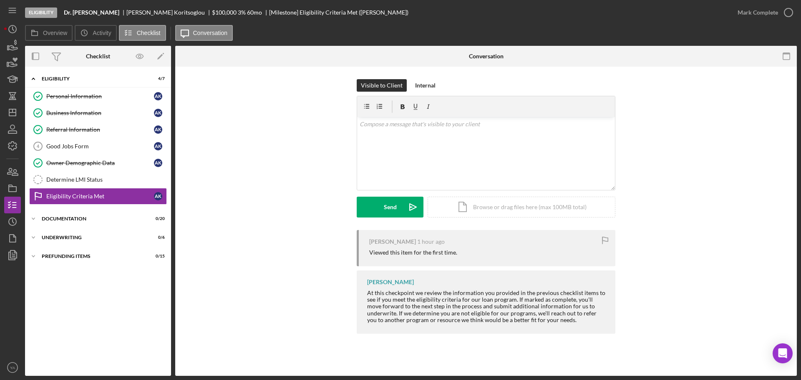
click at [791, 20] on div "Saved" at bounding box center [727, 25] width 133 height 37
click at [784, 18] on icon "button" at bounding box center [788, 12] width 21 height 21
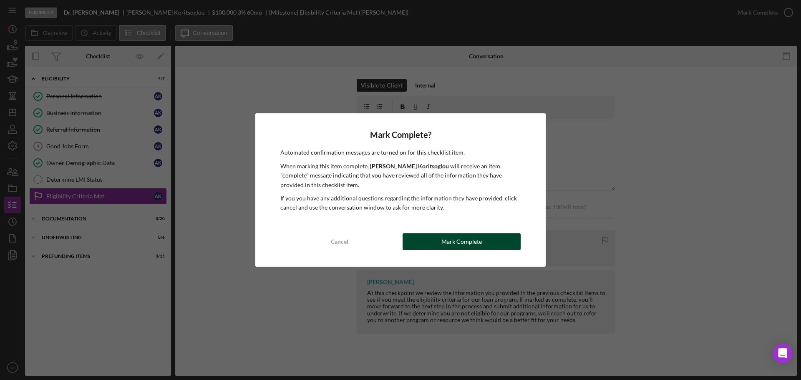
click at [464, 239] on div "Mark Complete" at bounding box center [461, 242] width 40 height 17
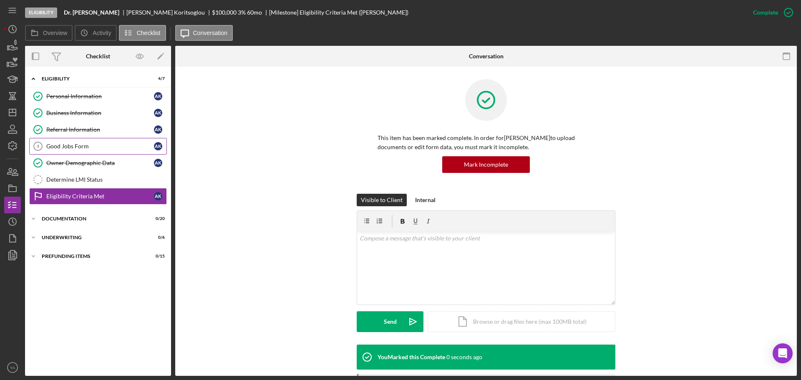
click at [101, 148] on div "Good Jobs Form" at bounding box center [100, 146] width 108 height 7
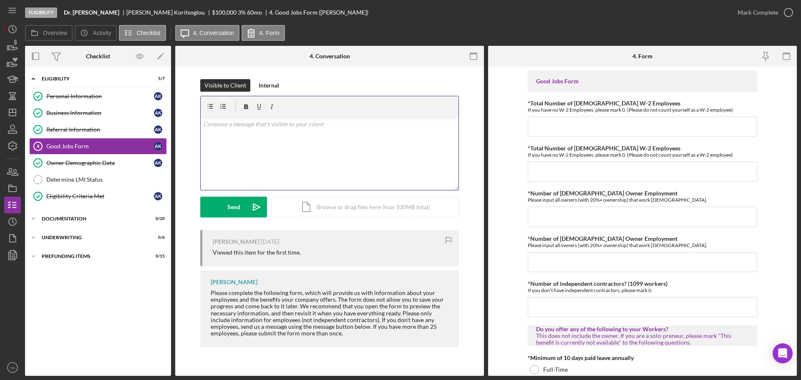
click at [382, 152] on div "v Color teal Color pink Remove color Add row above Add row below Add column bef…" at bounding box center [330, 153] width 258 height 73
drag, startPoint x: 350, startPoint y: 138, endPoint x: 344, endPoint y: 144, distance: 8.0
click at [221, 124] on p "Hi [PERSON_NAME], Please fill out this section before proceeding to the documen…" at bounding box center [329, 134] width 253 height 28
click at [398, 144] on p "Hi [PERSON_NAME], Please fill out this section before proceeding to the documen…" at bounding box center [329, 134] width 253 height 28
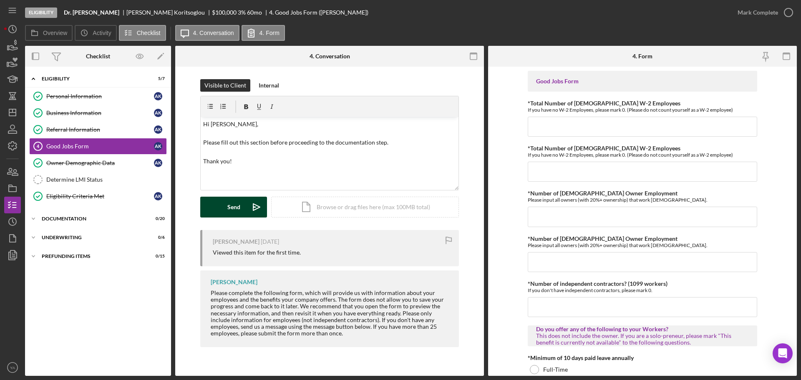
click at [249, 203] on icon "Icon/icon-invite-send" at bounding box center [256, 207] width 21 height 21
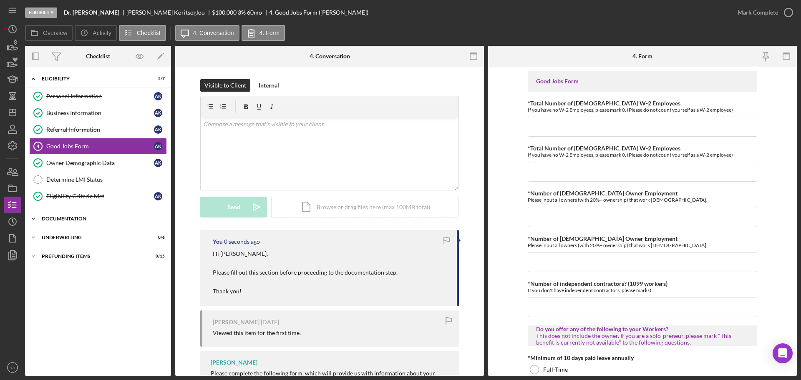
click at [81, 220] on div "Documentation" at bounding box center [101, 218] width 119 height 5
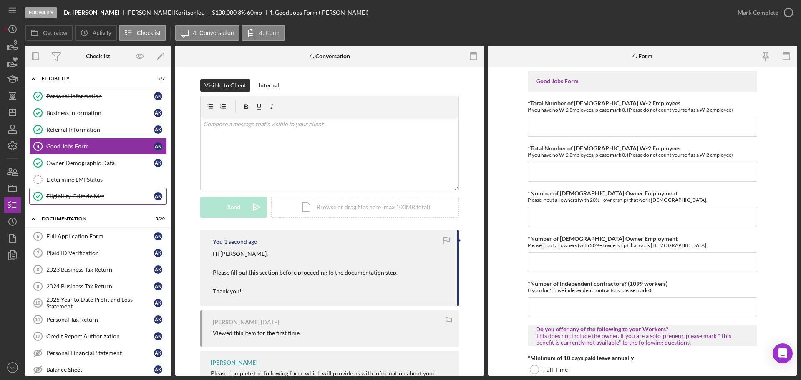
click at [105, 196] on div "Eligibility Criteria Met" at bounding box center [100, 196] width 108 height 7
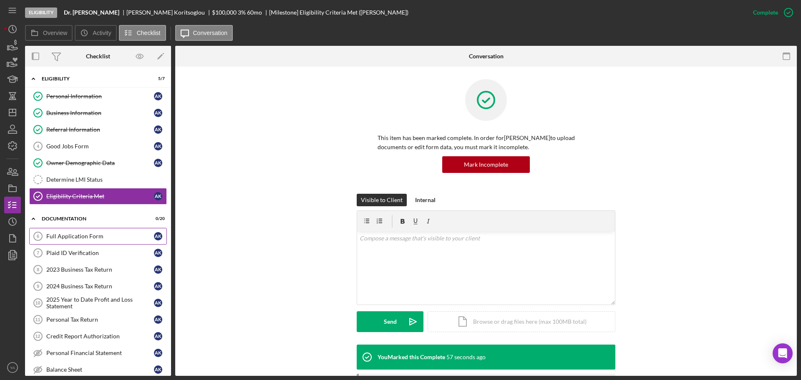
click at [101, 233] on div "Full Application Form" at bounding box center [100, 236] width 108 height 7
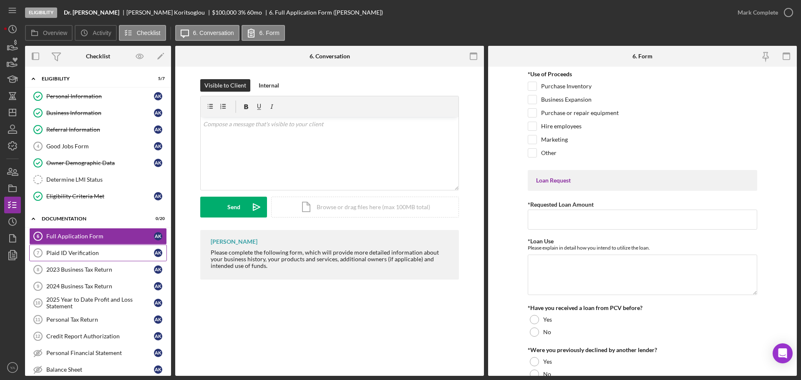
click at [97, 254] on div "Plaid ID Verification" at bounding box center [100, 253] width 108 height 7
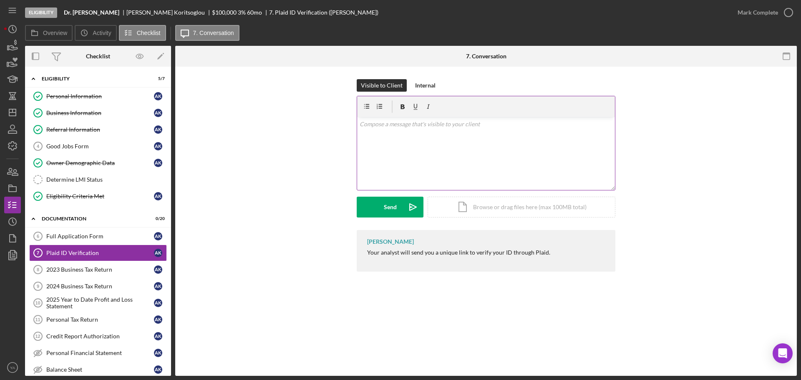
click at [540, 113] on div at bounding box center [486, 106] width 258 height 21
click at [482, 143] on div "v Color teal Color pink Remove color Add row above Add row below Add column bef…" at bounding box center [486, 153] width 258 height 73
click at [396, 212] on div "Send" at bounding box center [390, 207] width 13 height 21
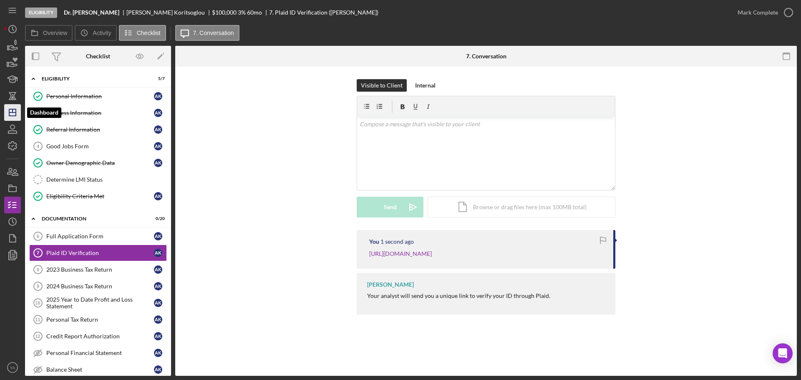
click at [16, 109] on icon "Icon/Dashboard" at bounding box center [12, 112] width 21 height 21
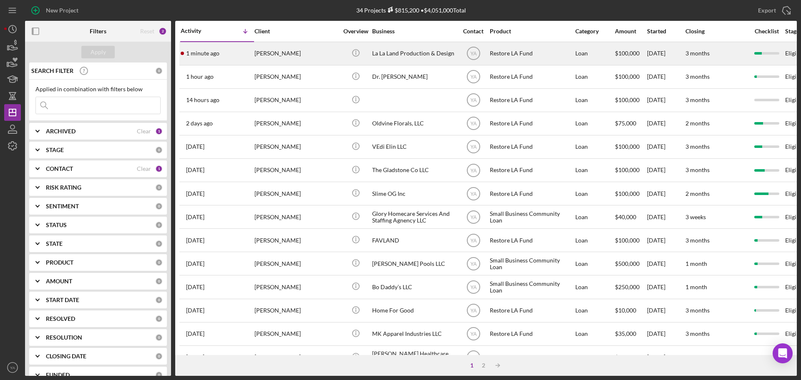
click at [398, 59] on div "La La Land Production & Design" at bounding box center [413, 54] width 83 height 22
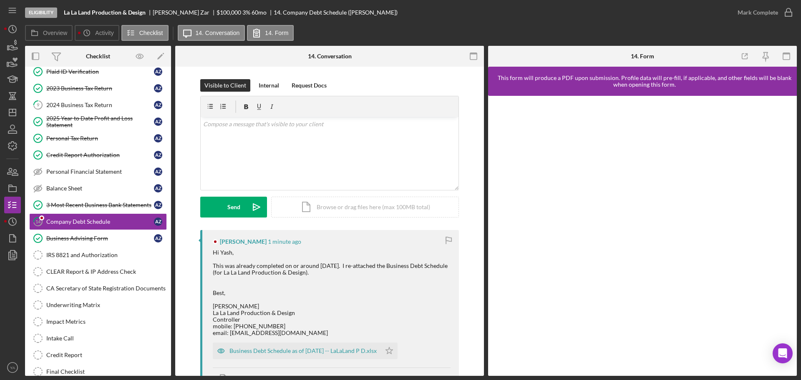
scroll to position [52, 0]
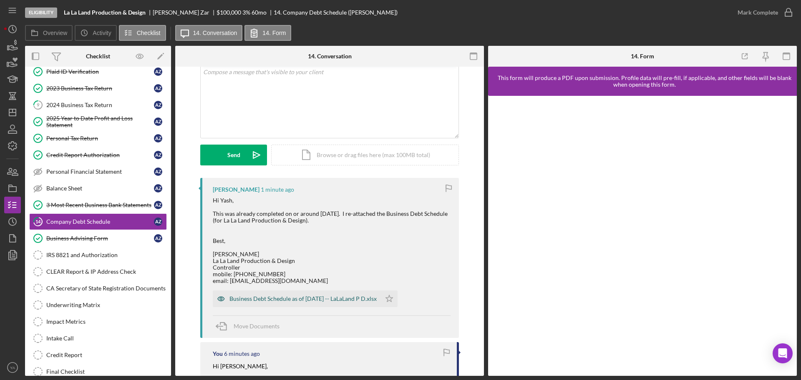
click at [267, 294] on div "Business Debt Schedule as of [DATE] -- LaLaLand P D.xlsx" at bounding box center [297, 299] width 168 height 17
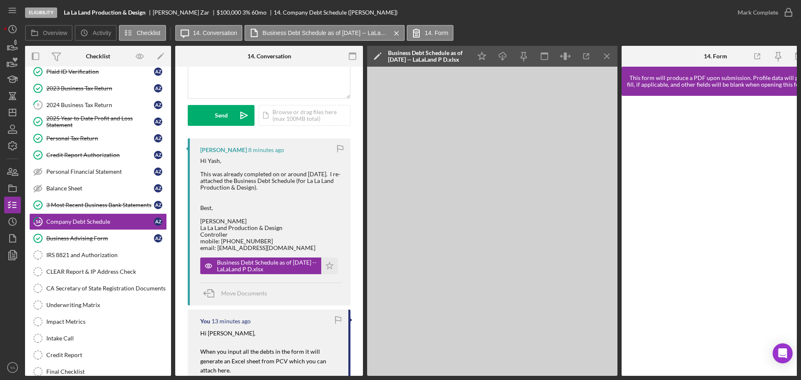
scroll to position [0, 0]
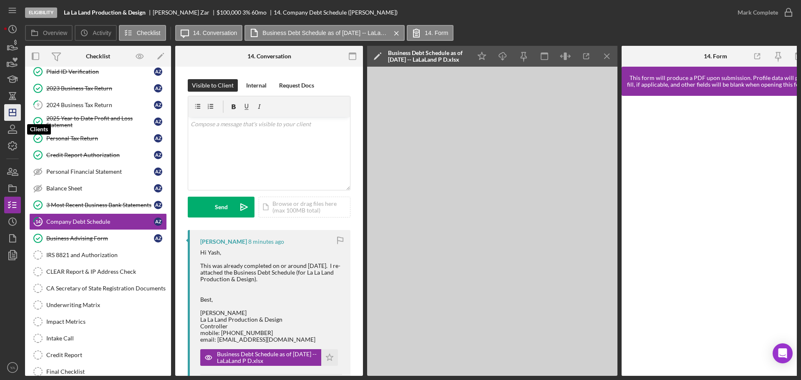
click at [5, 117] on icon "Icon/Dashboard" at bounding box center [12, 112] width 21 height 21
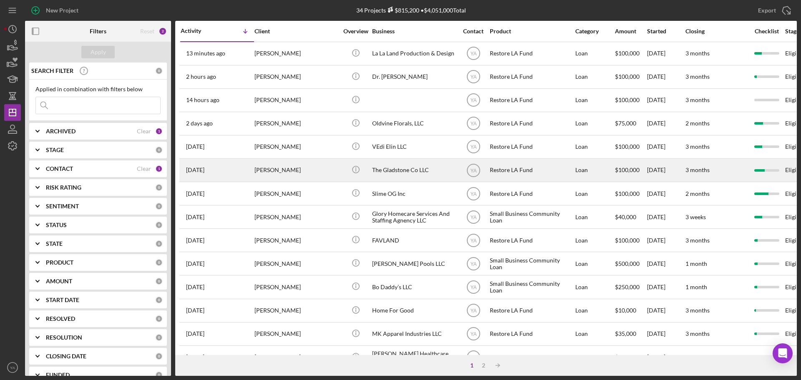
click at [415, 175] on div "The Gladstone Co LLC" at bounding box center [413, 170] width 83 height 22
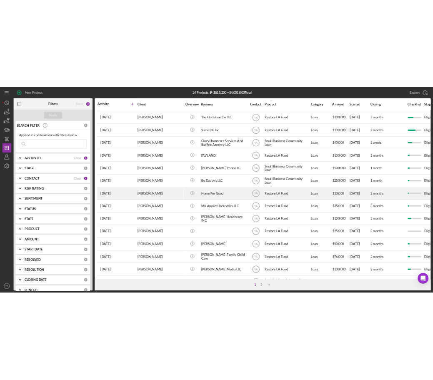
scroll to position [52, 0]
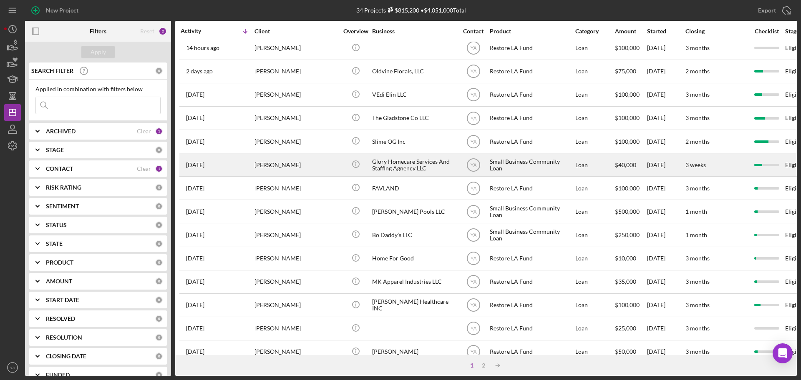
click at [406, 158] on div "Glory Homecare Services And Staffing Agnency LLC" at bounding box center [413, 165] width 83 height 22
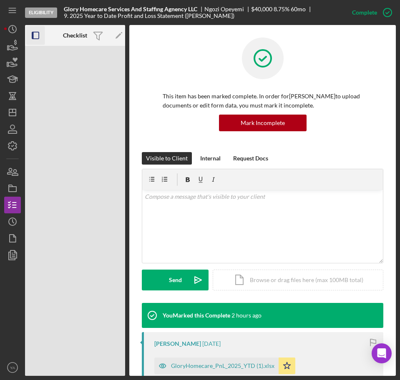
click at [39, 32] on icon "button" at bounding box center [35, 35] width 19 height 19
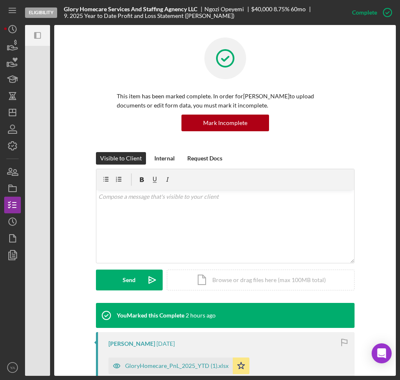
click at [39, 33] on rect "button" at bounding box center [38, 36] width 6 height 6
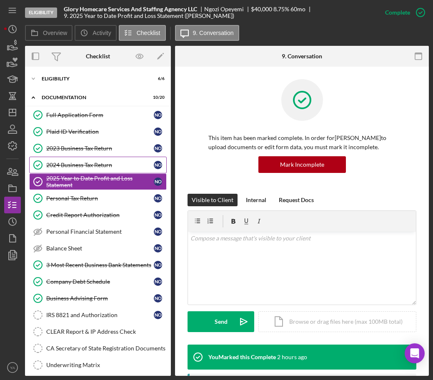
click at [69, 166] on div "2024 Business Tax Return" at bounding box center [100, 165] width 108 height 7
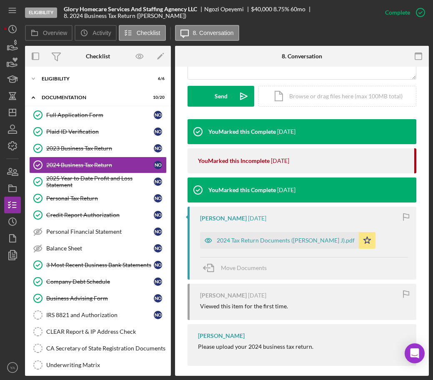
scroll to position [232, 0]
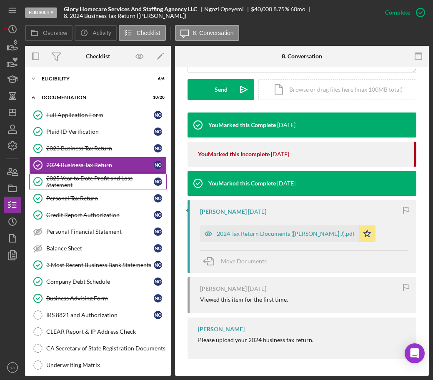
click at [86, 178] on div "2025 Year to Date Profit and Loss Statement" at bounding box center [100, 181] width 108 height 13
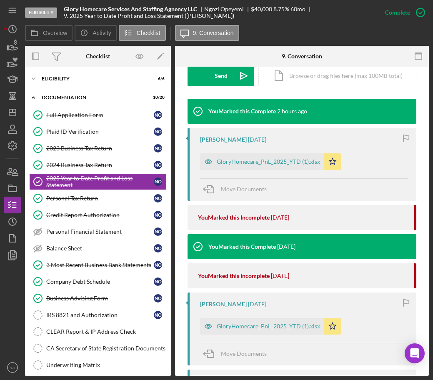
scroll to position [156, 0]
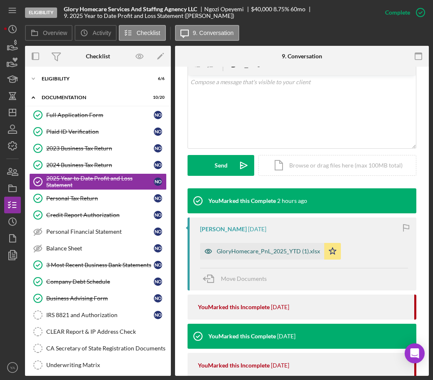
click at [265, 247] on div "GloryHomecare_PnL_2025_YTD (1).xlsx" at bounding box center [262, 251] width 124 height 17
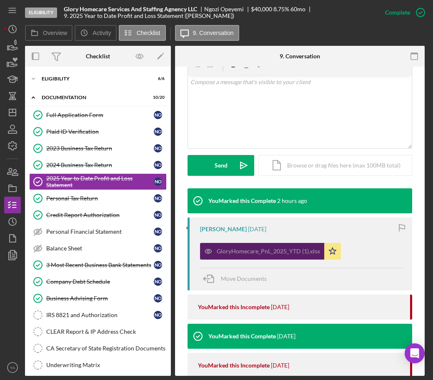
scroll to position [166, 0]
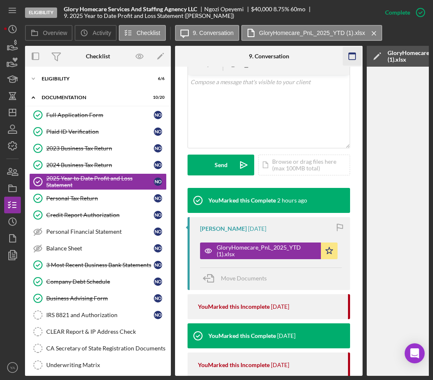
click at [348, 49] on icon "button" at bounding box center [352, 56] width 19 height 19
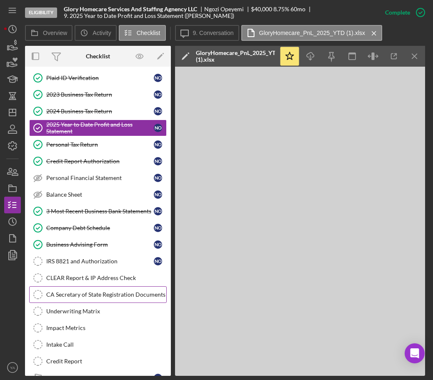
scroll to position [110, 0]
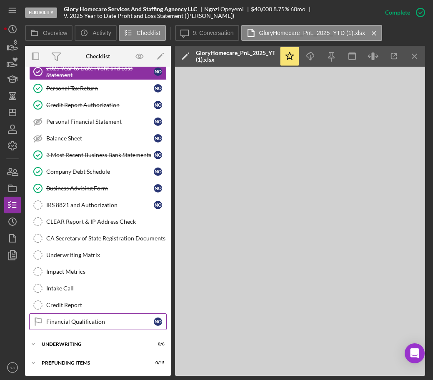
click at [92, 321] on div "Financial Qualification" at bounding box center [100, 322] width 108 height 7
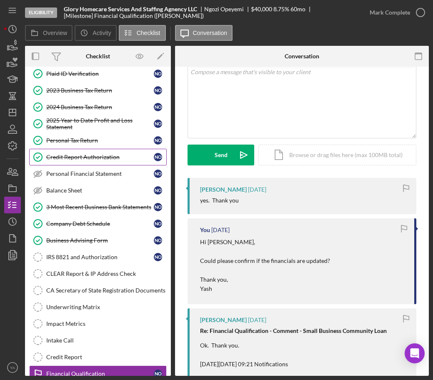
scroll to position [6, 0]
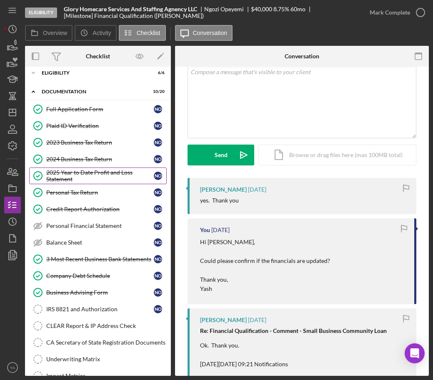
click at [88, 181] on div "2025 Year to Date Profit and Loss Statement" at bounding box center [100, 175] width 108 height 13
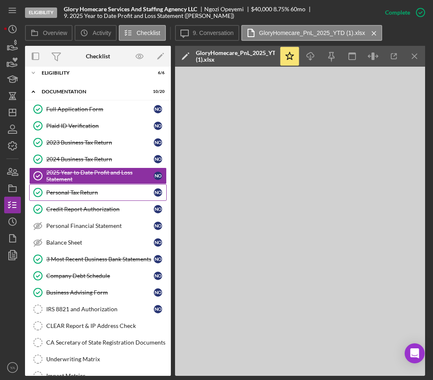
click at [86, 191] on div "Personal Tax Return" at bounding box center [100, 192] width 108 height 7
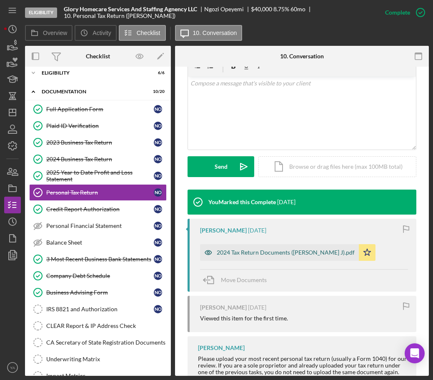
scroll to position [156, 0]
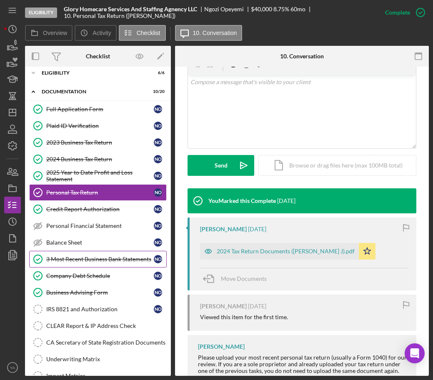
click at [107, 262] on div "3 Most Recent Business Bank Statements" at bounding box center [100, 259] width 108 height 7
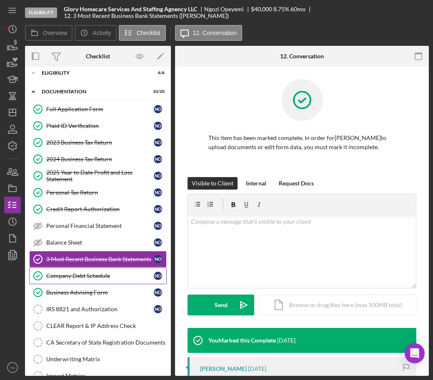
click at [107, 276] on div "Company Debt Schedule" at bounding box center [100, 276] width 108 height 7
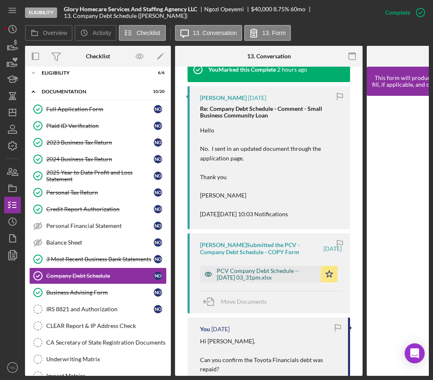
scroll to position [313, 0]
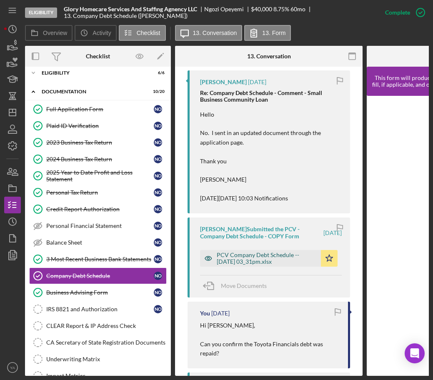
click at [254, 255] on div "PCV Company Debt Schedule -- [DATE] 03_31pm.xlsx" at bounding box center [267, 258] width 100 height 13
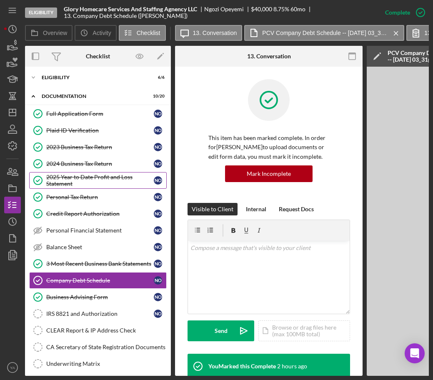
scroll to position [0, 0]
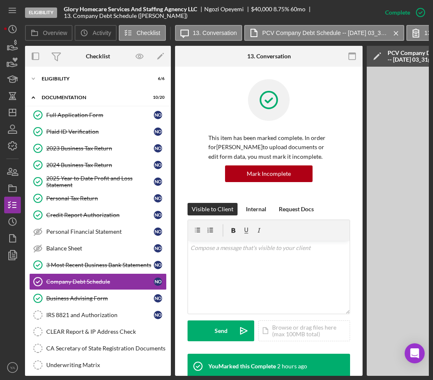
drag, startPoint x: 79, startPoint y: 189, endPoint x: 186, endPoint y: 202, distance: 107.9
click at [79, 189] on link "2025 Year to Date Profit and Loss Statement 2025 Year to Date Profit and Loss S…" at bounding box center [98, 182] width 138 height 17
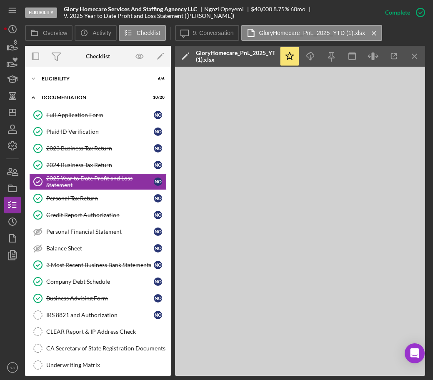
click at [418, 52] on icon "Icon/Menu Close" at bounding box center [415, 56] width 19 height 19
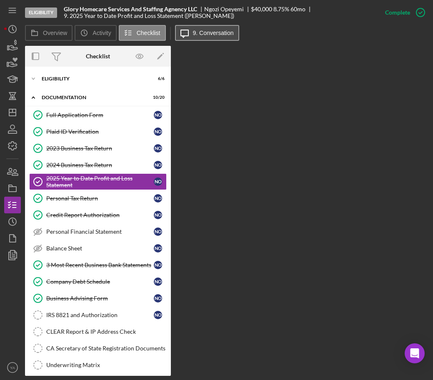
click at [203, 35] on label "9. Conversation" at bounding box center [213, 33] width 41 height 7
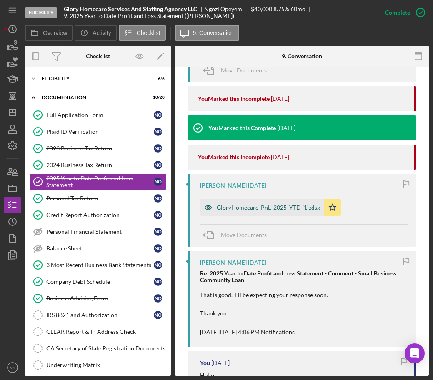
click at [271, 212] on div "GloryHomecare_PnL_2025_YTD (1).xlsx" at bounding box center [262, 207] width 124 height 17
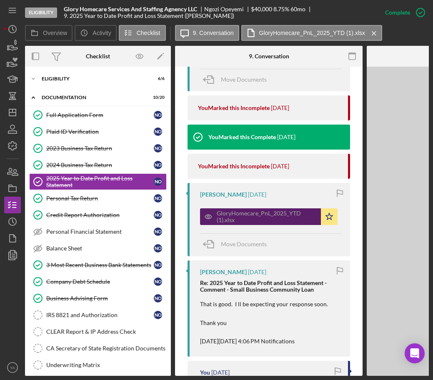
scroll to position [374, 0]
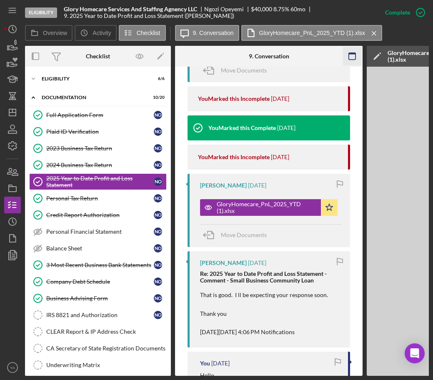
click at [362, 58] on icon "button" at bounding box center [352, 56] width 19 height 19
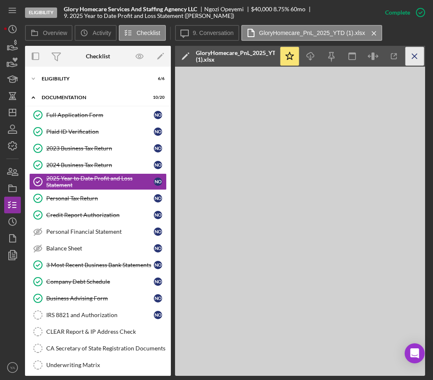
click at [416, 56] on icon "Icon/Menu Close" at bounding box center [415, 56] width 19 height 19
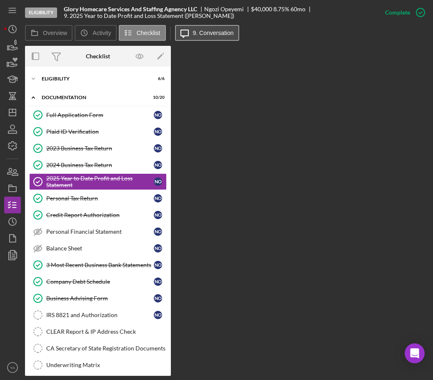
click at [219, 38] on button "Icon/Message 9. Conversation" at bounding box center [207, 33] width 64 height 16
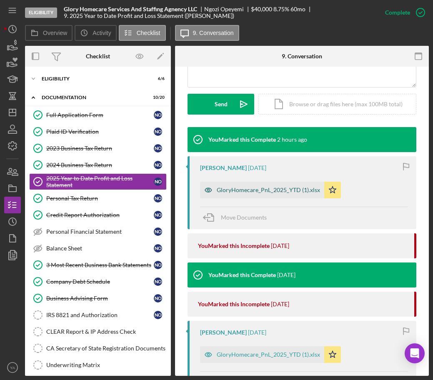
click at [284, 190] on div "GloryHomecare_PnL_2025_YTD (1).xlsx" at bounding box center [268, 190] width 103 height 7
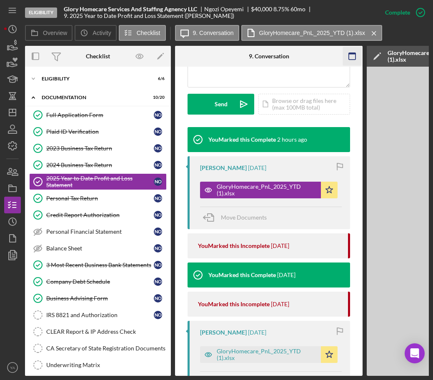
click at [350, 54] on rect "button" at bounding box center [352, 54] width 7 height 2
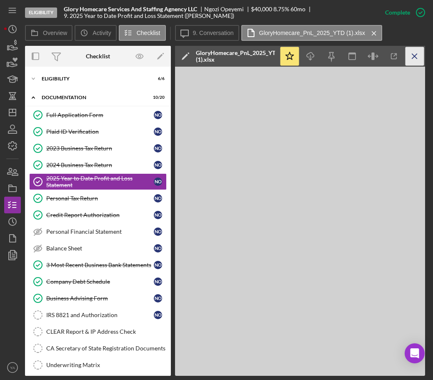
click at [414, 55] on line "button" at bounding box center [415, 56] width 5 height 5
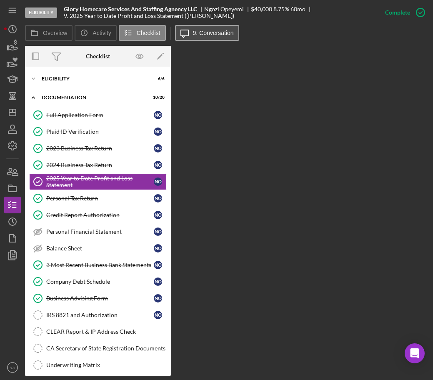
click at [224, 35] on label "9. Conversation" at bounding box center [213, 33] width 41 height 7
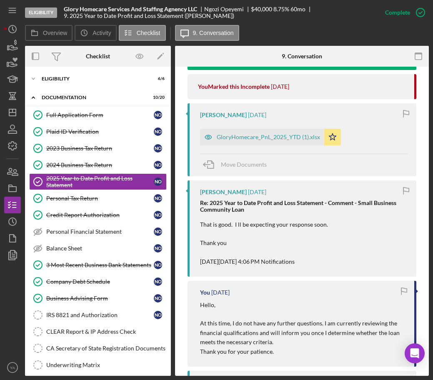
scroll to position [279, 0]
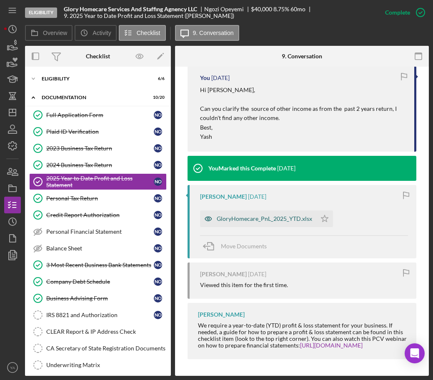
click at [285, 211] on div "GloryHomecare_PnL_2025_YTD.xlsx" at bounding box center [258, 219] width 116 height 17
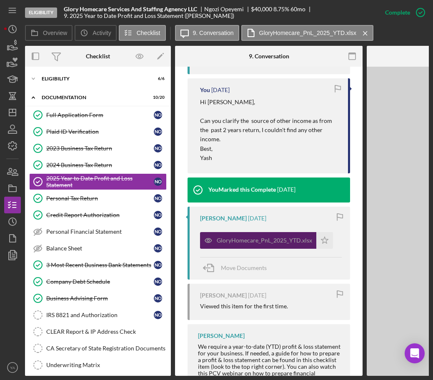
scroll to position [950, 0]
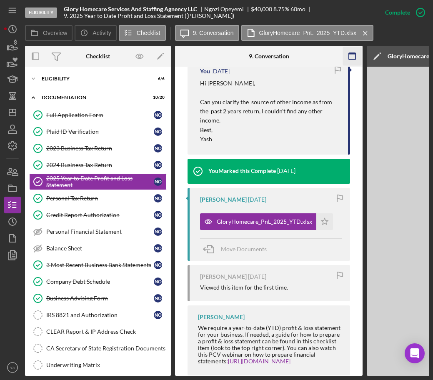
click at [355, 49] on icon "button" at bounding box center [352, 56] width 19 height 19
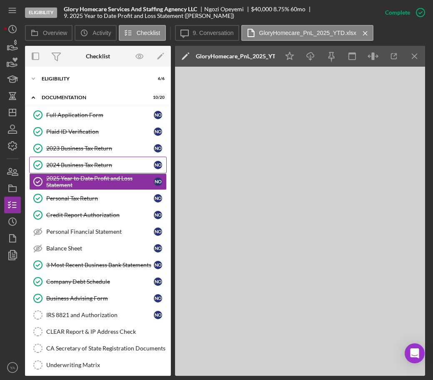
click at [146, 167] on div "2024 Business Tax Return" at bounding box center [100, 165] width 108 height 7
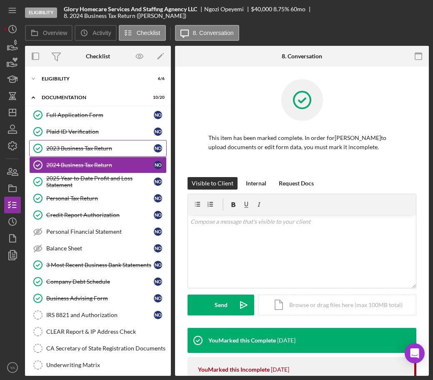
click at [141, 140] on link "2023 Business Tax Return 2023 Business Tax Return N O" at bounding box center [98, 148] width 138 height 17
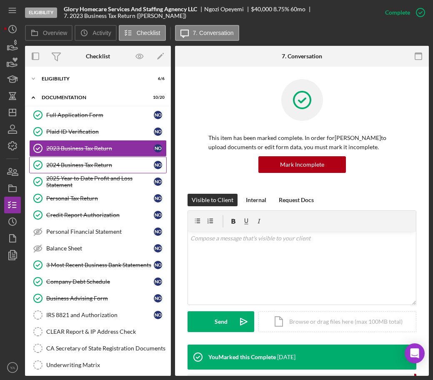
click at [130, 165] on div "2024 Business Tax Return" at bounding box center [100, 165] width 108 height 7
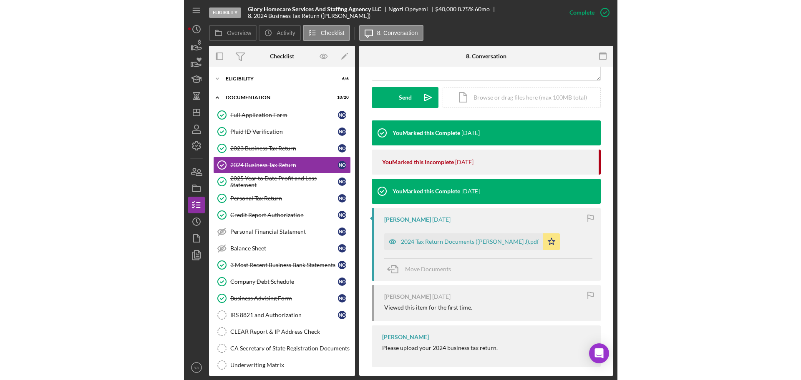
scroll to position [232, 0]
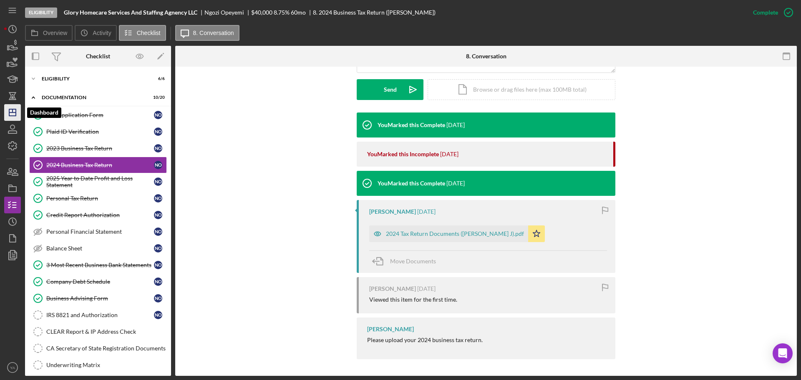
click at [15, 114] on icon "Icon/Dashboard" at bounding box center [12, 112] width 21 height 21
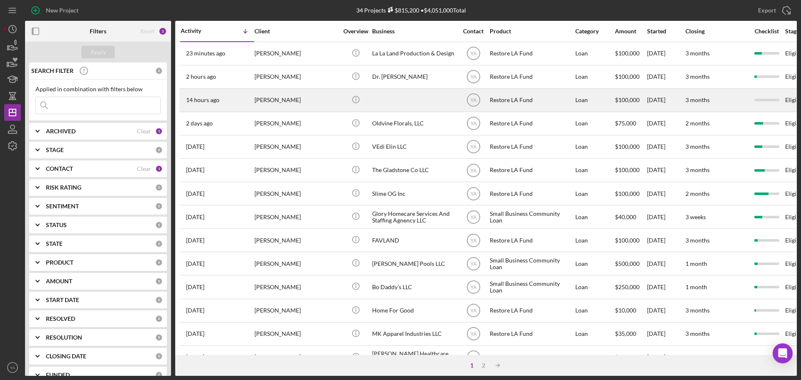
click at [407, 103] on div at bounding box center [413, 100] width 83 height 22
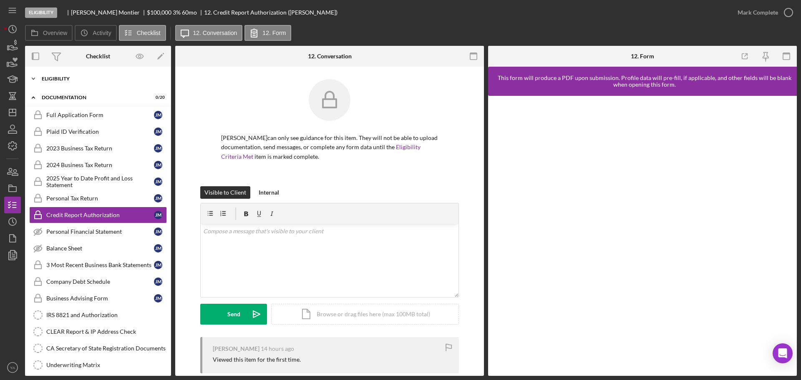
click at [98, 81] on div "Eligibility" at bounding box center [101, 78] width 119 height 5
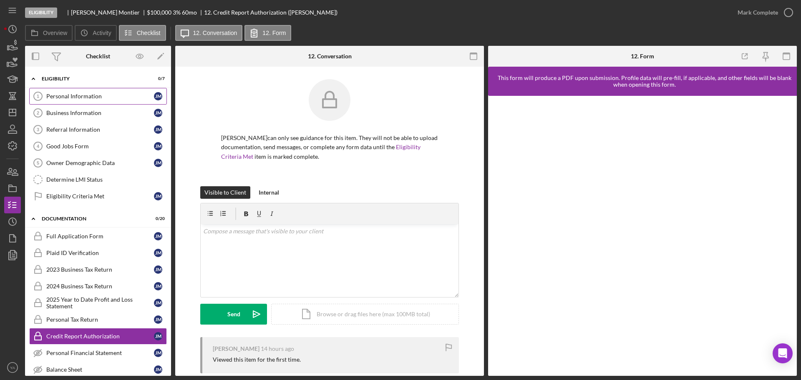
click at [101, 100] on link "Personal Information 1 Personal Information [PERSON_NAME]" at bounding box center [98, 96] width 138 height 17
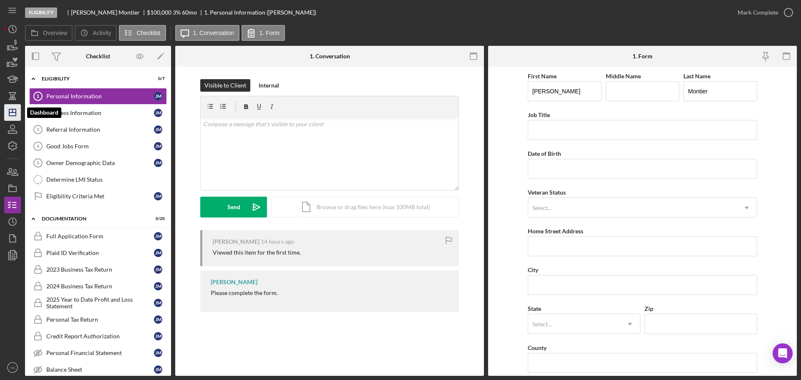
click at [14, 106] on icon "Icon/Dashboard" at bounding box center [12, 112] width 21 height 21
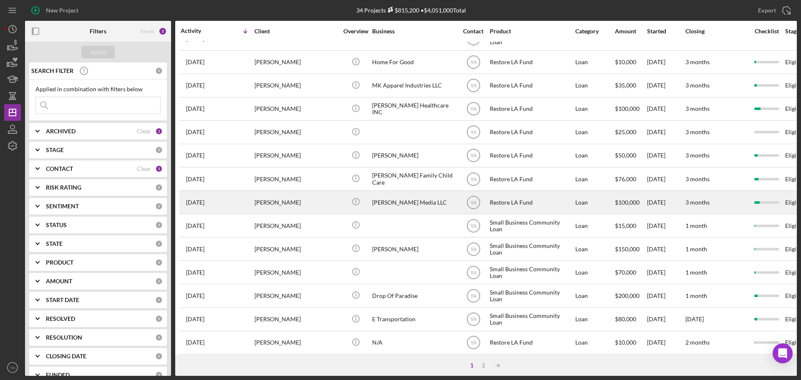
scroll to position [284, 0]
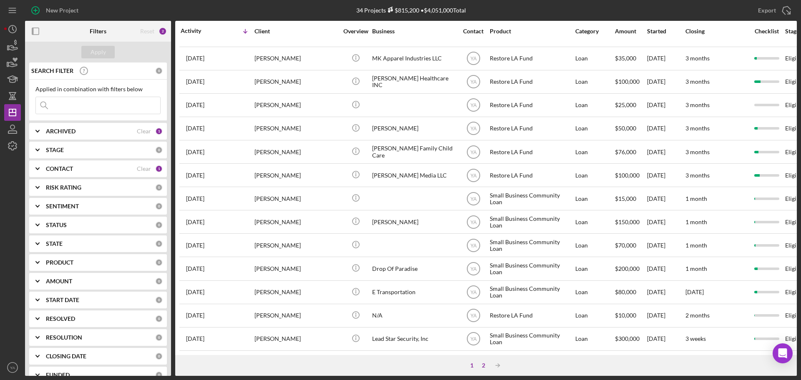
click at [487, 364] on div "2" at bounding box center [484, 365] width 12 height 7
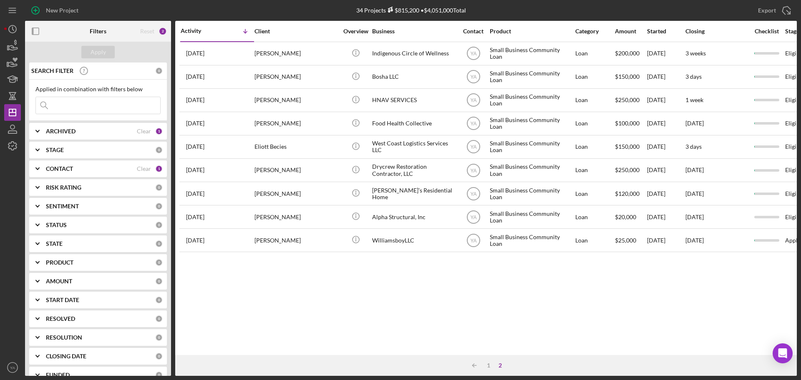
scroll to position [0, 0]
click at [484, 367] on div "1" at bounding box center [489, 365] width 12 height 7
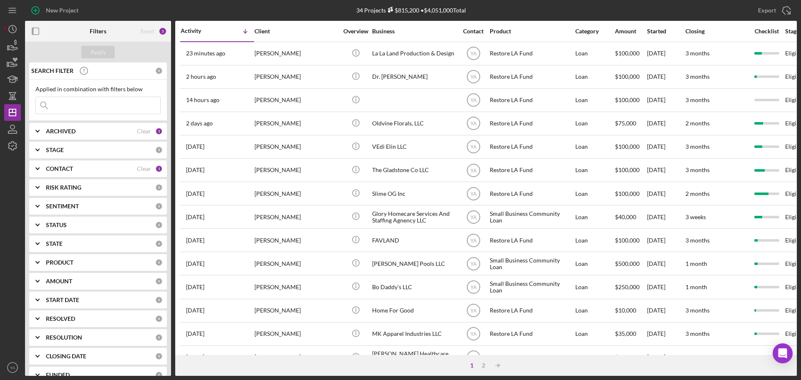
drag, startPoint x: 350, startPoint y: 12, endPoint x: 476, endPoint y: 11, distance: 126.4
click at [476, 11] on div "34 Projects $815,200 • $4,051,000 Total" at bounding box center [410, 10] width 257 height 21
click at [388, 13] on icon at bounding box center [389, 11] width 2 height 3
click at [391, 11] on icon at bounding box center [391, 10] width 1 height 1
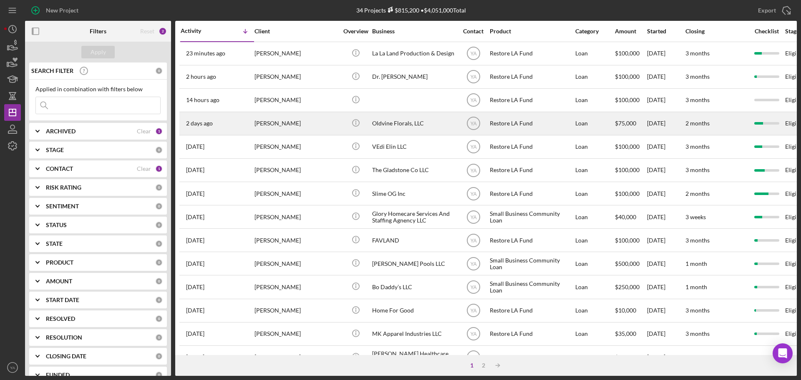
click at [418, 124] on div "Oldvine Florals, LLC" at bounding box center [413, 124] width 83 height 22
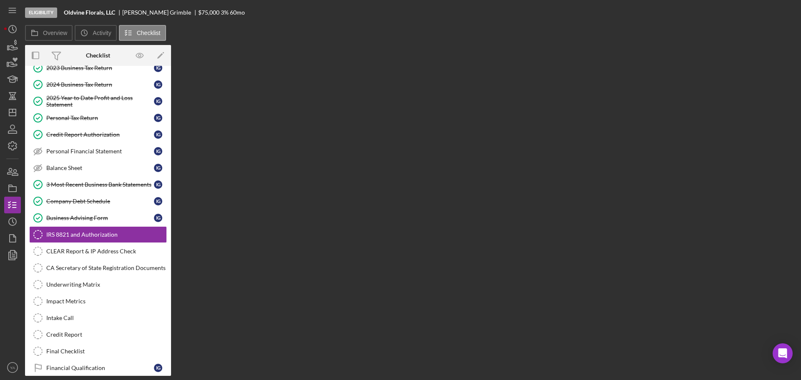
scroll to position [93, 0]
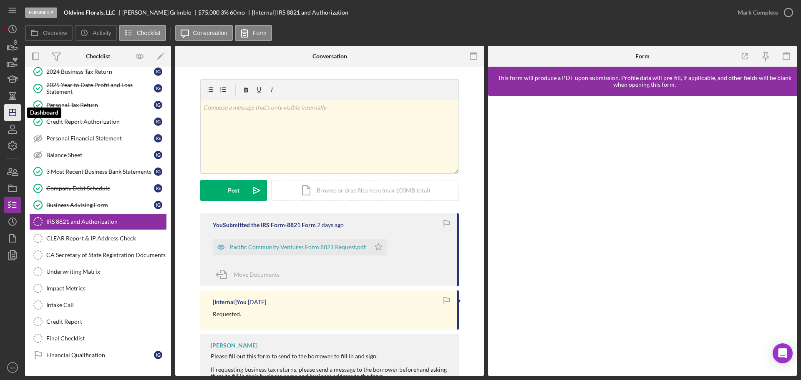
click at [14, 110] on icon "Icon/Dashboard" at bounding box center [12, 112] width 21 height 21
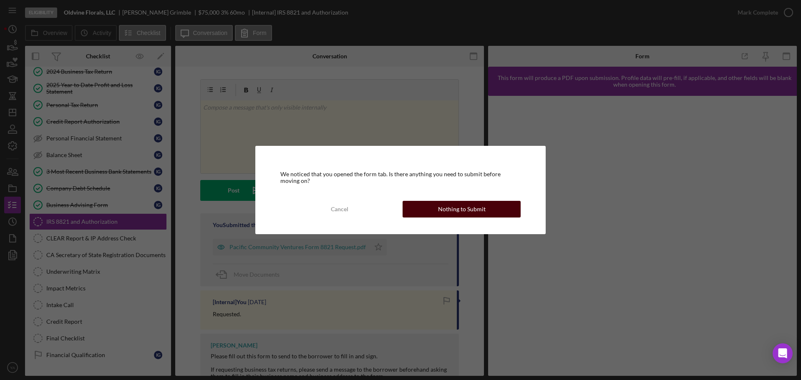
click at [472, 207] on div "Nothing to Submit" at bounding box center [462, 209] width 48 height 17
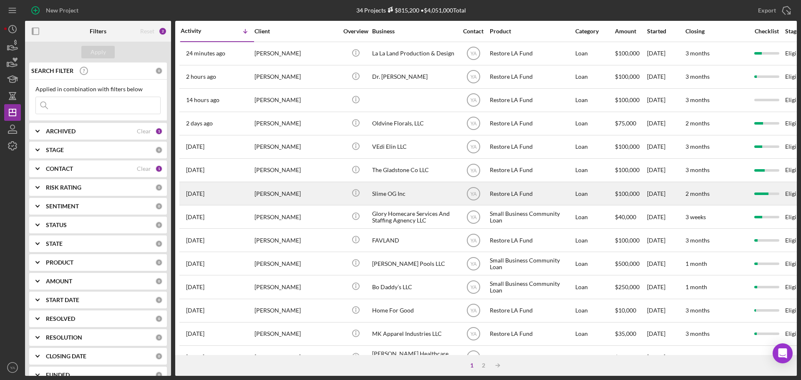
click at [388, 196] on div "Slime OG Inc" at bounding box center [413, 194] width 83 height 22
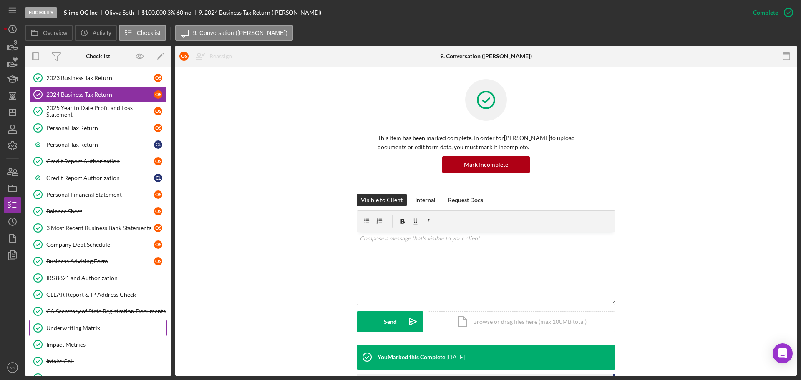
scroll to position [162, 0]
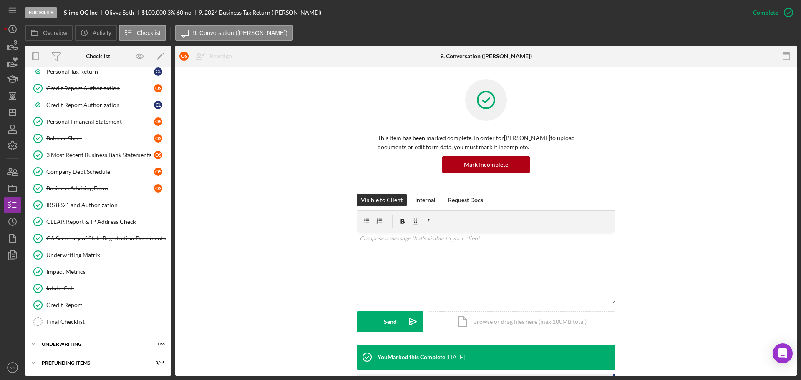
click at [76, 330] on div "Full Application Form Full Application Form O S Plaid ID Verification Plaid ID …" at bounding box center [98, 148] width 146 height 371
click at [83, 328] on link "Final Checklist Final Checklist" at bounding box center [98, 322] width 138 height 17
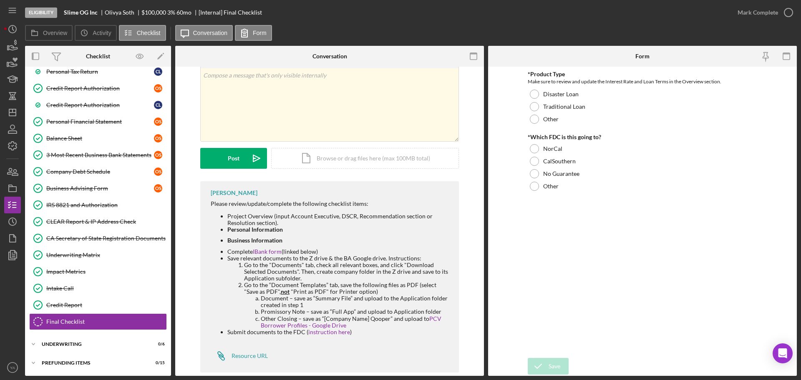
scroll to position [45, 0]
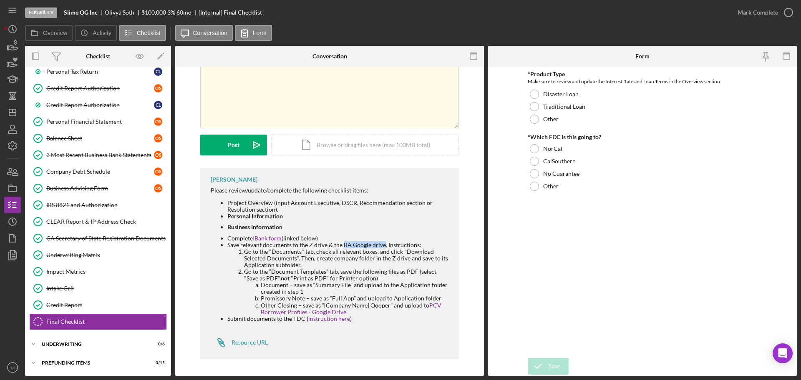
drag, startPoint x: 342, startPoint y: 246, endPoint x: 382, endPoint y: 246, distance: 39.6
click at [382, 246] on li "Save relevant documents to the Z drive & the BA Google drive. Instructions: Go …" at bounding box center [338, 279] width 223 height 74
drag, startPoint x: 339, startPoint y: 271, endPoint x: 414, endPoint y: 274, distance: 74.7
click at [414, 274] on li "Go to the “Document Templates” tab, save the following files as PDF (select "Sa…" at bounding box center [347, 292] width 206 height 47
click at [335, 269] on li "Go to the “Document Templates” tab, save the following files as PDF (select "Sa…" at bounding box center [347, 292] width 206 height 47
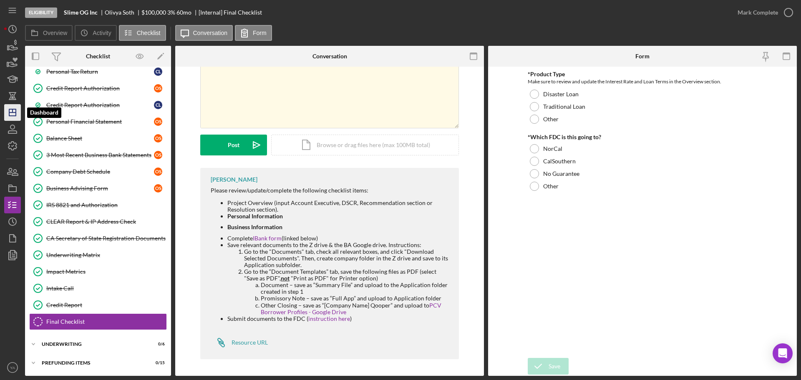
click at [6, 108] on icon "Icon/Dashboard" at bounding box center [12, 112] width 21 height 21
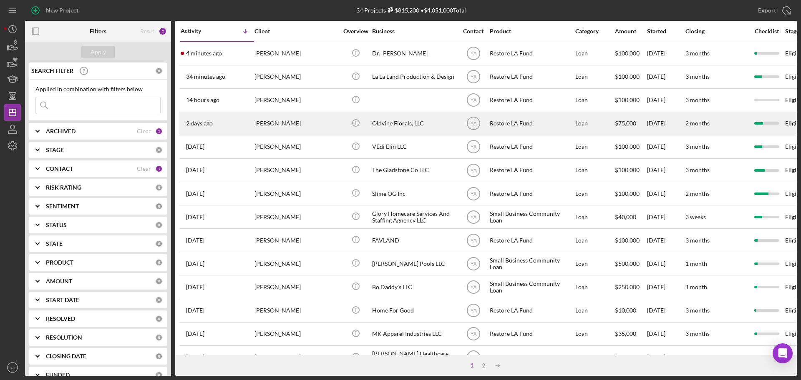
click at [394, 131] on div "Oldvine Florals, LLC" at bounding box center [413, 124] width 83 height 22
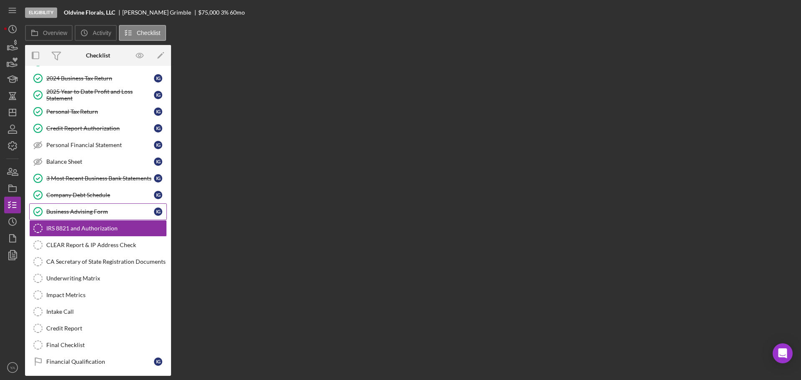
scroll to position [93, 0]
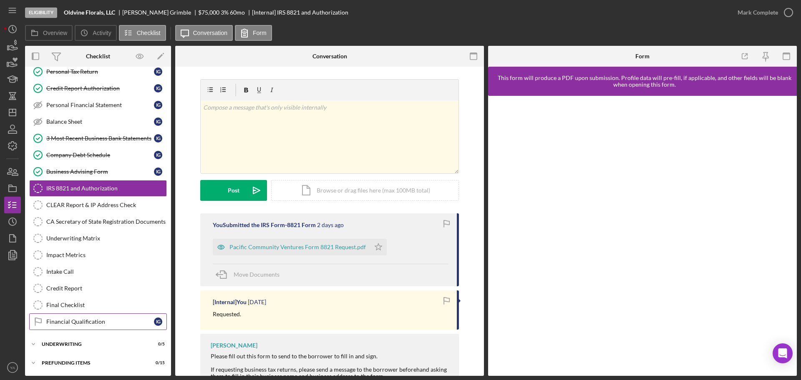
click at [88, 315] on link "Financial Qualification Financial Qualification I G" at bounding box center [98, 322] width 138 height 17
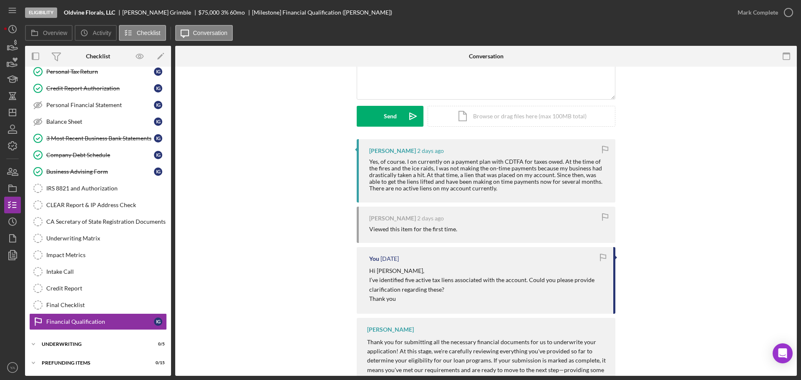
scroll to position [52, 0]
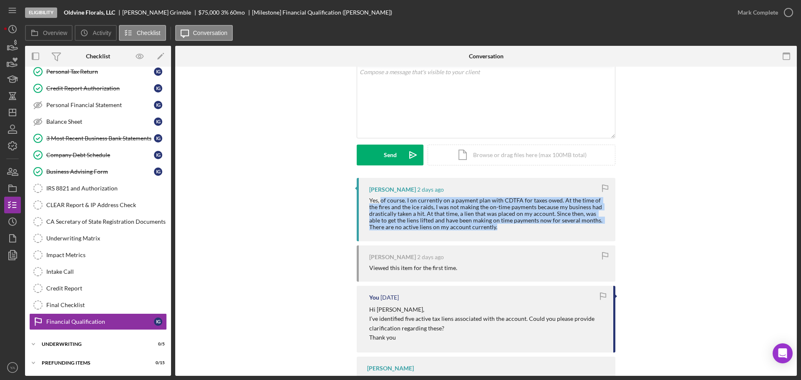
drag, startPoint x: 379, startPoint y: 200, endPoint x: 484, endPoint y: 230, distance: 109.0
click at [484, 230] on div "Yes, of course. I on currently on a payment plan with CDTFA for taxes owed. At …" at bounding box center [488, 213] width 238 height 33
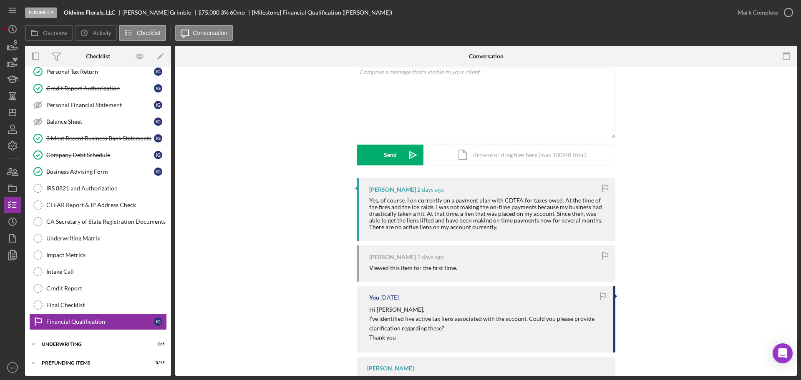
drag, startPoint x: 86, startPoint y: 150, endPoint x: 304, endPoint y: 243, distance: 237.7
click at [86, 150] on link "Company Debt Schedule Company Debt Schedule I G" at bounding box center [98, 155] width 138 height 17
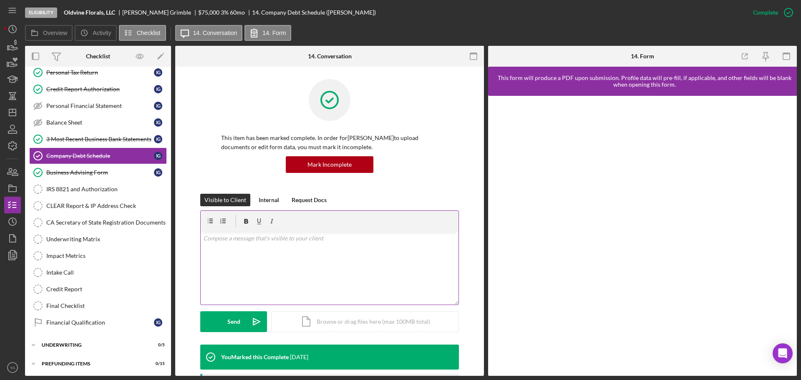
scroll to position [127, 0]
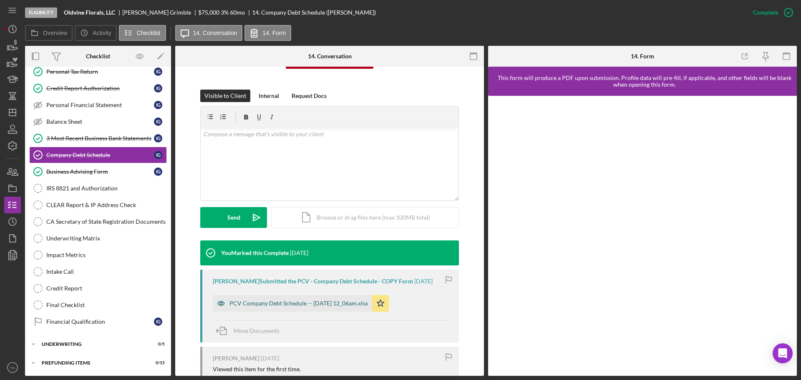
click at [281, 298] on div "PCV Company Debt Schedule -- [DATE] 12_06am.xlsx" at bounding box center [292, 303] width 159 height 17
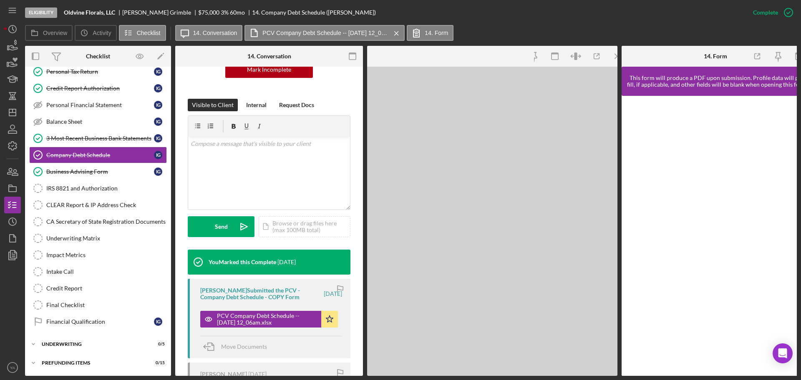
scroll to position [113, 0]
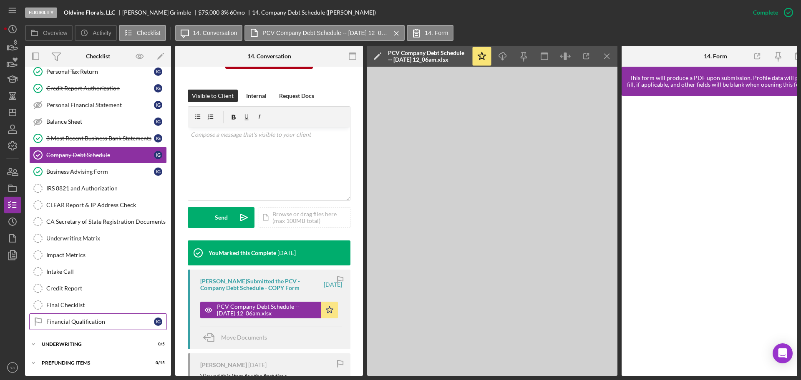
click at [83, 315] on link "Financial Qualification Financial Qualification I G" at bounding box center [98, 322] width 138 height 17
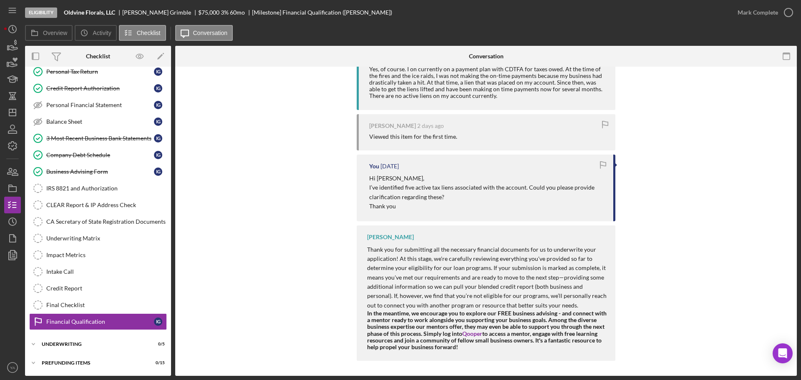
scroll to position [185, 0]
drag, startPoint x: 6, startPoint y: 103, endPoint x: 17, endPoint y: 113, distance: 15.0
click at [6, 103] on icon "button" at bounding box center [12, 96] width 21 height 21
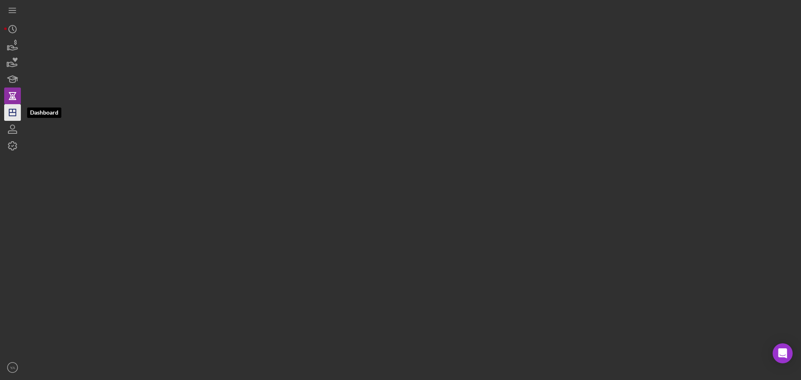
click at [17, 113] on icon "Icon/Dashboard" at bounding box center [12, 112] width 21 height 21
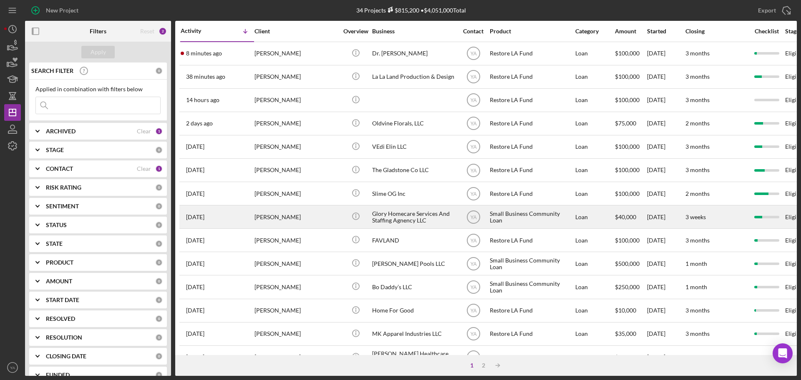
click at [396, 209] on div "Glory Homecare Services And Staffing Agnency LLC" at bounding box center [413, 217] width 83 height 22
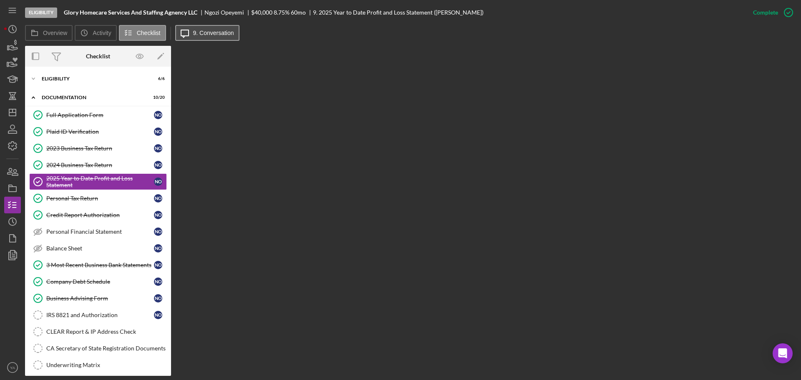
click at [220, 33] on label "9. Conversation" at bounding box center [213, 33] width 41 height 7
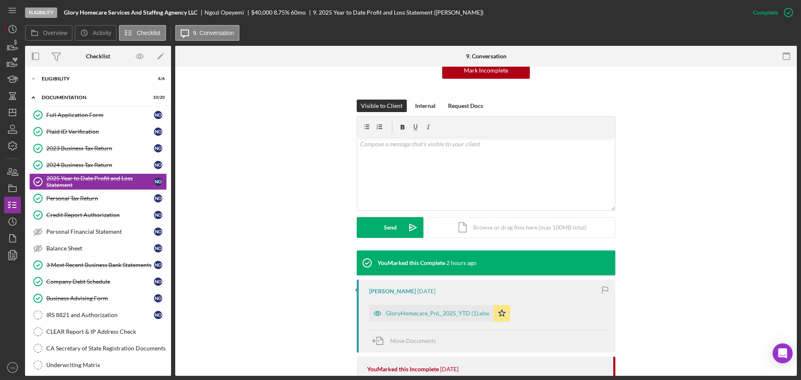
scroll to position [209, 0]
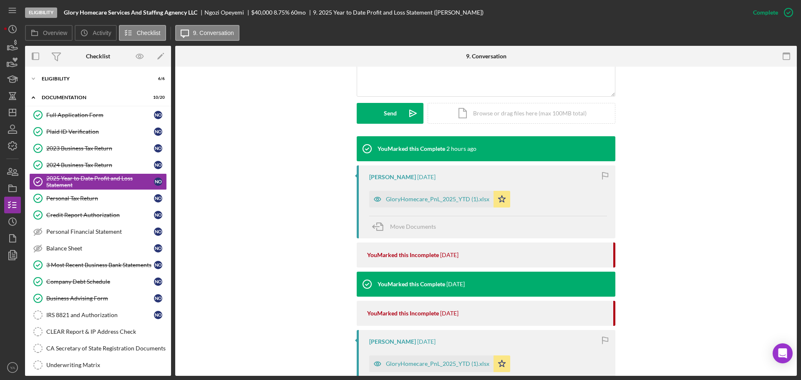
click at [371, 177] on div "[PERSON_NAME]" at bounding box center [392, 177] width 47 height 7
drag, startPoint x: 668, startPoint y: 234, endPoint x: 649, endPoint y: 241, distance: 19.5
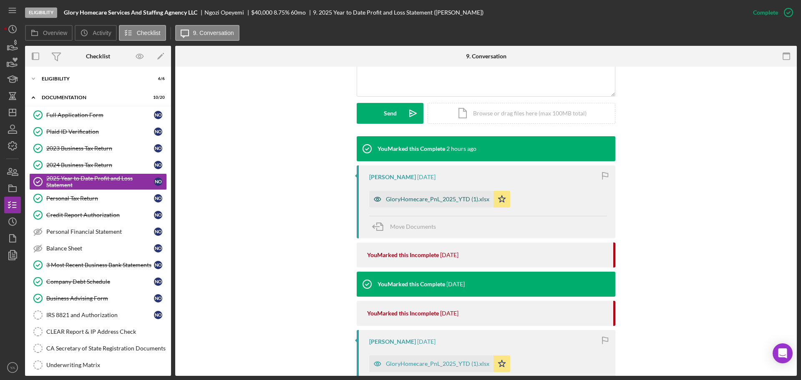
click at [468, 201] on div "GloryHomecare_PnL_2025_YTD (1).xlsx" at bounding box center [437, 199] width 103 height 7
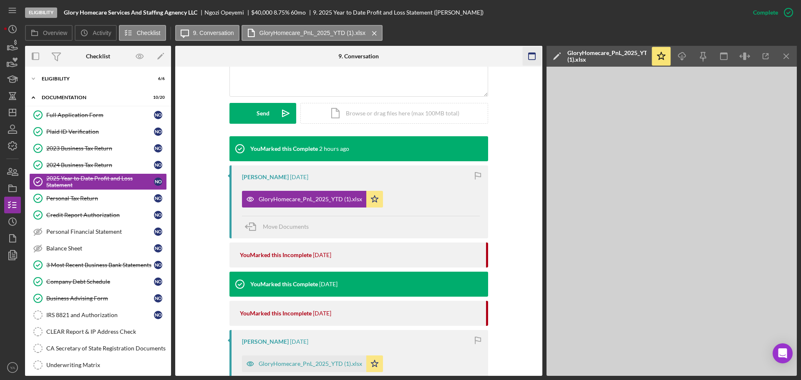
click at [531, 59] on icon "button" at bounding box center [531, 56] width 19 height 19
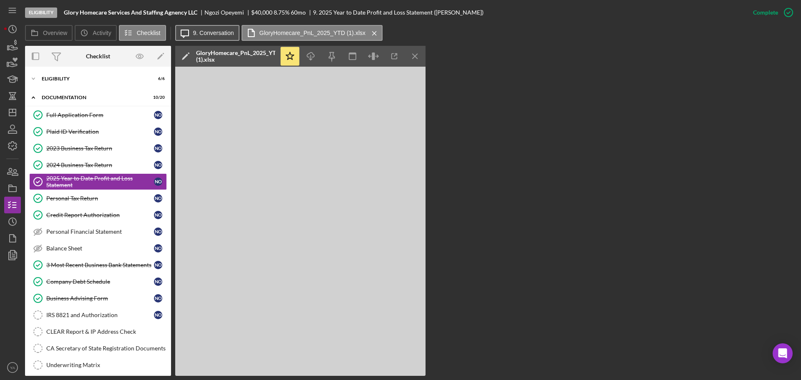
click at [216, 31] on label "9. Conversation" at bounding box center [213, 33] width 41 height 7
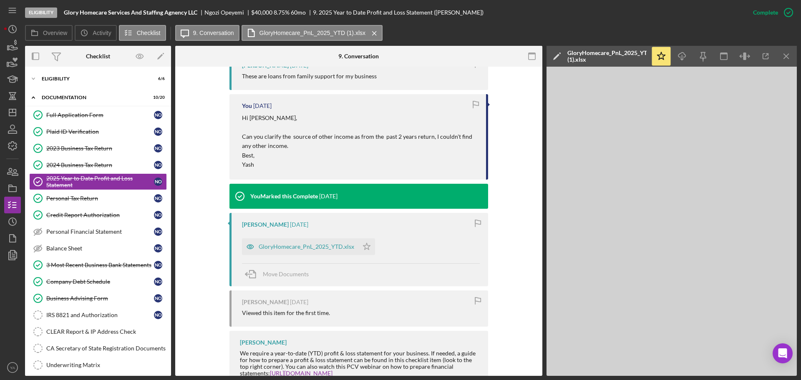
scroll to position [925, 0]
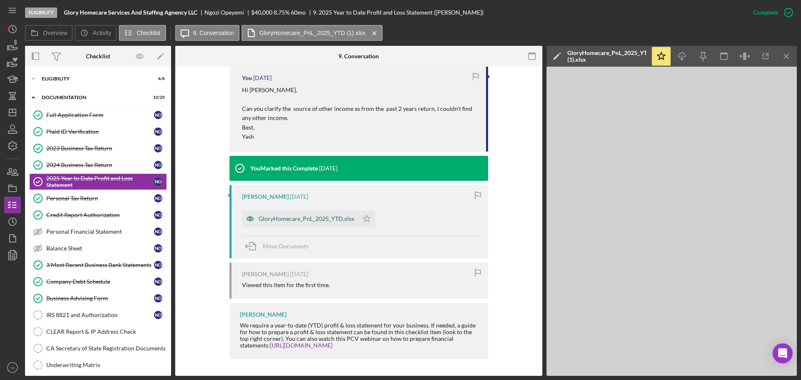
click at [305, 223] on div "GloryHomecare_PnL_2025_YTD.xlsx" at bounding box center [300, 219] width 116 height 17
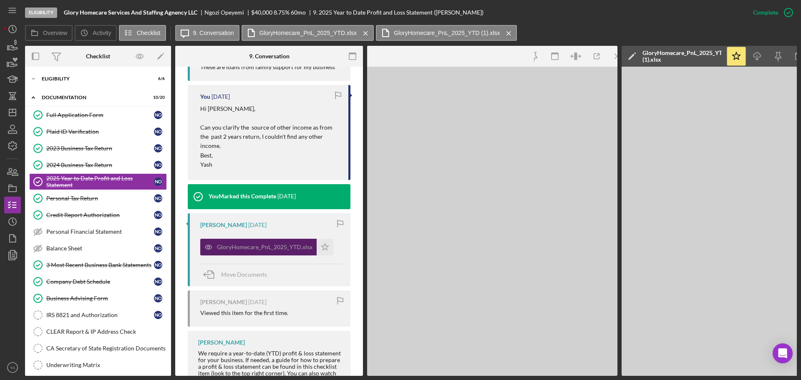
scroll to position [944, 0]
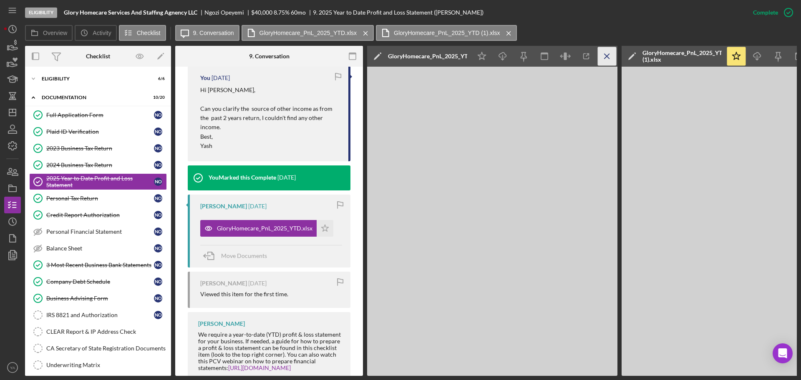
click at [609, 64] on icon "Icon/Menu Close" at bounding box center [607, 56] width 19 height 19
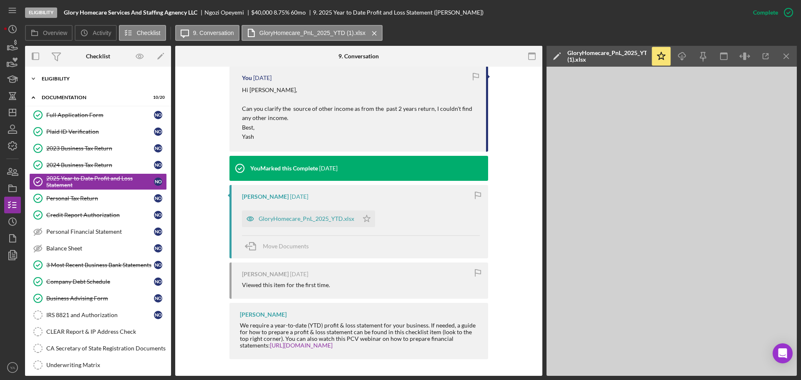
click at [98, 72] on div "Icon/Expander Eligibility 6 / 6" at bounding box center [98, 78] width 146 height 17
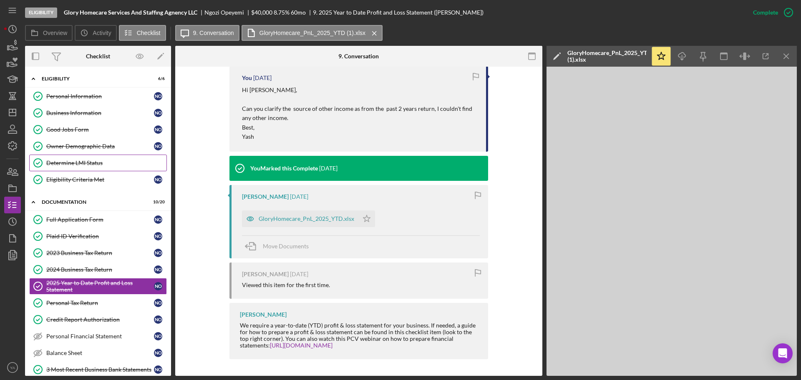
click at [101, 165] on div "Determine LMI Status" at bounding box center [106, 163] width 120 height 7
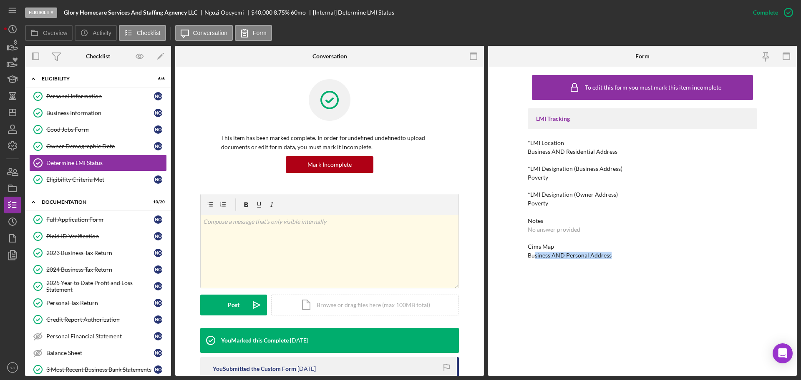
drag, startPoint x: 535, startPoint y: 256, endPoint x: 657, endPoint y: 259, distance: 122.2
click at [657, 259] on div "Cims Map Business AND Personal Address" at bounding box center [642, 251] width 229 height 15
click at [606, 257] on div "Business AND Personal Address" at bounding box center [570, 255] width 84 height 7
click at [61, 86] on div "Icon/Expander Eligibility 6 / 6" at bounding box center [98, 78] width 146 height 17
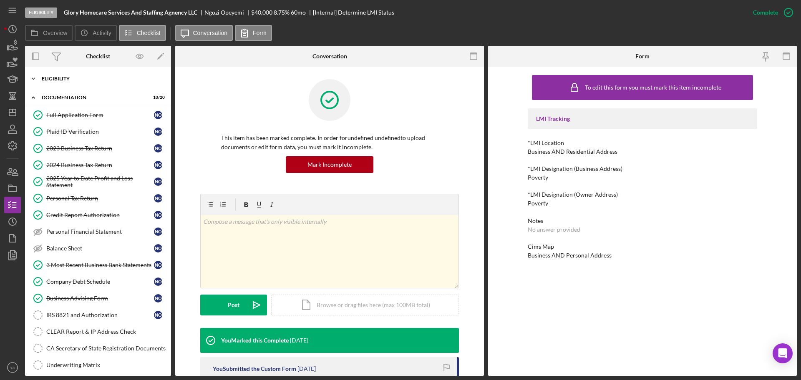
drag, startPoint x: 75, startPoint y: 76, endPoint x: 84, endPoint y: 86, distance: 13.3
click at [74, 75] on div "Icon/Expander Eligibility 6 / 6" at bounding box center [98, 78] width 146 height 17
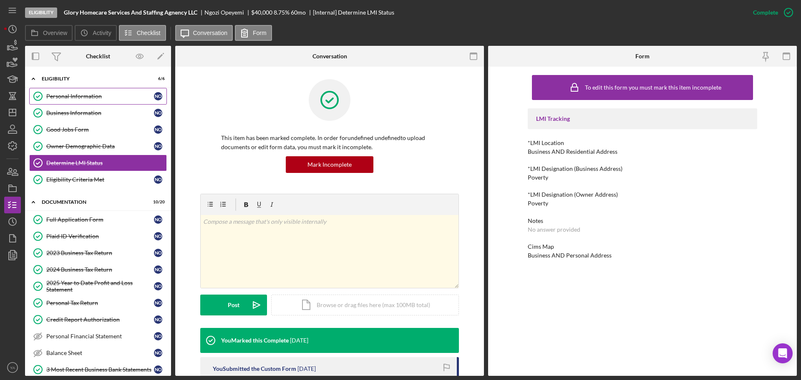
click at [84, 96] on div "Personal Information" at bounding box center [100, 96] width 108 height 7
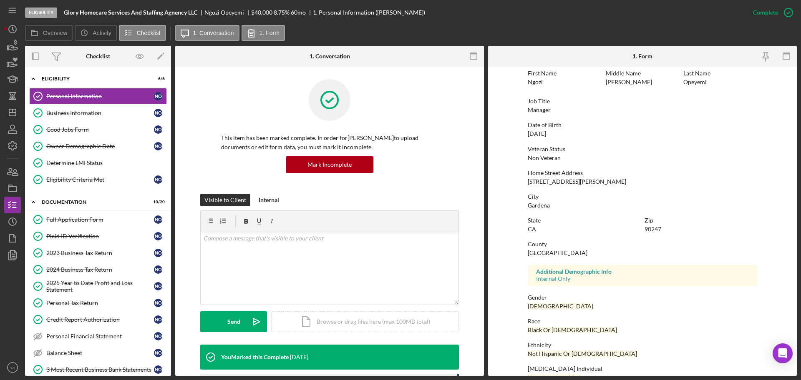
scroll to position [80, 0]
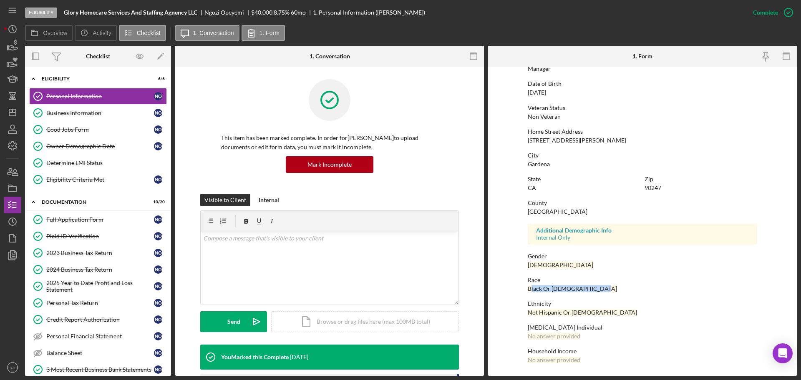
drag, startPoint x: 574, startPoint y: 290, endPoint x: 630, endPoint y: 288, distance: 56.3
click at [630, 288] on div "Race Black Or [DEMOGRAPHIC_DATA]" at bounding box center [642, 284] width 229 height 15
click at [589, 286] on div "Black Or [DEMOGRAPHIC_DATA]" at bounding box center [572, 289] width 89 height 7
drag, startPoint x: 103, startPoint y: 108, endPoint x: 140, endPoint y: 119, distance: 38.3
click at [104, 108] on link "Business Information Business Information N O" at bounding box center [98, 113] width 138 height 17
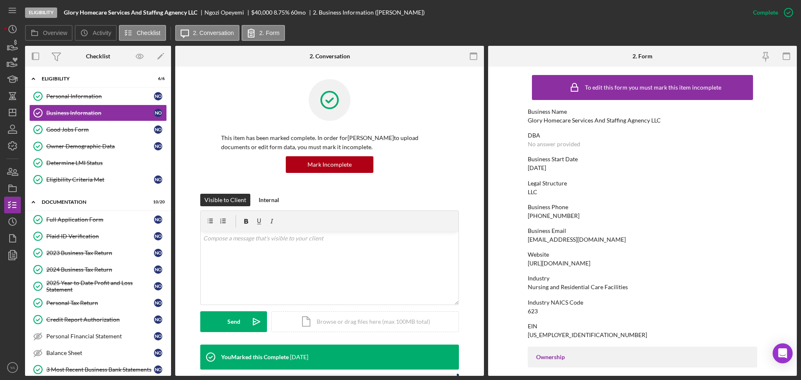
drag, startPoint x: 568, startPoint y: 166, endPoint x: 532, endPoint y: 172, distance: 36.0
click at [532, 172] on div "To edit this form you must mark this item incomplete Business Name Glory Homeca…" at bounding box center [642, 381] width 229 height 621
click at [546, 165] on div "[DATE]" at bounding box center [537, 168] width 18 height 7
click at [9, 115] on polygon "button" at bounding box center [12, 112] width 7 height 7
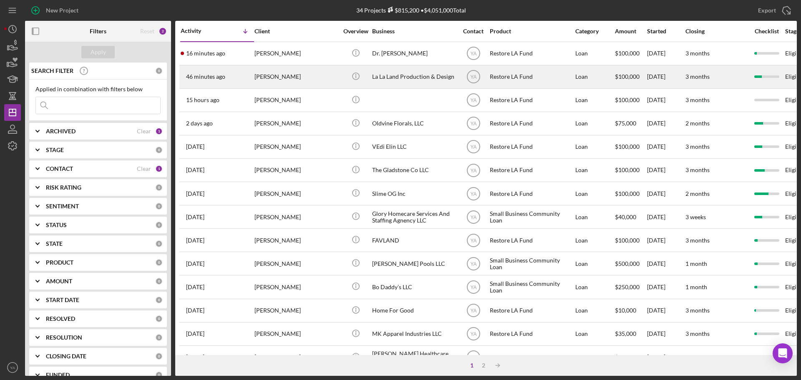
click at [420, 79] on div "La La Land Production & Design" at bounding box center [413, 77] width 83 height 22
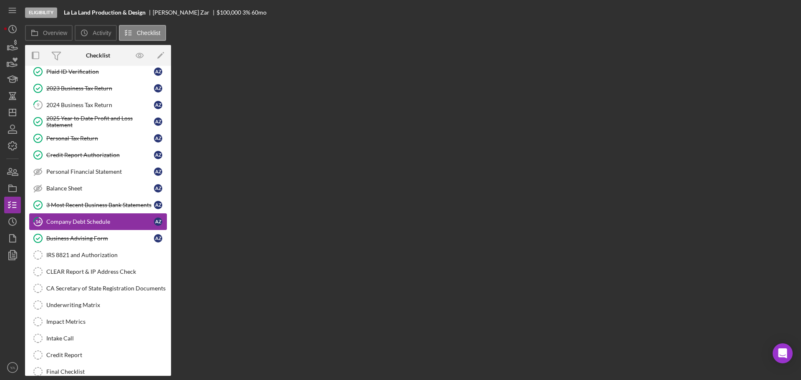
scroll to position [60, 0]
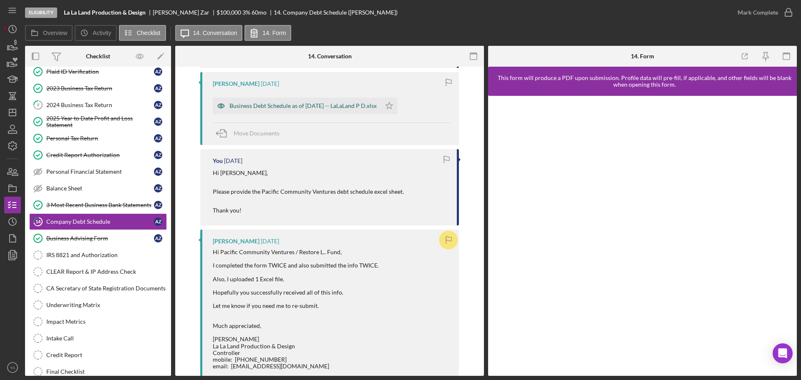
click at [320, 102] on div "Business Debt Schedule as of [DATE] -- LaLaLand P D.xlsx" at bounding box center [297, 106] width 168 height 17
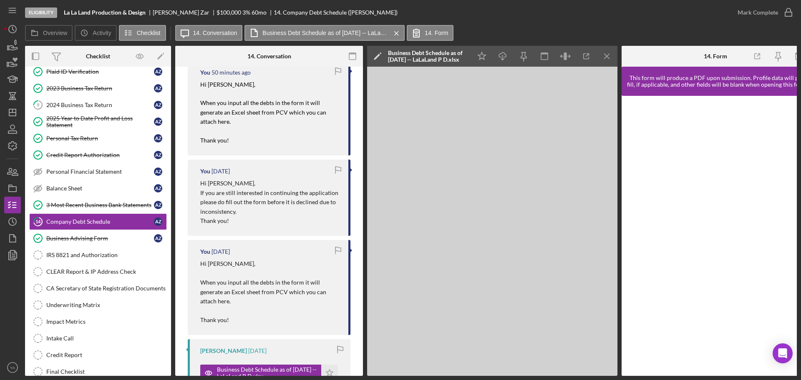
scroll to position [338, 0]
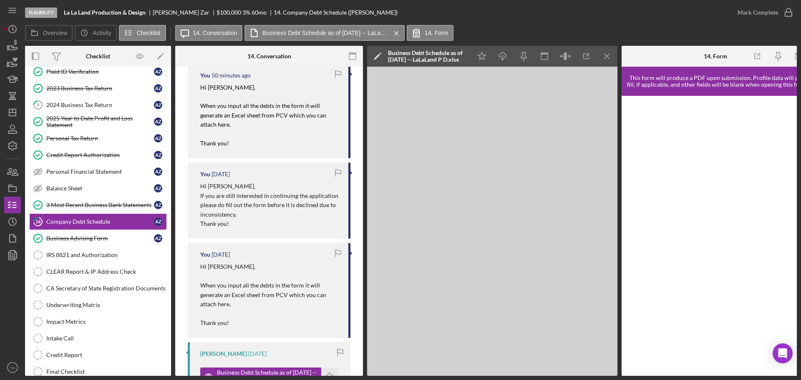
click at [239, 284] on p "Hi [PERSON_NAME], When you input all the debts in the form it will generate an …" at bounding box center [270, 285] width 140 height 47
drag, startPoint x: 237, startPoint y: 289, endPoint x: 297, endPoint y: 296, distance: 61.3
click at [297, 296] on p "Hi [PERSON_NAME], When you input all the debts in the form it will generate an …" at bounding box center [270, 285] width 140 height 47
click at [303, 294] on p "Hi [PERSON_NAME], When you input all the debts in the form it will generate an …" at bounding box center [270, 285] width 140 height 47
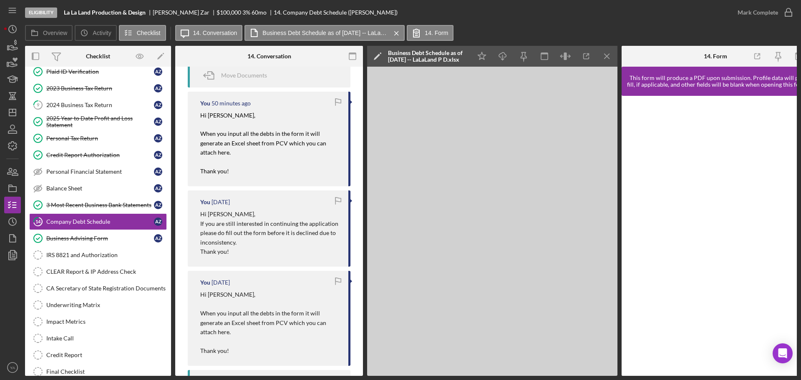
scroll to position [286, 0]
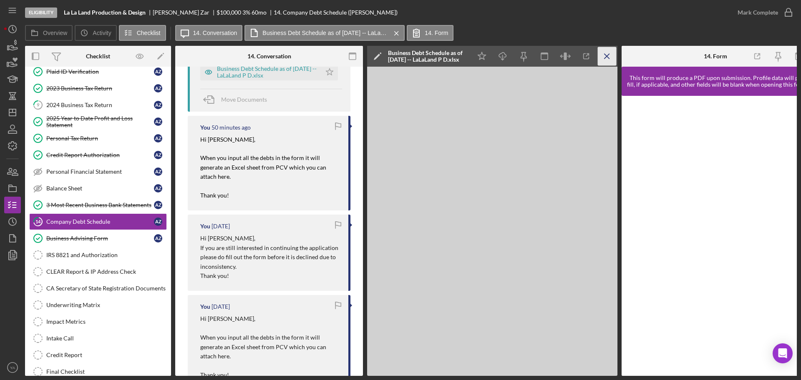
click at [601, 63] on icon "Icon/Menu Close" at bounding box center [607, 56] width 19 height 19
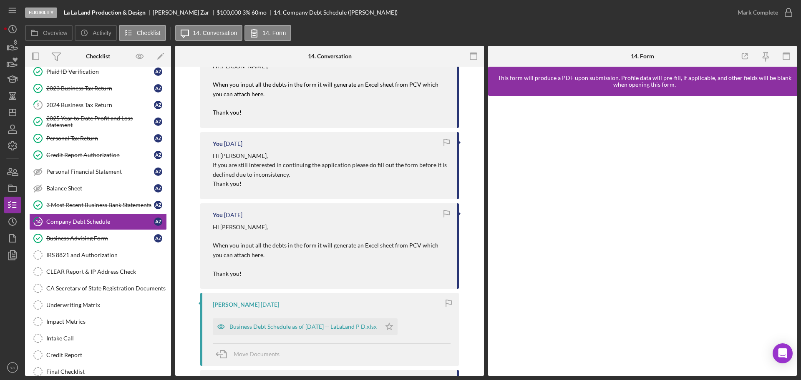
scroll to position [435, 0]
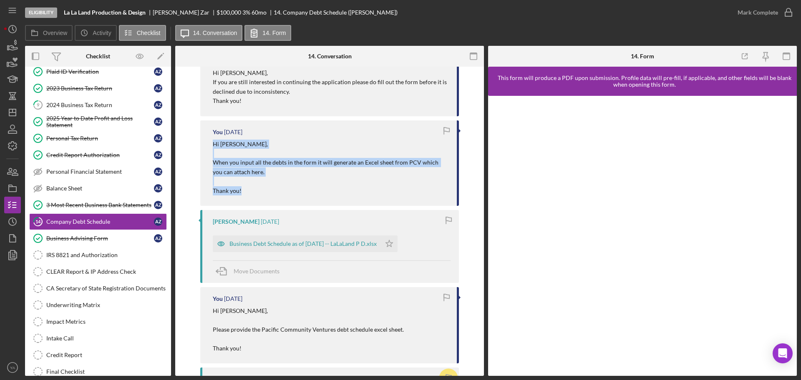
drag, startPoint x: 226, startPoint y: 143, endPoint x: 253, endPoint y: 192, distance: 56.6
click at [253, 192] on div "You [DATE] Hi [PERSON_NAME], When you input all the debts in the form it will g…" at bounding box center [329, 164] width 259 height 86
click at [317, 166] on p "Hi [PERSON_NAME], When you input all the debts in the form it will generate an …" at bounding box center [331, 159] width 236 height 38
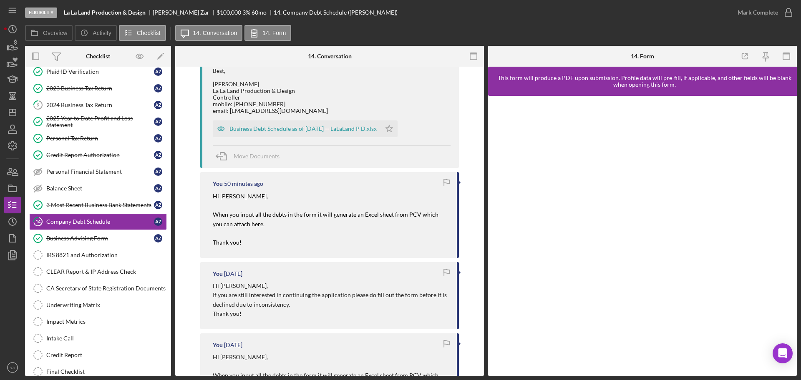
scroll to position [175, 0]
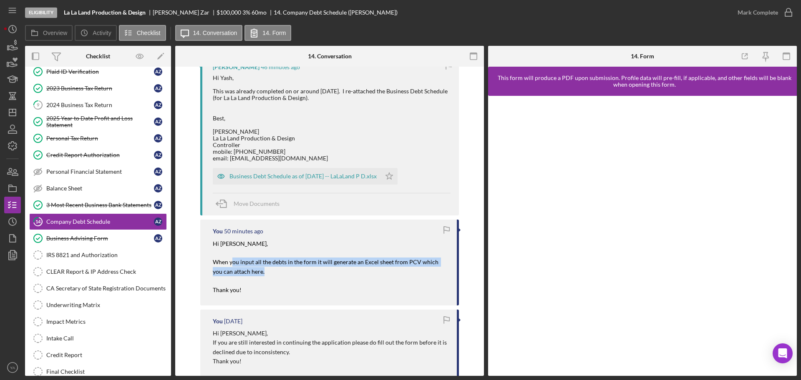
drag, startPoint x: 232, startPoint y: 262, endPoint x: 408, endPoint y: 276, distance: 176.5
click at [408, 276] on p "Hi [PERSON_NAME], When you input all the debts in the form it will generate an …" at bounding box center [331, 258] width 236 height 38
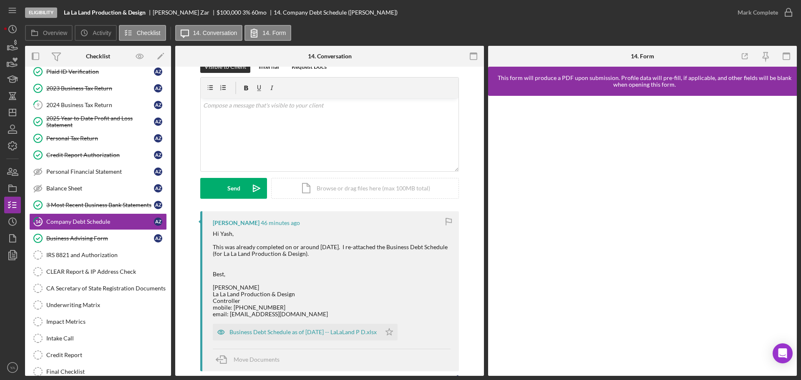
scroll to position [18, 0]
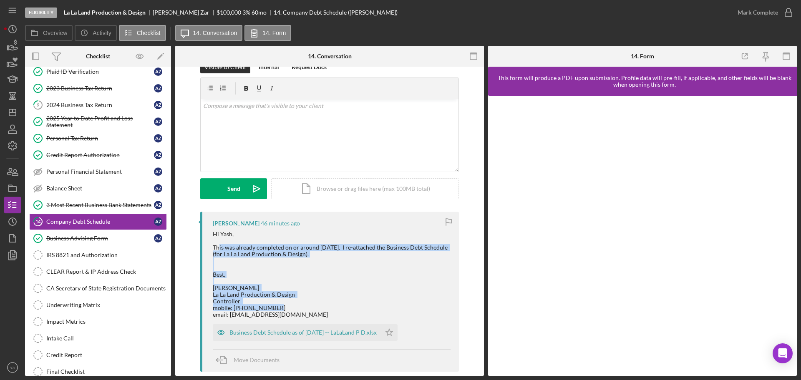
drag, startPoint x: 217, startPoint y: 245, endPoint x: 307, endPoint y: 310, distance: 110.6
click at [307, 310] on div "Hi Yash, This was already completed on or around [DATE]. I re-attached the Busi…" at bounding box center [332, 274] width 238 height 87
click at [288, 267] on div "Hi Yash, This was already completed on or around [DATE]. I re-attached the Busi…" at bounding box center [332, 274] width 238 height 87
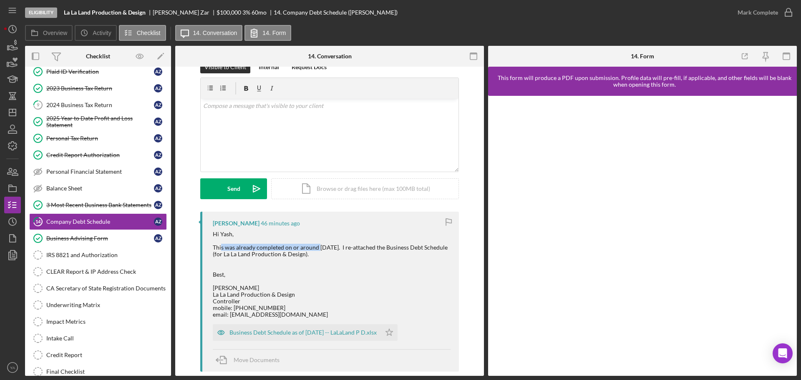
drag, startPoint x: 221, startPoint y: 246, endPoint x: 318, endPoint y: 246, distance: 97.6
click at [318, 246] on div "Hi Yash, This was already completed on or around [DATE]. I re-attached the Busi…" at bounding box center [332, 274] width 238 height 87
click at [89, 152] on div "Credit Report Authorization" at bounding box center [100, 155] width 108 height 7
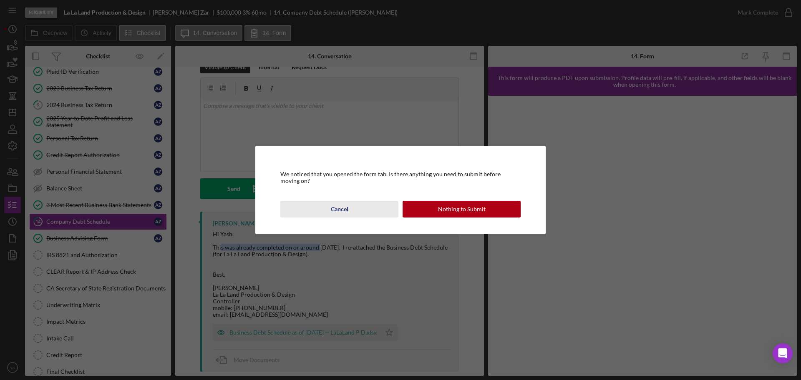
click at [310, 210] on button "Cancel" at bounding box center [339, 209] width 118 height 17
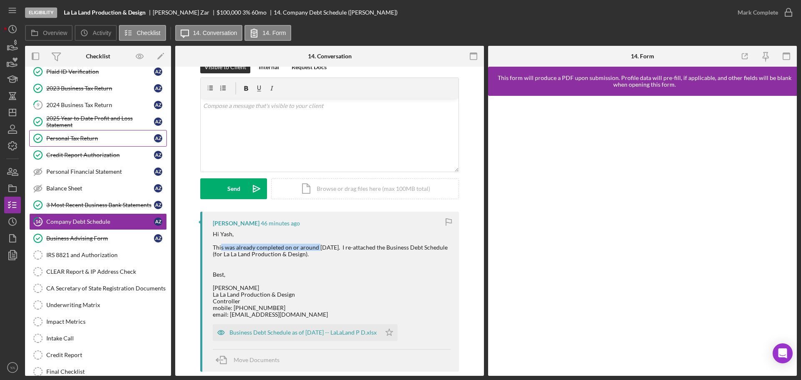
click at [97, 140] on div "Personal Tax Return" at bounding box center [100, 138] width 108 height 7
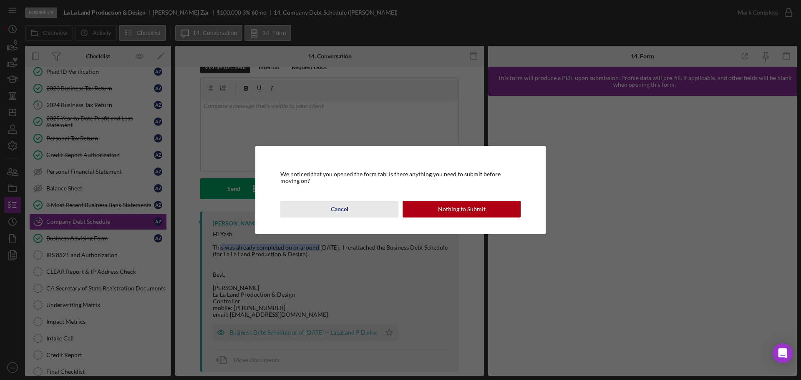
click at [310, 203] on button "Cancel" at bounding box center [339, 209] width 118 height 17
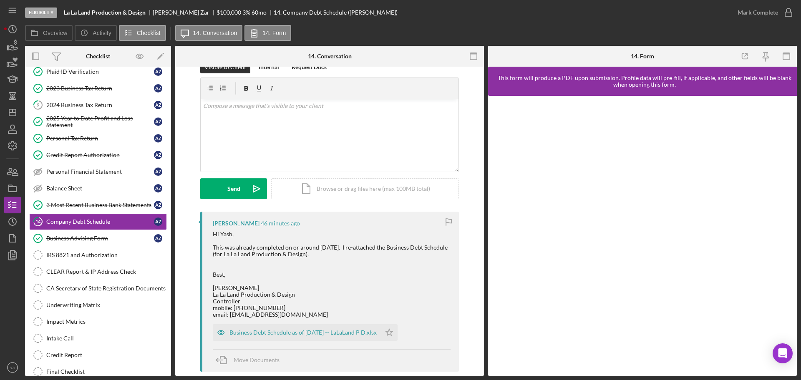
click at [322, 245] on div "Hi Yash, This was already completed on or around [DATE]. I re-attached the Busi…" at bounding box center [332, 274] width 238 height 87
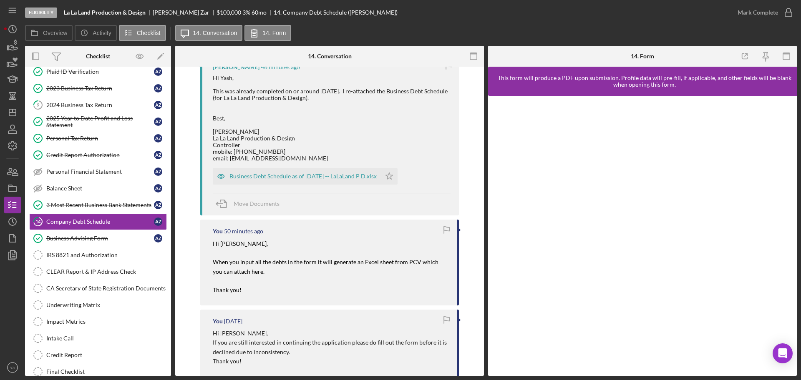
scroll to position [227, 0]
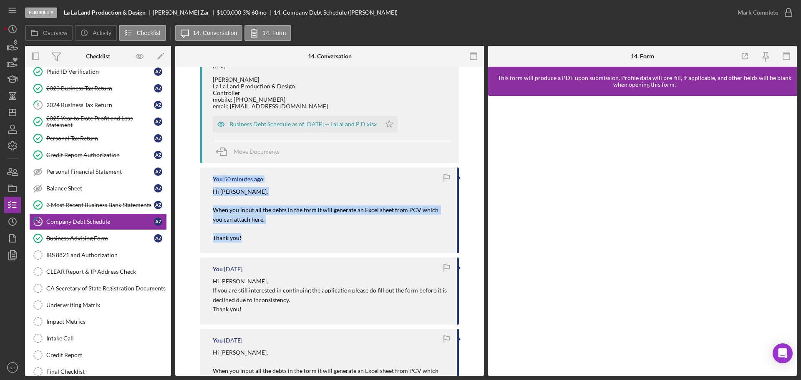
drag, startPoint x: 267, startPoint y: 238, endPoint x: 205, endPoint y: 181, distance: 84.1
click at [205, 181] on div "You 50 minutes ago Hi [PERSON_NAME], When you input all the debts in the form i…" at bounding box center [329, 211] width 259 height 86
click at [252, 233] on p "Thank you!" at bounding box center [331, 233] width 236 height 19
drag, startPoint x: 254, startPoint y: 236, endPoint x: 204, endPoint y: 193, distance: 65.6
click at [204, 193] on div "You 50 minutes ago Hi [PERSON_NAME], When you input all the debts in the form i…" at bounding box center [329, 211] width 259 height 86
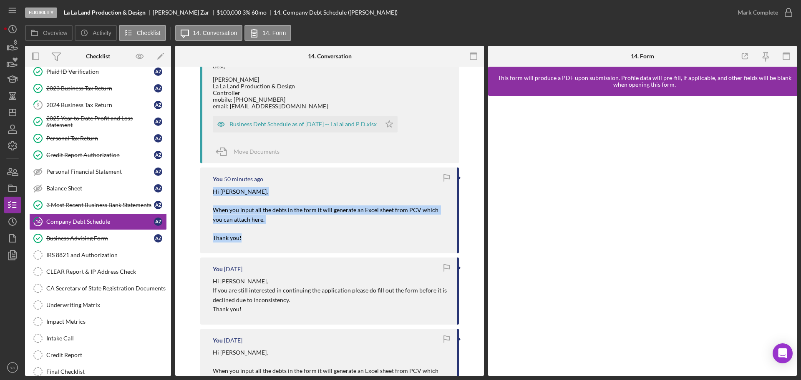
copy div "Hi [PERSON_NAME], When you input all the debts in the form it will generate an …"
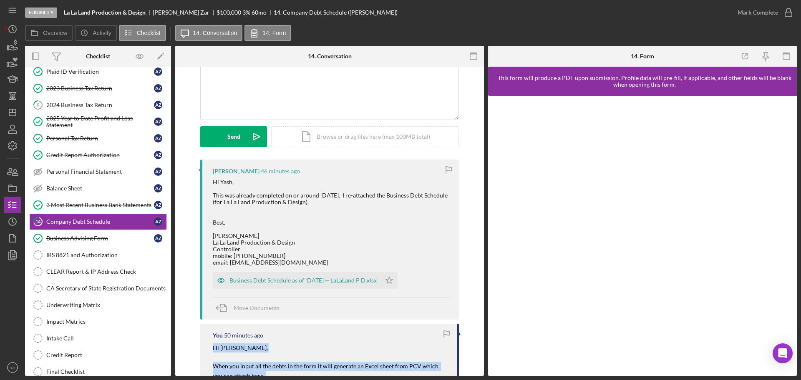
scroll to position [0, 0]
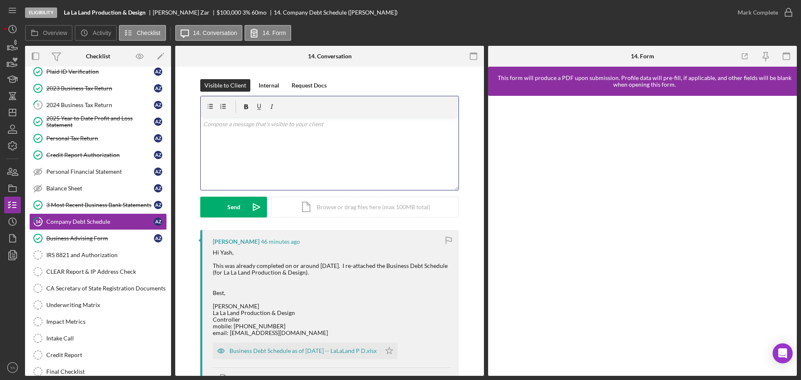
click at [306, 174] on div "v Color teal Color pink Remove color Add row above Add row below Add column bef…" at bounding box center [330, 153] width 258 height 73
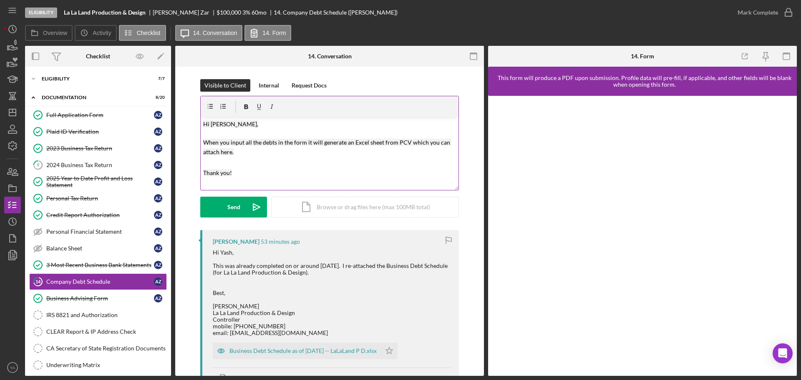
click at [345, 153] on p "Hi [PERSON_NAME], When you input all the debts in the form it will generate an …" at bounding box center [329, 139] width 253 height 38
click at [203, 139] on span "Hi [PERSON_NAME], When you input all the debts in the form it will generate an …" at bounding box center [327, 138] width 248 height 35
click at [247, 140] on mark "Hi [PERSON_NAME], Either you can When you input all the debts in the form it wi…" at bounding box center [327, 138] width 248 height 35
drag, startPoint x: 247, startPoint y: 140, endPoint x: 267, endPoint y: 141, distance: 20.4
click at [267, 141] on mark "Hi [PERSON_NAME], Either you can When you input all the debts in the form it wi…" at bounding box center [327, 138] width 248 height 35
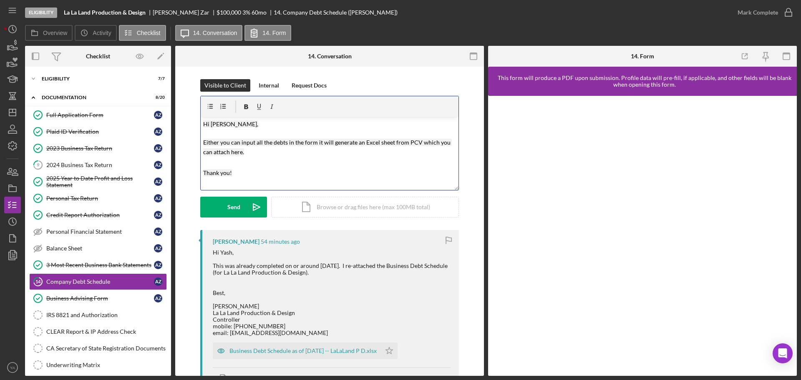
click at [317, 146] on span "Hi [PERSON_NAME], Either you can input all the debts in the form it will genera…" at bounding box center [327, 138] width 249 height 35
click at [317, 142] on mark "Hi [PERSON_NAME], Either you can input all the debts in the form it will genera…" at bounding box center [327, 138] width 249 height 35
click at [315, 143] on mark "Hi [PERSON_NAME], Either you can input all the debts in the form it will genera…" at bounding box center [327, 138] width 249 height 35
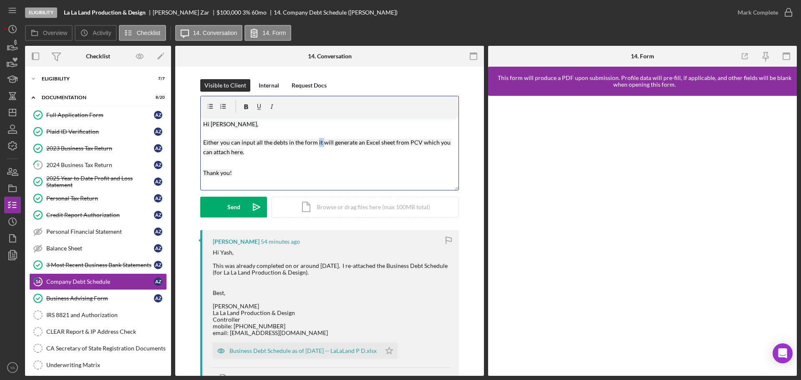
click at [315, 143] on mark "Hi [PERSON_NAME], Either you can input all the debts in the form it will genera…" at bounding box center [327, 138] width 249 height 35
click at [374, 145] on mark "Hi [PERSON_NAME], Either you can input all the debts in the form which will gen…" at bounding box center [328, 138] width 250 height 35
click at [393, 168] on p "Thank you!" at bounding box center [329, 168] width 253 height 19
click at [322, 150] on p "Hi [PERSON_NAME], Either you can input all the debts in the form which will gen…" at bounding box center [329, 139] width 253 height 38
click at [247, 165] on p at bounding box center [329, 163] width 253 height 9
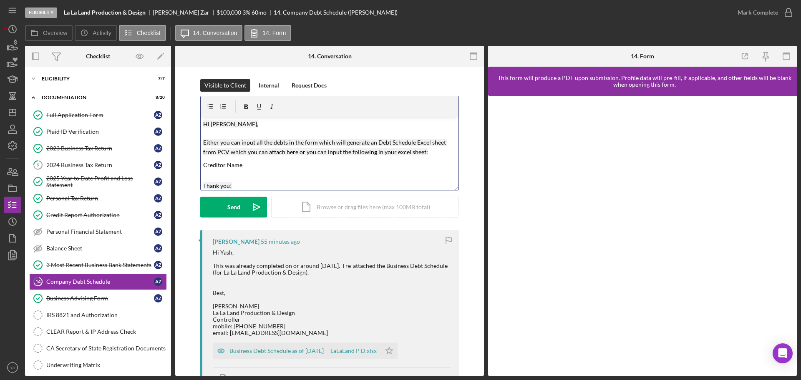
click at [267, 164] on p "Creditor Name" at bounding box center [329, 164] width 253 height 11
click at [275, 176] on p "Creditor Name Original Date" at bounding box center [329, 169] width 253 height 21
click at [281, 184] on p "Creditor Name Original Date Maturity Date" at bounding box center [329, 175] width 253 height 32
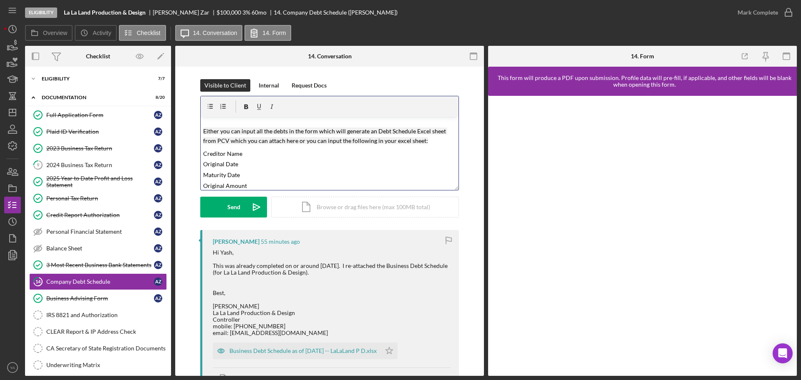
click at [264, 183] on p "Creditor Name Original Date Maturity Date Original Amount" at bounding box center [329, 169] width 253 height 43
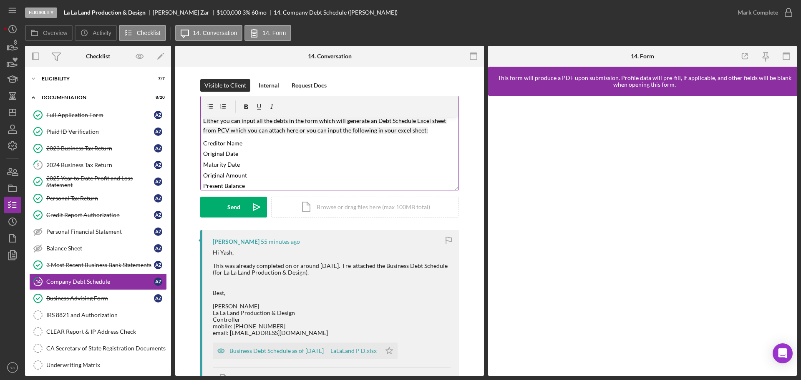
click at [296, 185] on p "Creditor Name Original Date Maturity Date Original Amount Present Balance" at bounding box center [329, 164] width 253 height 53
click at [284, 186] on p "Creditor Name Original Date Maturity Date Original Amount Present Balance Inter…" at bounding box center [329, 159] width 253 height 64
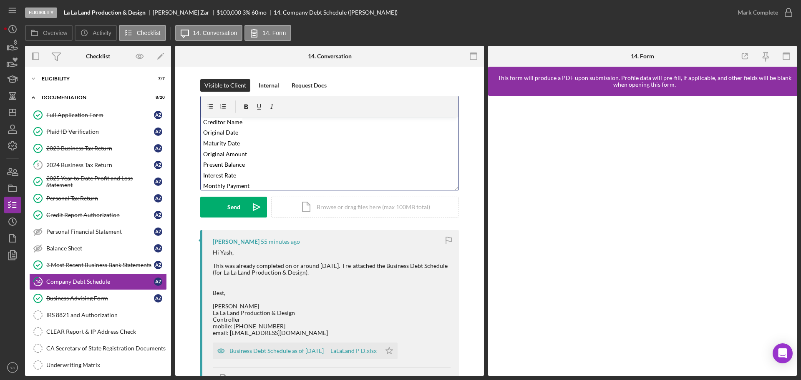
click at [269, 188] on p "Creditor Name Original Date Maturity Date Original Amount Present Balance Inter…" at bounding box center [329, 153] width 253 height 75
click at [203, 174] on mark "Current" at bounding box center [213, 171] width 21 height 7
click at [201, 171] on div "v Color teal Color pink Remove color Add row above Add row below Add column bef…" at bounding box center [330, 153] width 258 height 73
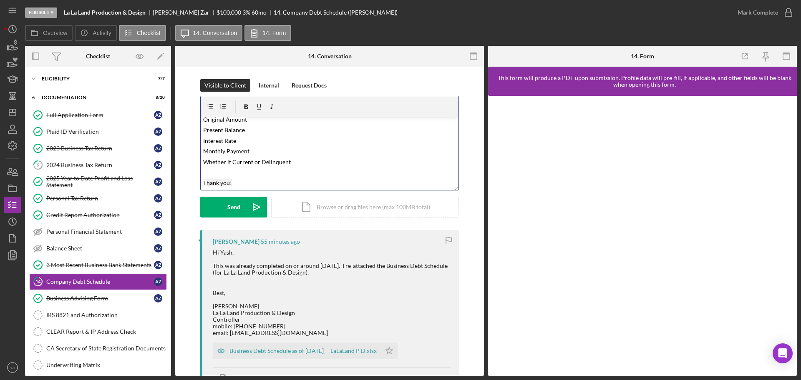
click at [229, 162] on mark "Creditor Name Original Date Maturity Date Original Amount Present Balance Inter…" at bounding box center [247, 125] width 88 height 82
click at [306, 161] on p "Creditor Name Original Date Maturity Date Original Amount Present Balance Inter…" at bounding box center [329, 125] width 253 height 86
click at [259, 206] on icon "Icon/icon-invite-send" at bounding box center [256, 207] width 21 height 21
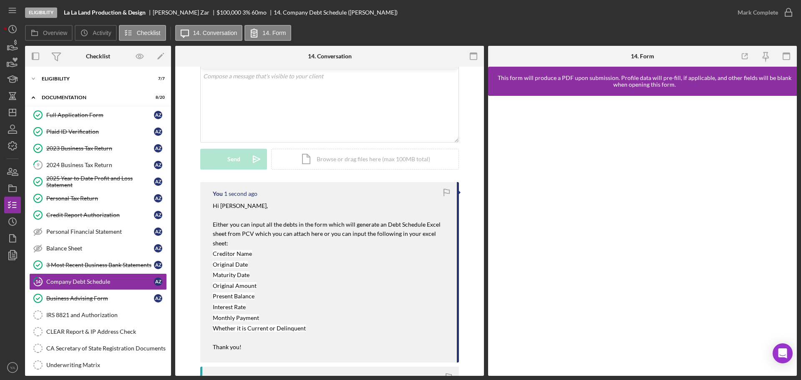
scroll to position [104, 0]
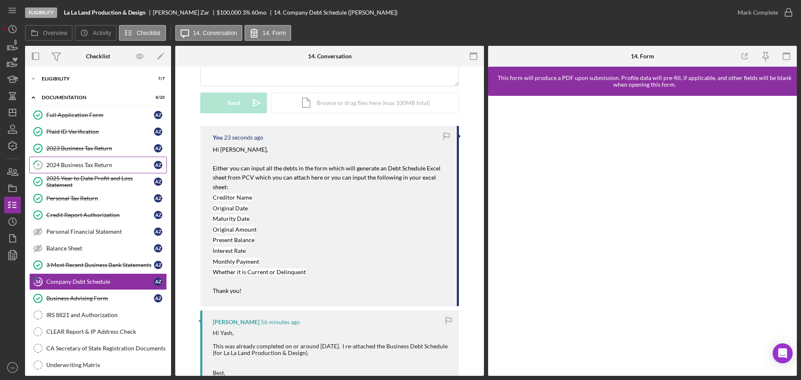
click at [101, 167] on div "2024 Business Tax Return" at bounding box center [100, 165] width 108 height 7
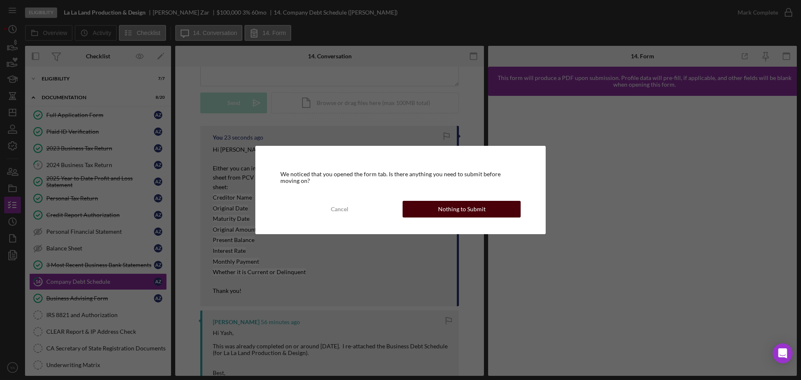
click at [435, 206] on button "Nothing to Submit" at bounding box center [462, 209] width 118 height 17
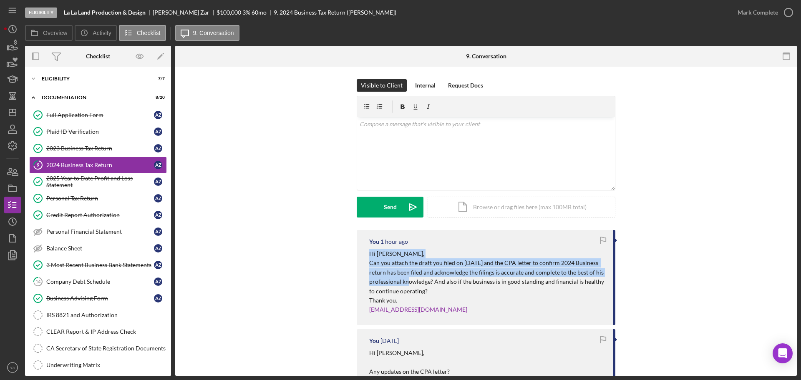
drag, startPoint x: 369, startPoint y: 252, endPoint x: 423, endPoint y: 285, distance: 63.1
click at [423, 285] on div "Hi [PERSON_NAME], Can you attach the draft you filed on [DATE] and the CPA lett…" at bounding box center [487, 281] width 236 height 65
click at [423, 285] on p "Can you attach the draft you filed on [DATE] and the CPA letter to confirm 2024…" at bounding box center [487, 278] width 236 height 38
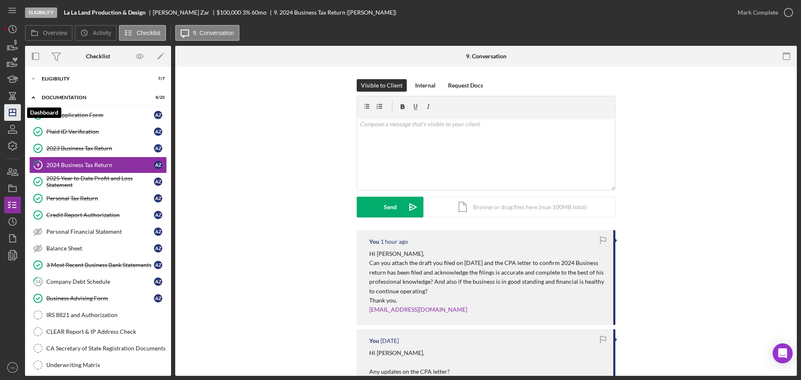
click at [15, 115] on polygon "button" at bounding box center [12, 112] width 7 height 7
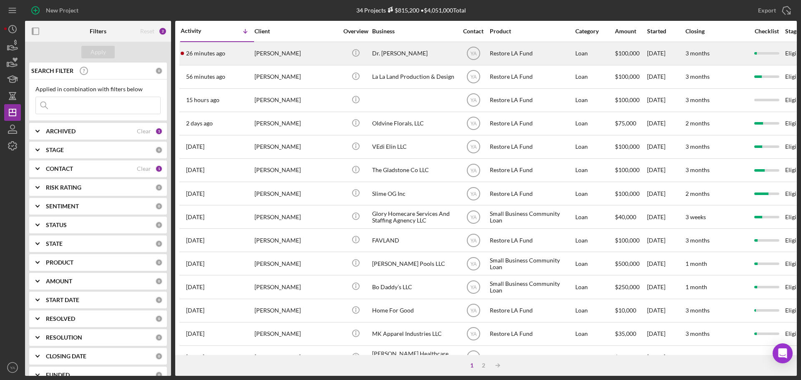
click at [417, 58] on div "Dr. [PERSON_NAME]" at bounding box center [413, 54] width 83 height 22
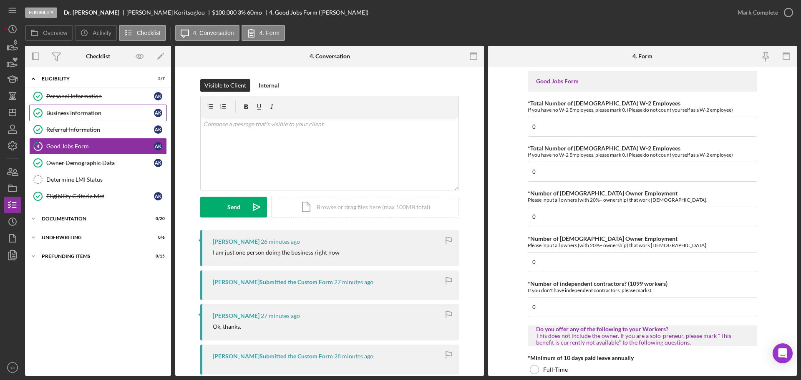
click at [110, 113] on div "Business Information" at bounding box center [100, 113] width 108 height 7
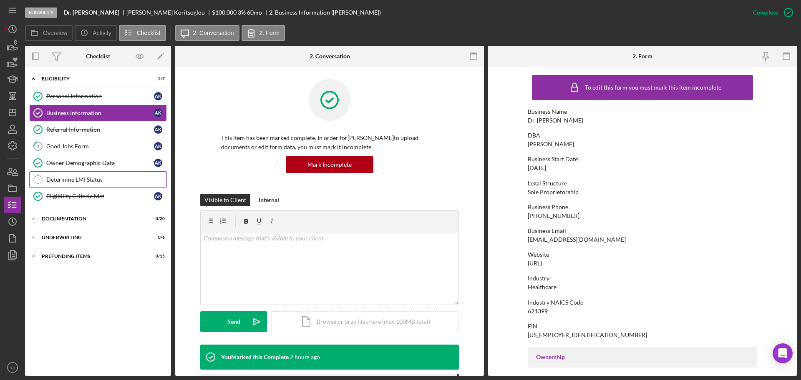
click at [107, 175] on link "Determine LMI Status Determine LMI Status" at bounding box center [98, 179] width 138 height 17
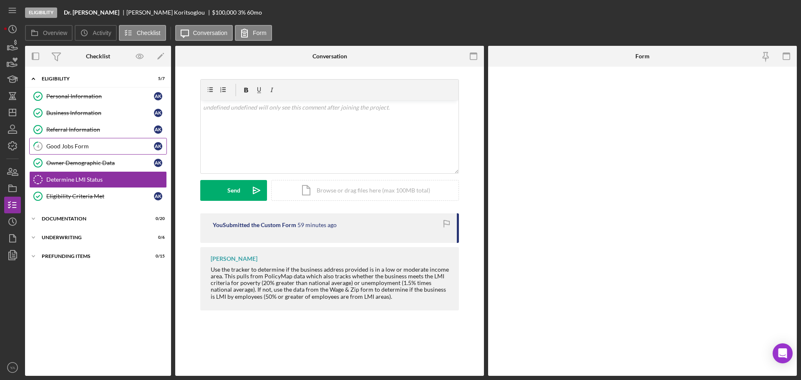
click at [111, 150] on link "4 Good Jobs Form A K" at bounding box center [98, 146] width 138 height 17
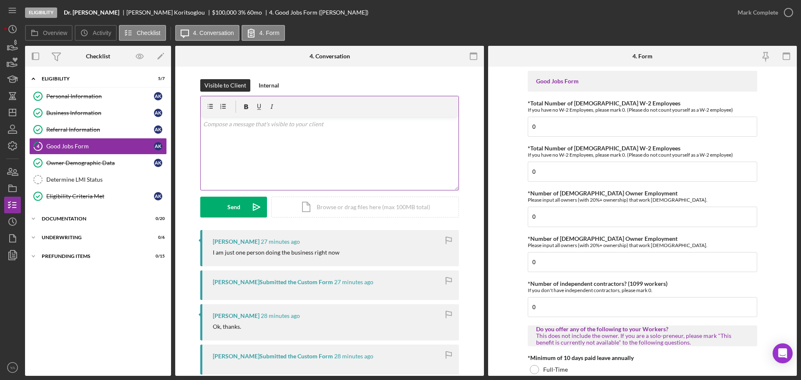
click at [351, 174] on div "v Color teal Color pink Remove color Add row above Add row below Add column bef…" at bounding box center [330, 153] width 258 height 73
click at [257, 201] on icon "Icon/icon-invite-send" at bounding box center [256, 207] width 21 height 21
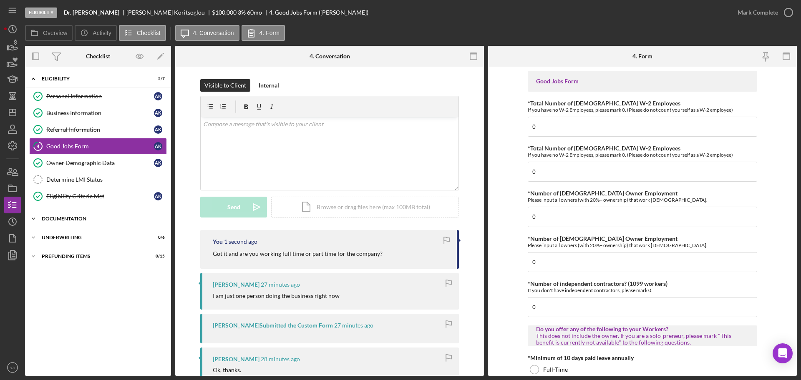
click at [106, 211] on div "Icon/Expander Documentation 0 / 20" at bounding box center [98, 219] width 146 height 17
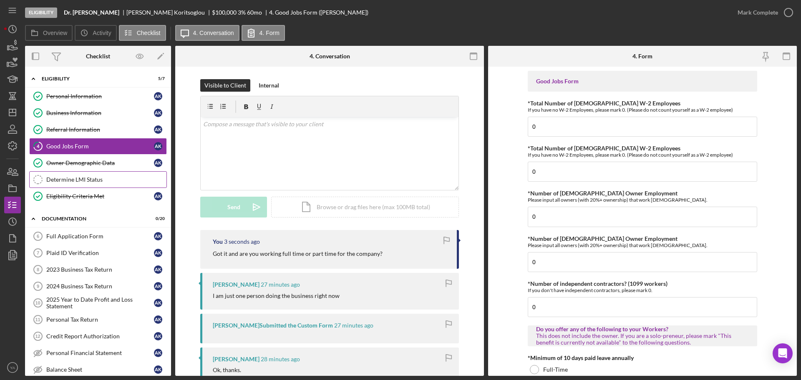
click at [90, 181] on div "Determine LMI Status" at bounding box center [106, 179] width 120 height 7
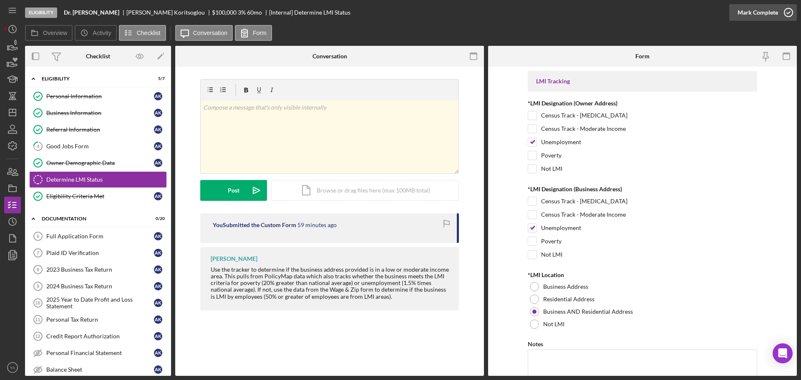
click at [794, 13] on icon "button" at bounding box center [788, 12] width 21 height 21
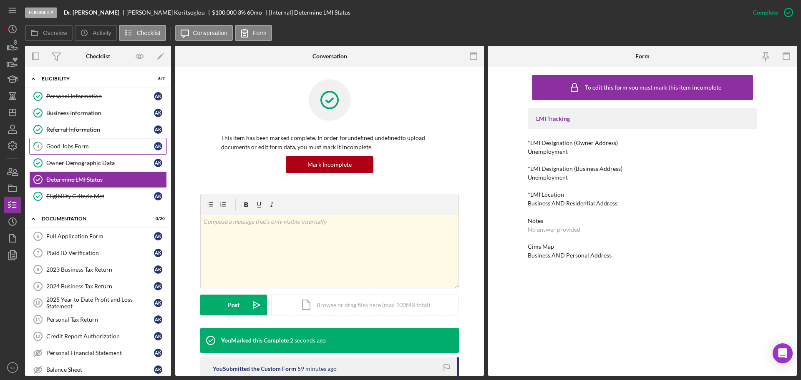
click at [121, 146] on div "Good Jobs Form" at bounding box center [100, 146] width 108 height 7
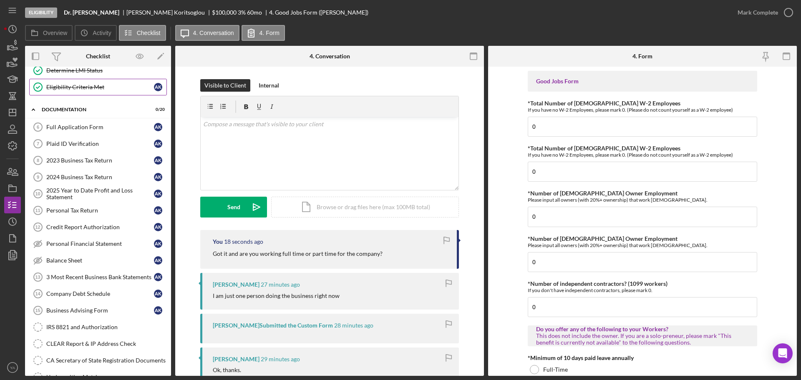
scroll to position [52, 0]
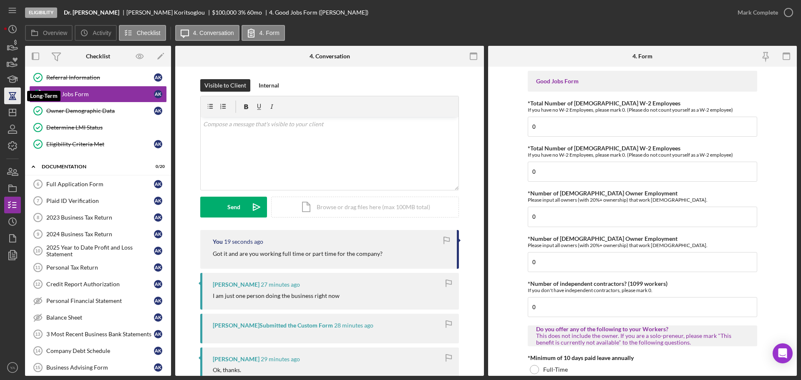
click at [8, 103] on icon "button" at bounding box center [12, 96] width 21 height 21
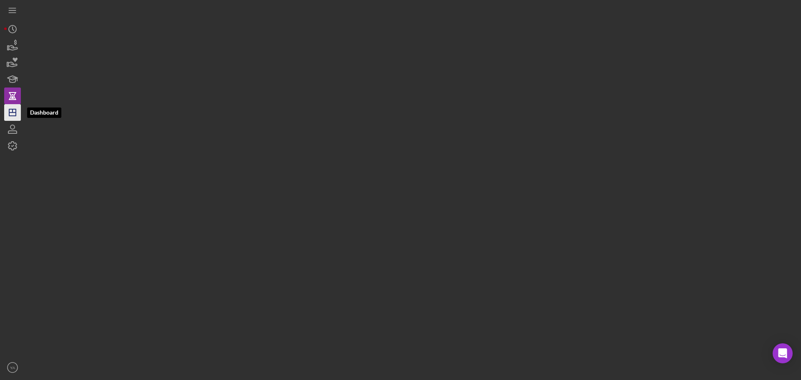
click at [12, 108] on icon "Icon/Dashboard" at bounding box center [12, 112] width 21 height 21
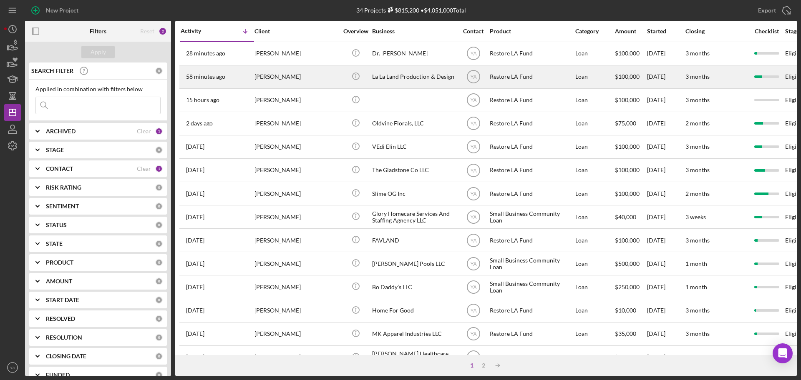
click at [404, 78] on div "La La Land Production & Design" at bounding box center [413, 77] width 83 height 22
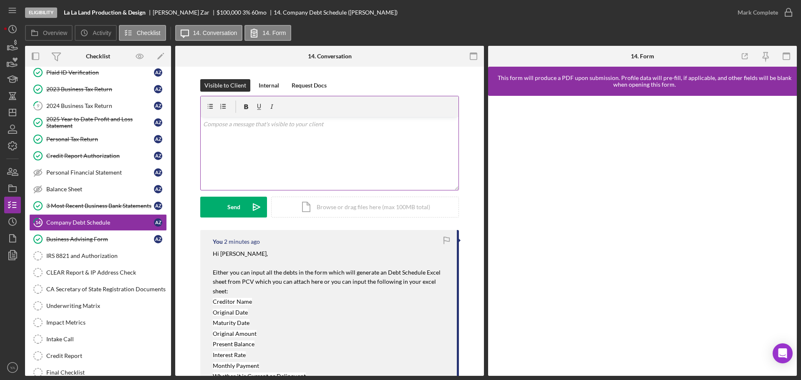
scroll to position [60, 0]
click at [13, 113] on line "button" at bounding box center [12, 113] width 7 height 0
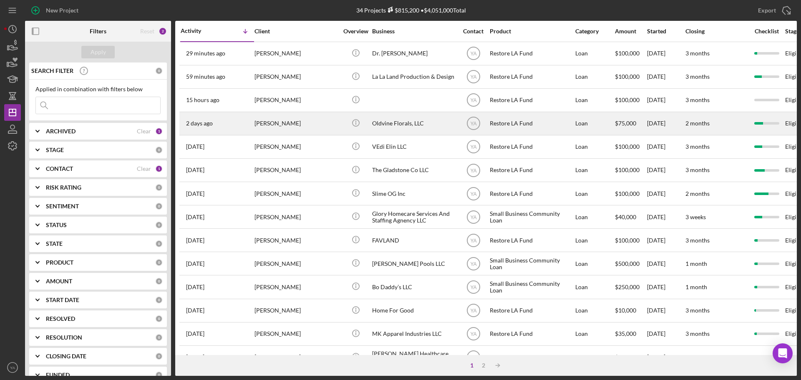
click at [412, 133] on div "Oldvine Florals, LLC" at bounding box center [413, 124] width 83 height 22
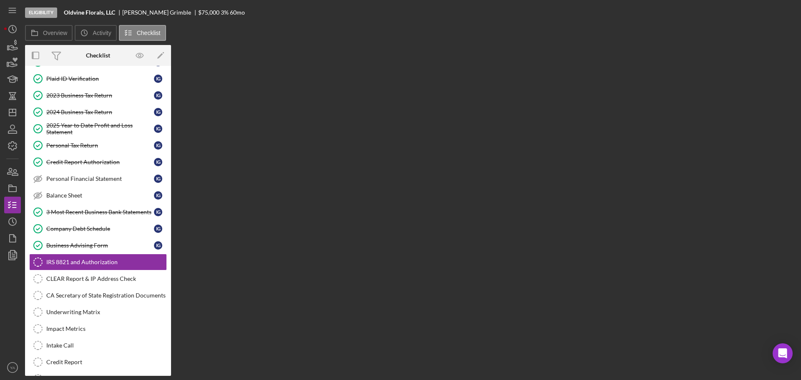
scroll to position [93, 0]
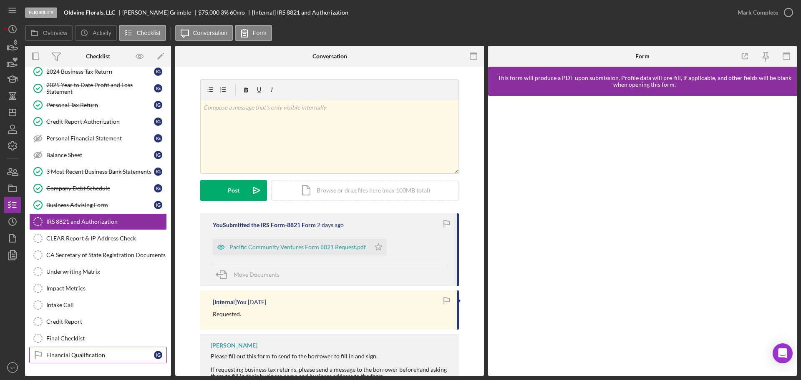
click at [105, 360] on link "Financial Qualification Financial Qualification I G" at bounding box center [98, 355] width 138 height 17
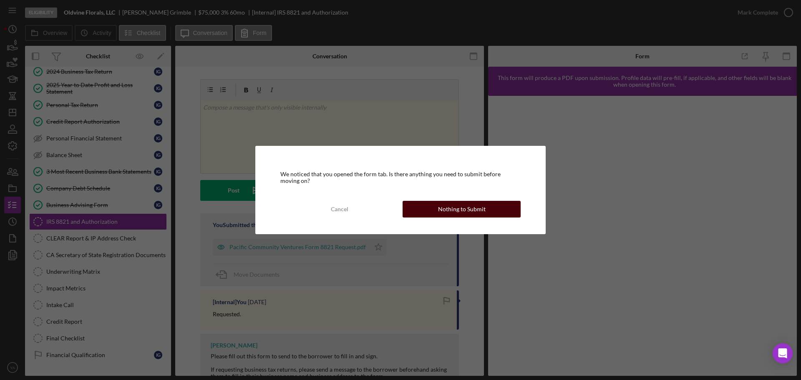
click at [457, 204] on div "Nothing to Submit" at bounding box center [462, 209] width 48 height 17
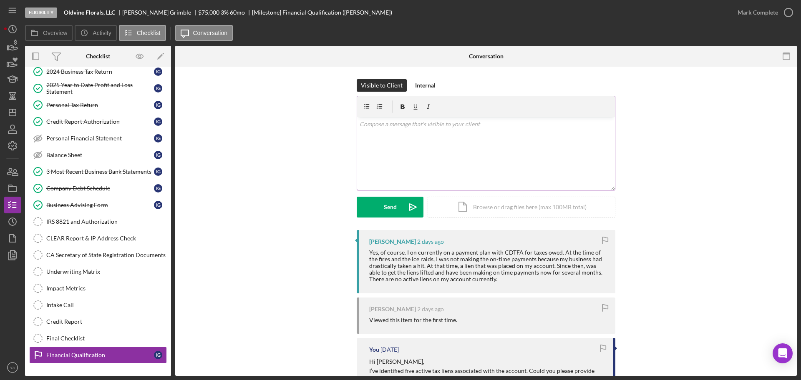
click at [473, 161] on div "v Color teal Color pink Remove color Add row above Add row below Add column bef…" at bounding box center [486, 153] width 258 height 73
click at [480, 168] on div "v Color teal Color pink Remove color Add row above Add row below Add column bef…" at bounding box center [486, 153] width 258 height 73
click at [375, 141] on p "Hi [PERSON_NAME], Than kyou for the clarification" at bounding box center [486, 134] width 253 height 28
click at [473, 142] on p "Hi [PERSON_NAME], Thank you for the clarification" at bounding box center [486, 134] width 253 height 28
click at [452, 141] on p "Hi [PERSON_NAME], Thank you for the clarification. So AS per PCV guideline eith…" at bounding box center [486, 134] width 253 height 28
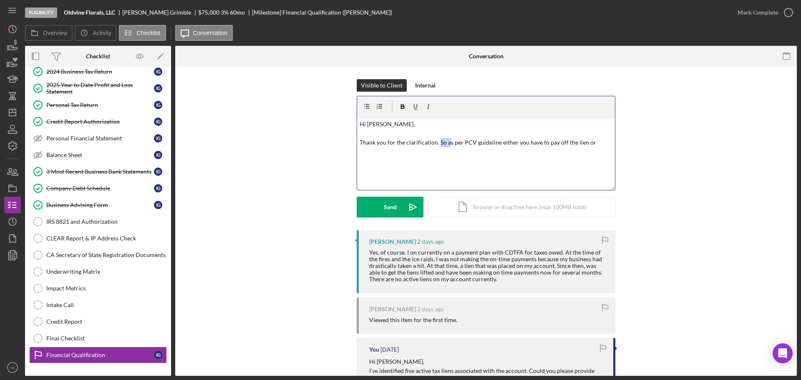
drag, startPoint x: 447, startPoint y: 140, endPoint x: 437, endPoint y: 147, distance: 12.6
click at [437, 147] on p "Hi [PERSON_NAME], Thank you for the clarification. So as per PCV guideline eith…" at bounding box center [486, 134] width 253 height 28
click at [588, 140] on p "Hi [PERSON_NAME], Thank you for the clarification. As per PCV guideline either …" at bounding box center [486, 134] width 253 height 28
click at [432, 152] on p "Hi [PERSON_NAME], Thank you for the clarification. As per PCV guideline either …" at bounding box center [486, 139] width 253 height 38
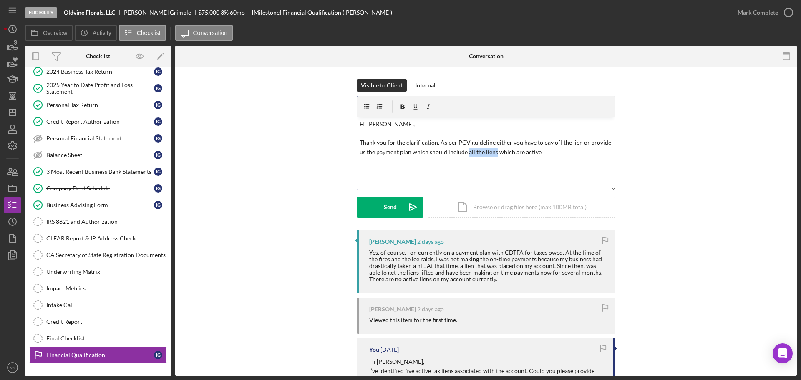
drag, startPoint x: 464, startPoint y: 153, endPoint x: 493, endPoint y: 154, distance: 28.8
click at [493, 154] on p "Hi [PERSON_NAME], Thank you for the clarification. As per PCV guideline either …" at bounding box center [486, 139] width 253 height 38
click at [565, 155] on p "Hi [PERSON_NAME], Thank you for the clarification. As per PCV guideline either …" at bounding box center [486, 139] width 253 height 38
click at [373, 170] on p "Hi [PERSON_NAME], Thank you for the clarification. As per PCV guideline either …" at bounding box center [486, 148] width 253 height 56
click at [561, 142] on p "Hi [PERSON_NAME], Thank you for the clarification. As per PCV guideline either …" at bounding box center [486, 148] width 253 height 56
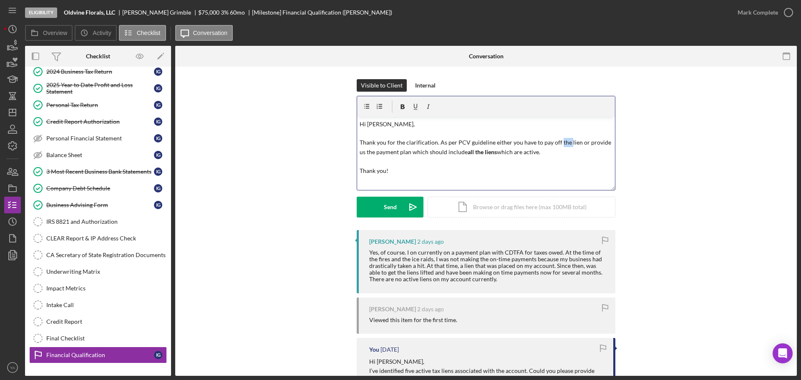
click at [561, 142] on p "Hi [PERSON_NAME], Thank you for the clarification. As per PCV guideline either …" at bounding box center [486, 148] width 253 height 56
click at [558, 141] on p "Hi [PERSON_NAME], Thank you for the clarification. As per PCV guideline either …" at bounding box center [486, 148] width 253 height 56
click at [581, 141] on p "Hi [PERSON_NAME], Thank you for the clarification. As per PCV guideline either …" at bounding box center [486, 148] width 253 height 56
drag, startPoint x: 573, startPoint y: 152, endPoint x: 579, endPoint y: 153, distance: 6.3
click at [574, 152] on p "Hi [PERSON_NAME], Thank you for the clarification. As per PCV guideline either …" at bounding box center [486, 148] width 253 height 56
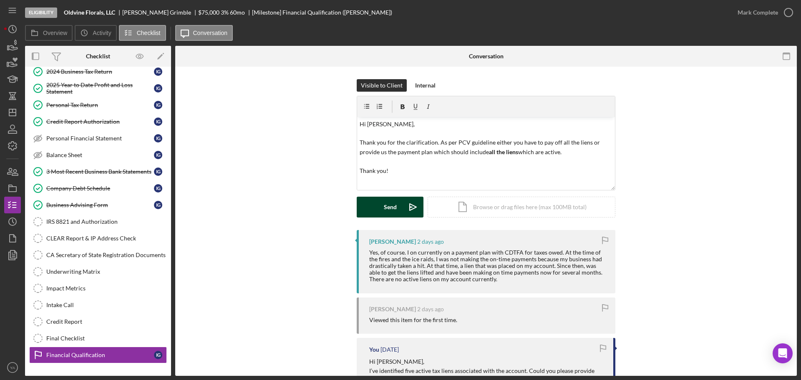
click at [404, 205] on icon "Icon/icon-invite-send" at bounding box center [413, 207] width 21 height 21
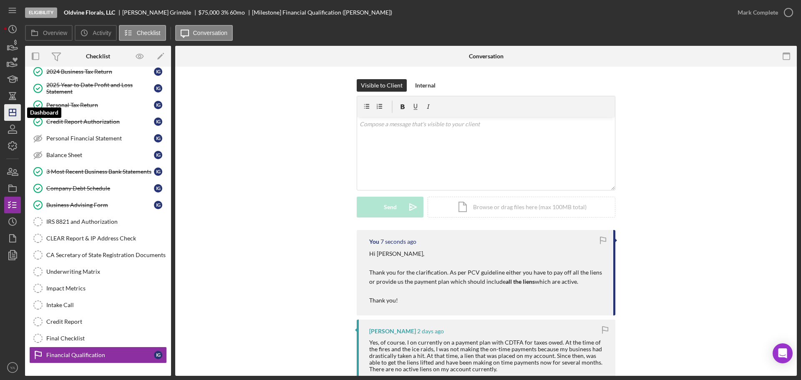
click at [8, 118] on icon "Icon/Dashboard" at bounding box center [12, 112] width 21 height 21
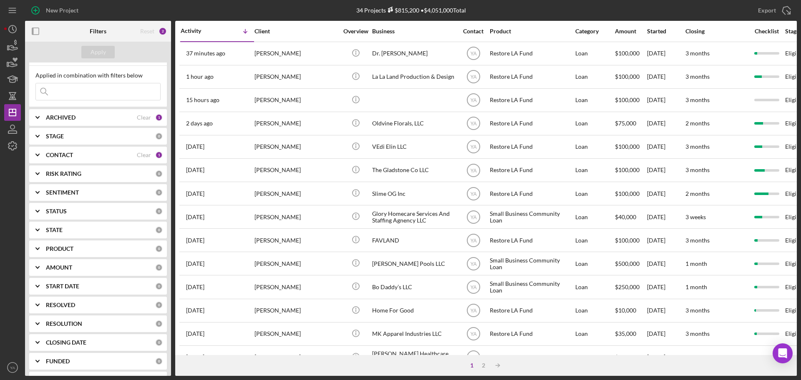
scroll to position [33, 0]
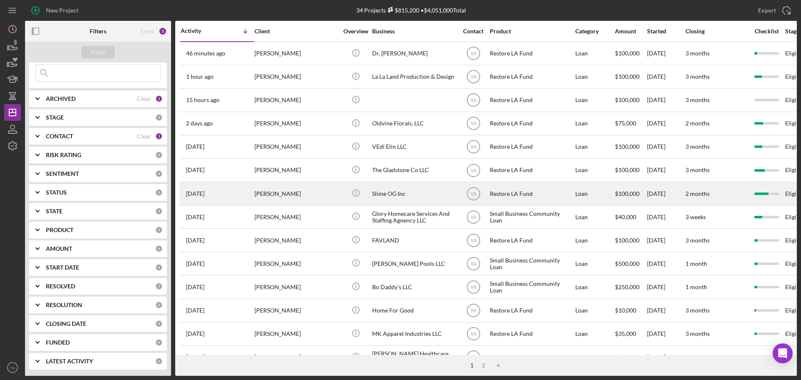
click at [400, 186] on div "Slime OG Inc" at bounding box center [413, 194] width 83 height 22
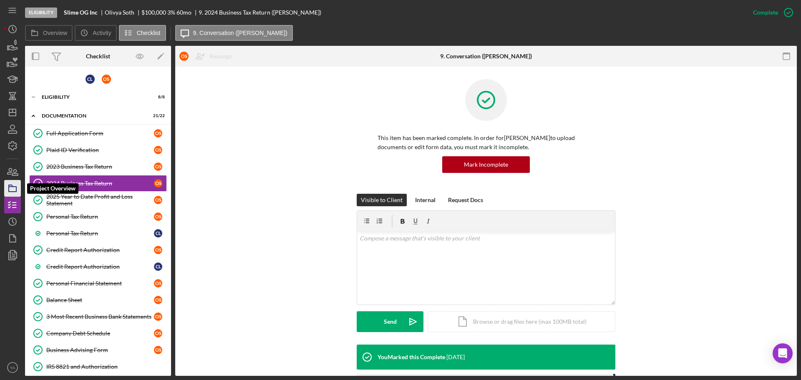
drag, startPoint x: 13, startPoint y: 194, endPoint x: 13, endPoint y: 189, distance: 5.4
click at [13, 194] on icon "button" at bounding box center [12, 188] width 21 height 21
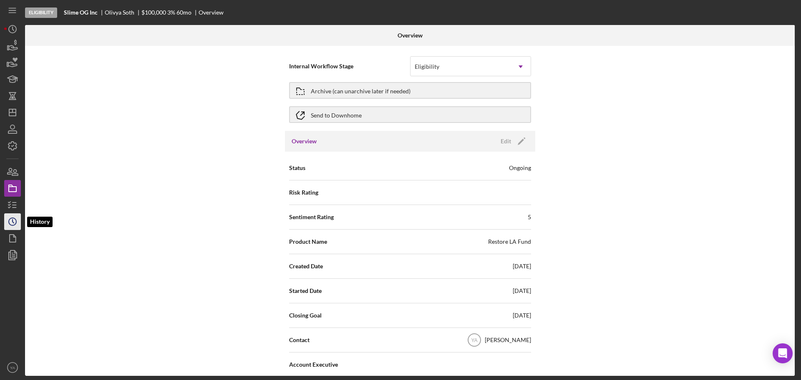
click at [11, 218] on circle "button" at bounding box center [13, 222] width 8 height 8
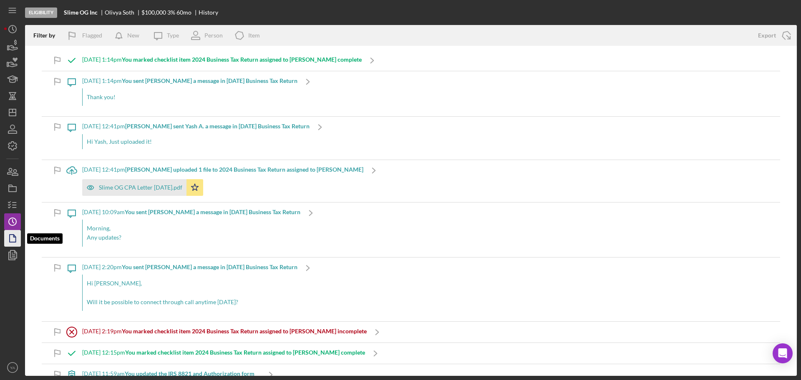
click at [12, 233] on icon "button" at bounding box center [12, 238] width 21 height 21
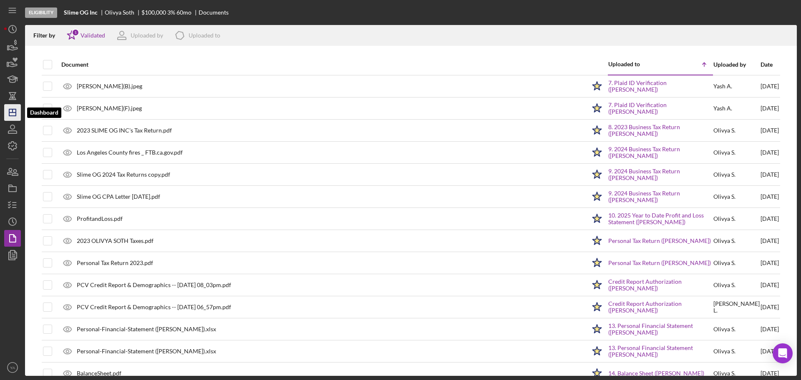
click at [8, 117] on icon "Icon/Dashboard" at bounding box center [12, 112] width 21 height 21
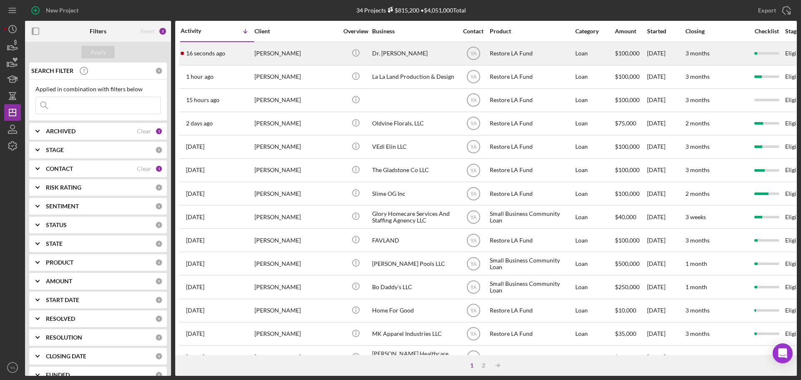
click at [405, 53] on div "Dr. [PERSON_NAME]" at bounding box center [413, 54] width 83 height 22
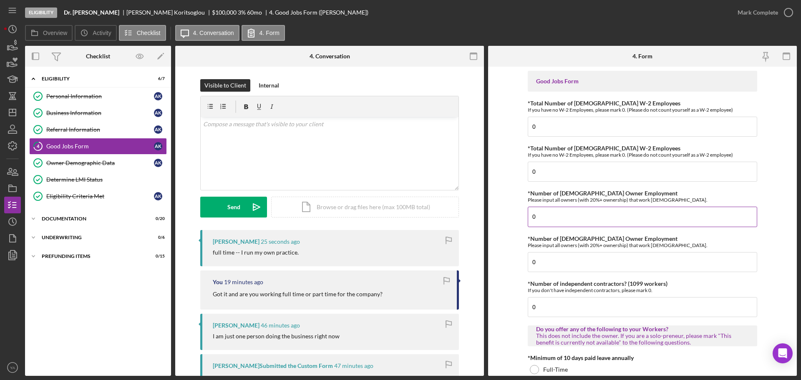
click at [556, 214] on input "0" at bounding box center [642, 217] width 229 height 20
type input "1"
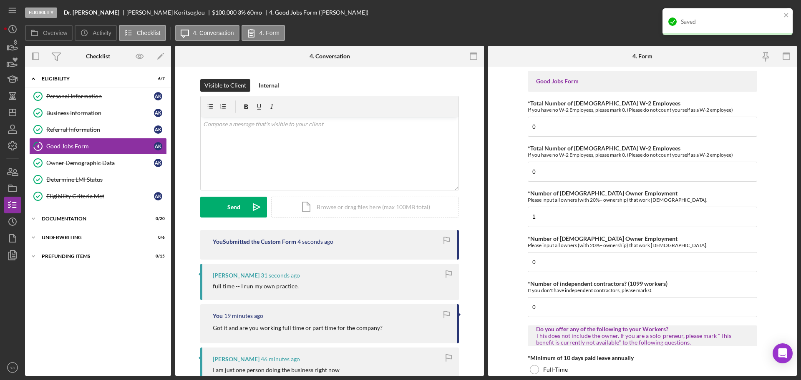
click at [790, 18] on div "Saved" at bounding box center [727, 21] width 130 height 27
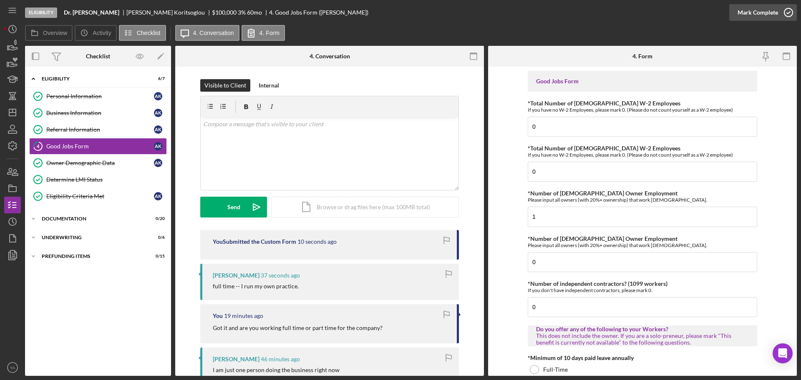
click at [773, 15] on div "Mark Complete" at bounding box center [757, 12] width 40 height 17
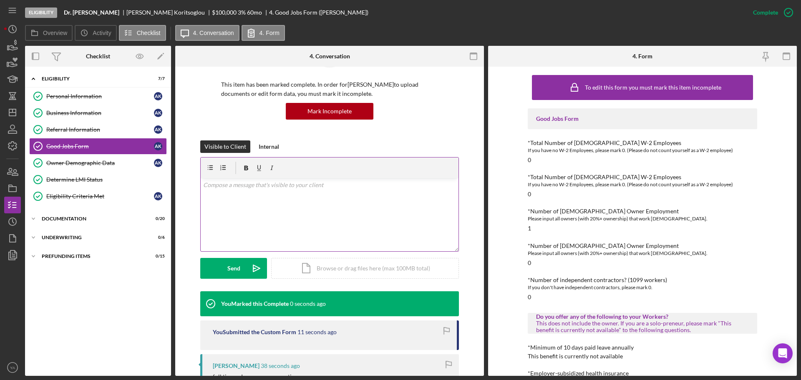
scroll to position [104, 0]
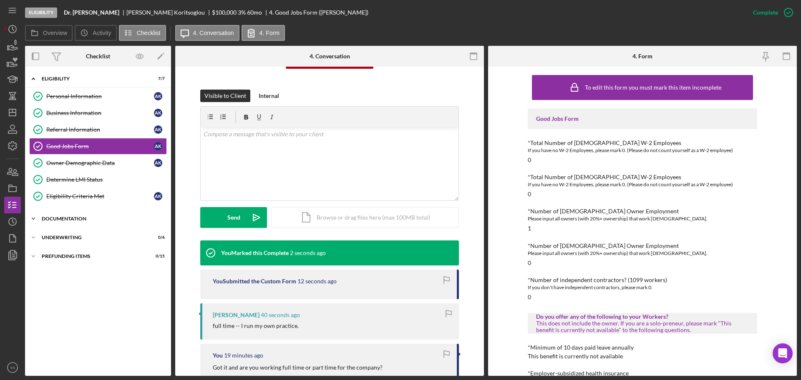
click at [78, 214] on div "Icon/Expander Documentation 0 / 20" at bounding box center [98, 219] width 146 height 17
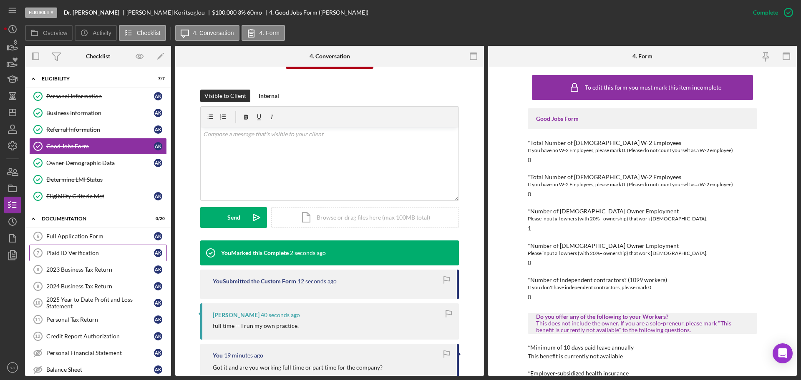
click at [76, 265] on link "2023 Business Tax Return 8 2023 Business Tax Return A K" at bounding box center [98, 270] width 138 height 17
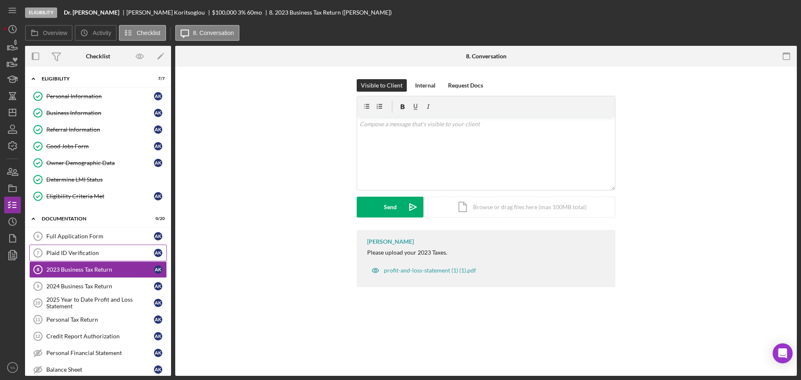
click at [89, 252] on div "Plaid ID Verification" at bounding box center [100, 253] width 108 height 7
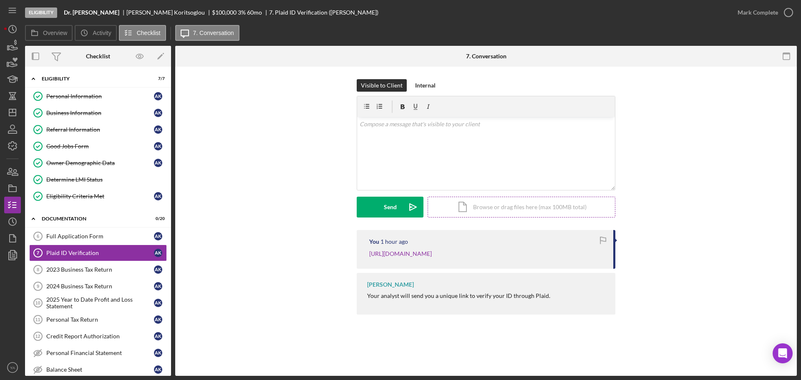
click at [531, 214] on div "Icon/Document Browse or drag files here (max 100MB total) Tap to choose files o…" at bounding box center [522, 207] width 188 height 21
click at [431, 85] on div "Internal" at bounding box center [425, 85] width 20 height 13
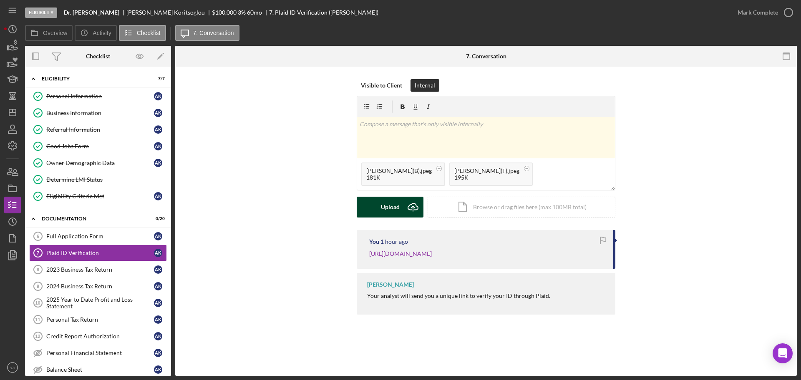
click at [413, 209] on icon "Icon/Upload" at bounding box center [413, 207] width 21 height 21
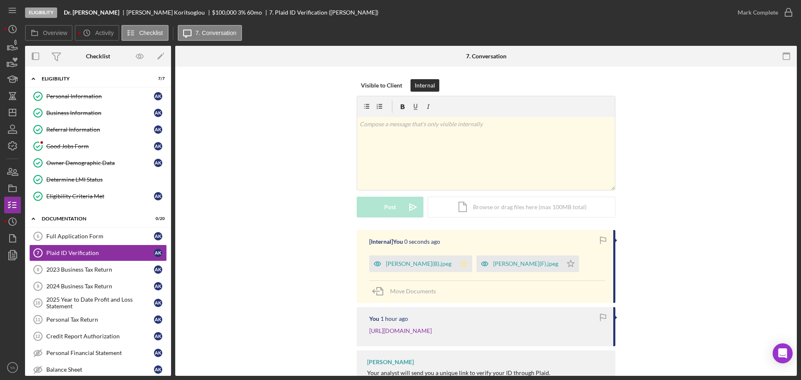
click at [472, 268] on icon "Icon/Star" at bounding box center [463, 264] width 17 height 17
click at [476, 297] on div "[Internal] You 0 seconds ago [PERSON_NAME](B).jpeg [PERSON_NAME] KORITSOGLOU(F)…" at bounding box center [486, 266] width 259 height 73
click at [562, 272] on icon "Icon/Star" at bounding box center [570, 264] width 17 height 17
click at [779, 10] on icon "button" at bounding box center [788, 12] width 21 height 21
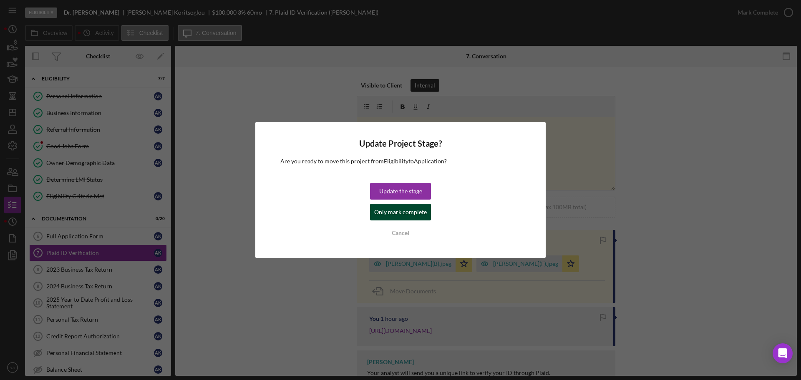
click at [411, 208] on div "Only mark complete" at bounding box center [400, 212] width 53 height 17
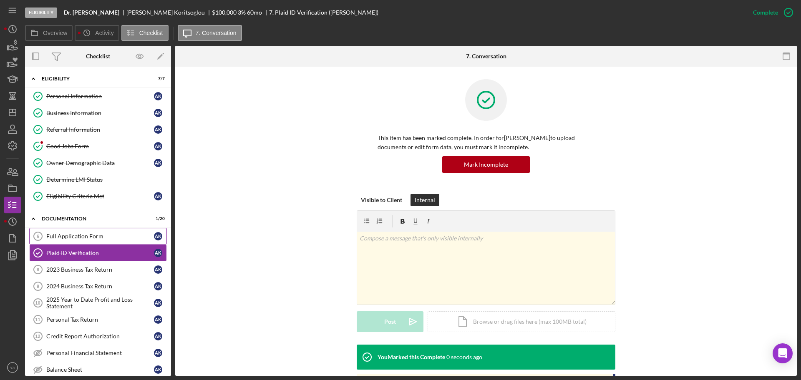
click at [91, 235] on div "Full Application Form" at bounding box center [100, 236] width 108 height 7
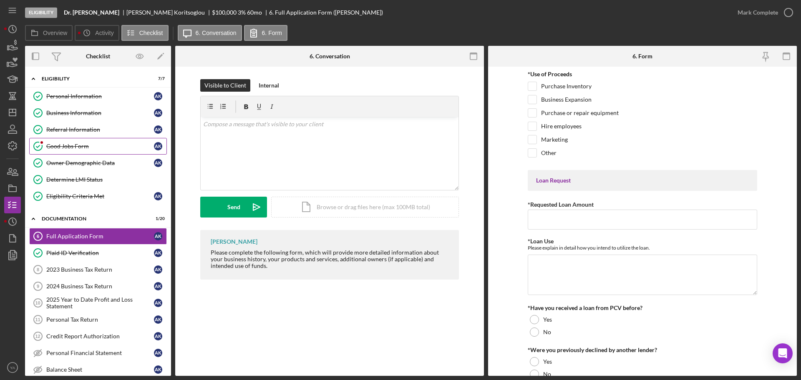
click at [58, 144] on div "Good Jobs Form" at bounding box center [100, 146] width 108 height 7
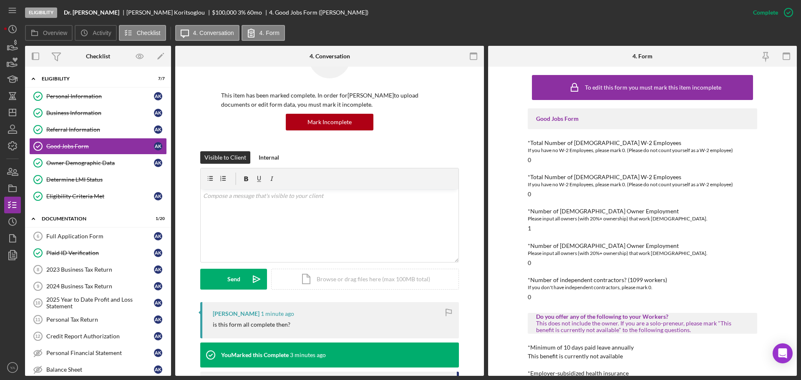
scroll to position [104, 0]
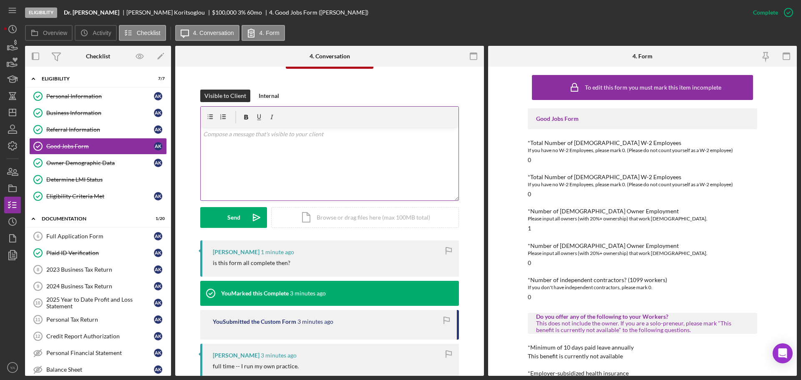
click at [342, 156] on div "v Color teal Color pink Remove color Add row above Add row below Add column bef…" at bounding box center [330, 164] width 258 height 73
click at [242, 215] on button "Send Icon/icon-invite-send" at bounding box center [233, 217] width 67 height 21
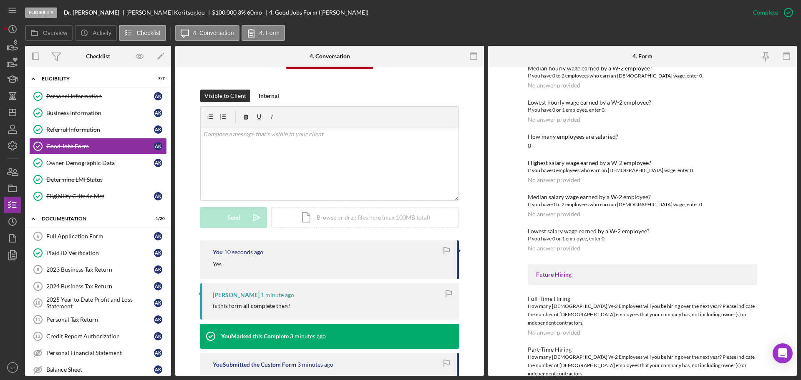
scroll to position [1066, 0]
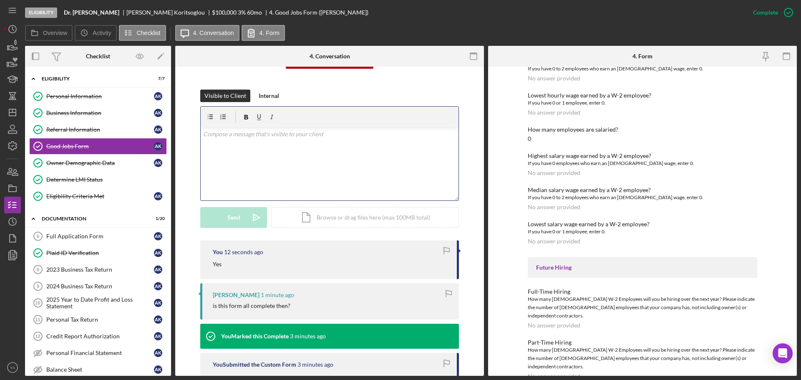
click at [294, 166] on div "v Color teal Color pink Remove color Add row above Add row below Add column bef…" at bounding box center [330, 164] width 258 height 73
drag, startPoint x: 291, startPoint y: 131, endPoint x: 277, endPoint y: 138, distance: 15.7
click at [277, 138] on p "If you need to add any more inforamtion do let me know." at bounding box center [329, 134] width 253 height 9
click at [256, 138] on p "If you need to add any more inforamtion do let me know." at bounding box center [329, 134] width 253 height 9
click at [232, 129] on div "v Color teal Color pink Remove color Add row above Add row below Add column bef…" at bounding box center [330, 164] width 258 height 73
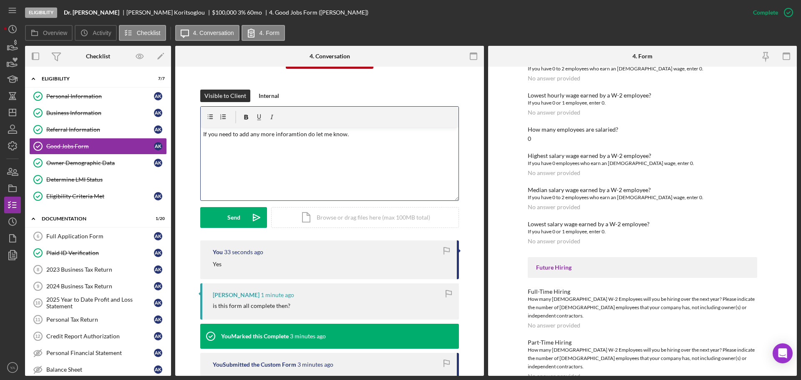
click at [340, 130] on p "If you need to add any more inforamtion do let me know." at bounding box center [329, 134] width 253 height 9
click at [345, 137] on p "If you need to add any more inforamtion do let me know." at bounding box center [329, 134] width 253 height 9
click at [286, 132] on p "If you need to add any more inforamtion do let me know." at bounding box center [329, 134] width 253 height 9
click at [288, 132] on p "If you need to add any more inforamtion do let me know." at bounding box center [329, 134] width 253 height 9
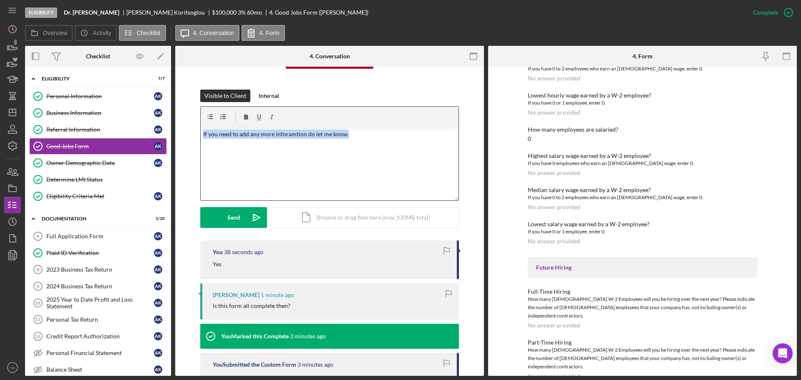
click at [288, 132] on p "If you need to add any more inforamtion do let me know." at bounding box center [329, 134] width 253 height 9
click at [327, 133] on p "If you need to add any more informtion do let me know." at bounding box center [329, 134] width 253 height 9
click at [289, 133] on p "If you need to add any more informtion do let me know." at bounding box center [329, 134] width 253 height 9
click at [335, 128] on div "v Color teal Color pink Remove color Add row above Add row below Add column bef…" at bounding box center [330, 164] width 258 height 73
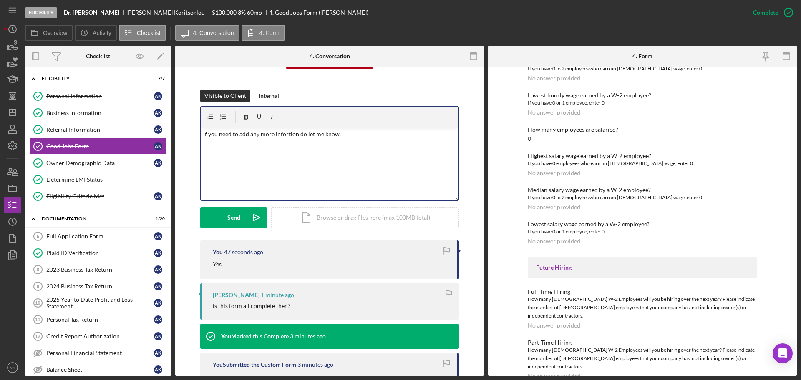
click at [280, 135] on p "If you need to add any more infortion do let me know." at bounding box center [329, 134] width 253 height 9
click at [257, 139] on div "v Color teal Color pink Remove color Add row above Add row below Add column bef…" at bounding box center [330, 164] width 258 height 73
click at [371, 141] on div "v Color teal Color pink Remove color Add row above Add row below Add column bef…" at bounding box center [330, 164] width 258 height 73
click at [304, 134] on p "If you need to add any more information do let me know." at bounding box center [329, 134] width 253 height 9
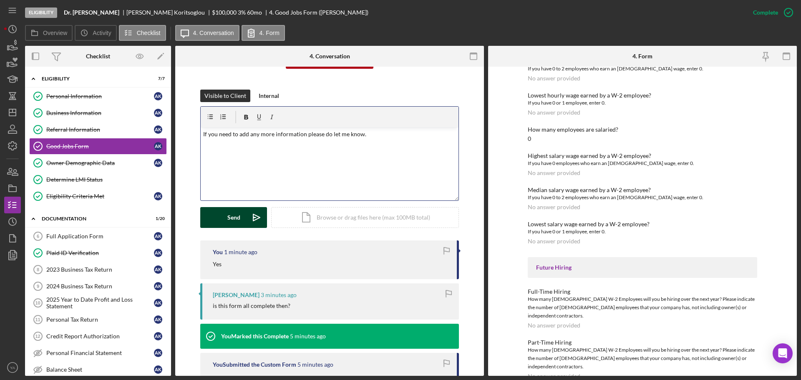
click at [236, 224] on div "Send" at bounding box center [233, 217] width 13 height 21
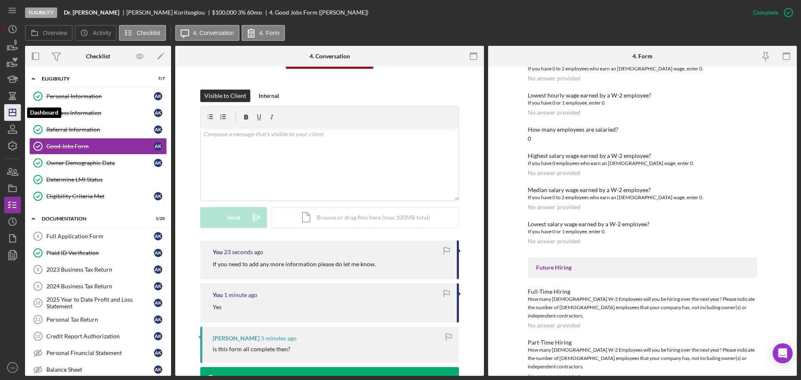
click at [19, 111] on icon "Icon/Dashboard" at bounding box center [12, 112] width 21 height 21
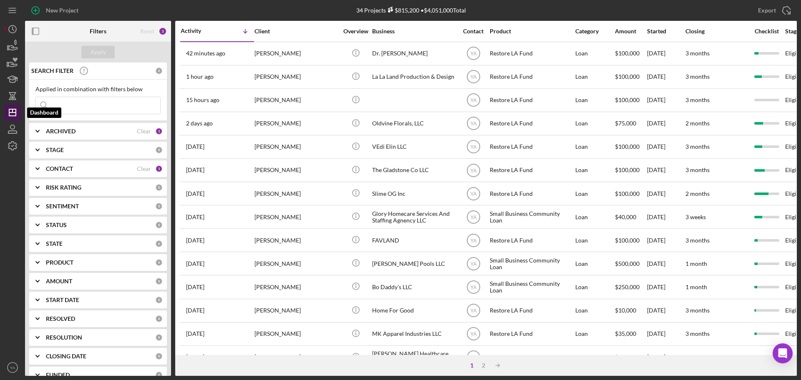
click at [13, 111] on line "button" at bounding box center [13, 110] width 0 height 3
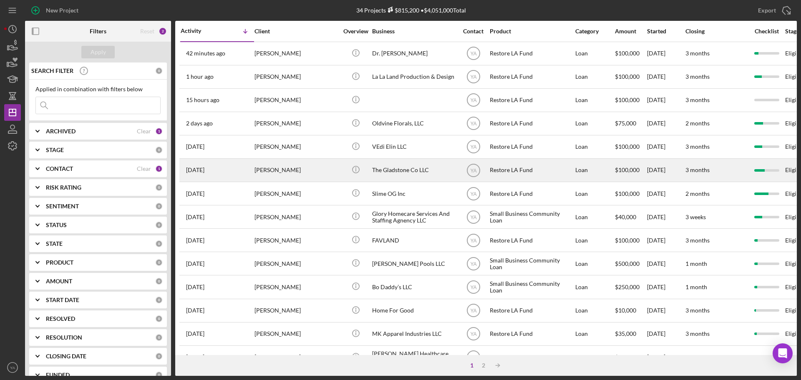
click at [404, 170] on div "The Gladstone Co LLC" at bounding box center [413, 170] width 83 height 22
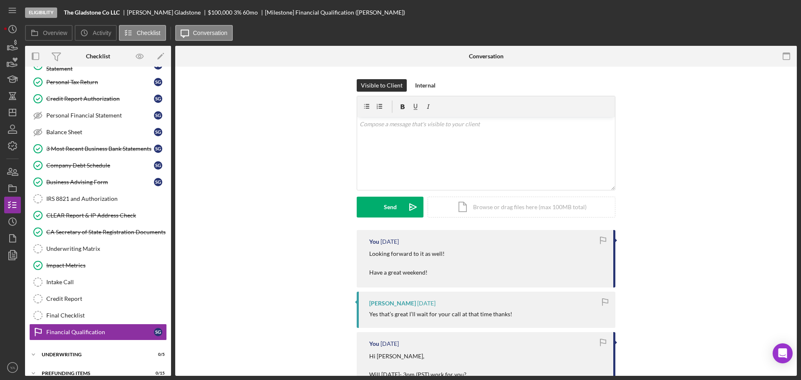
scroll to position [126, 0]
